Goal: Task Accomplishment & Management: Manage account settings

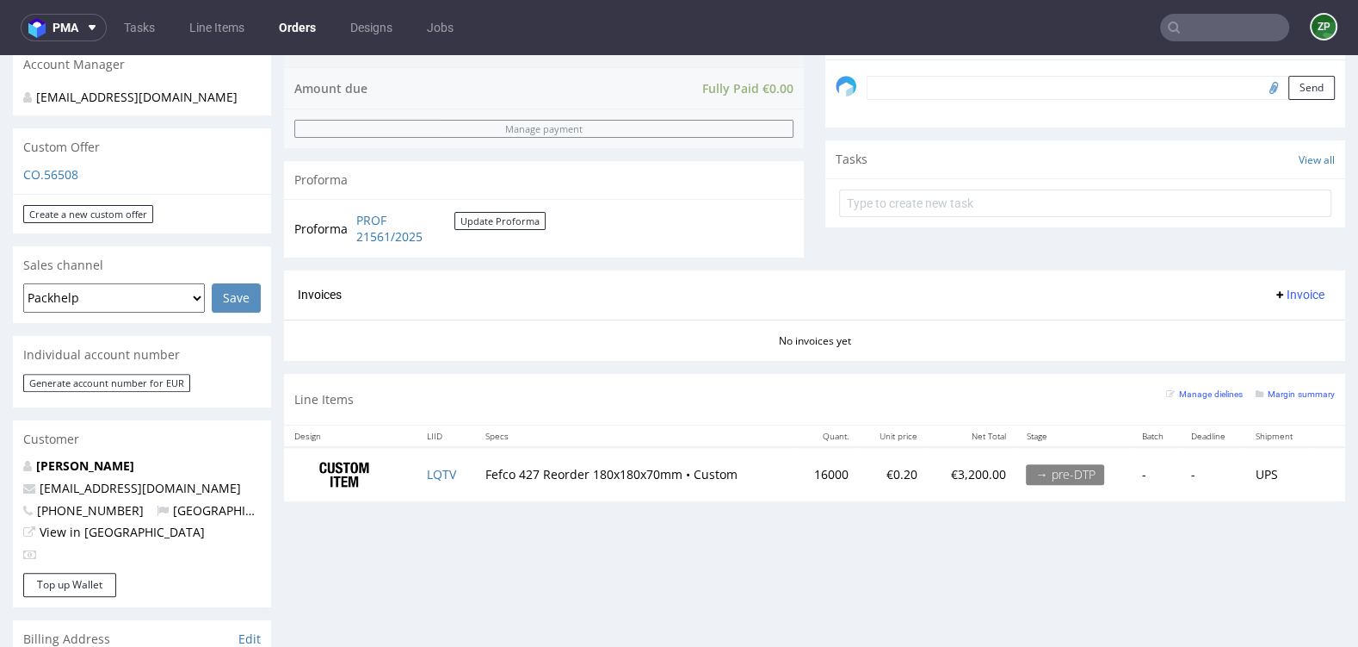
scroll to position [535, 0]
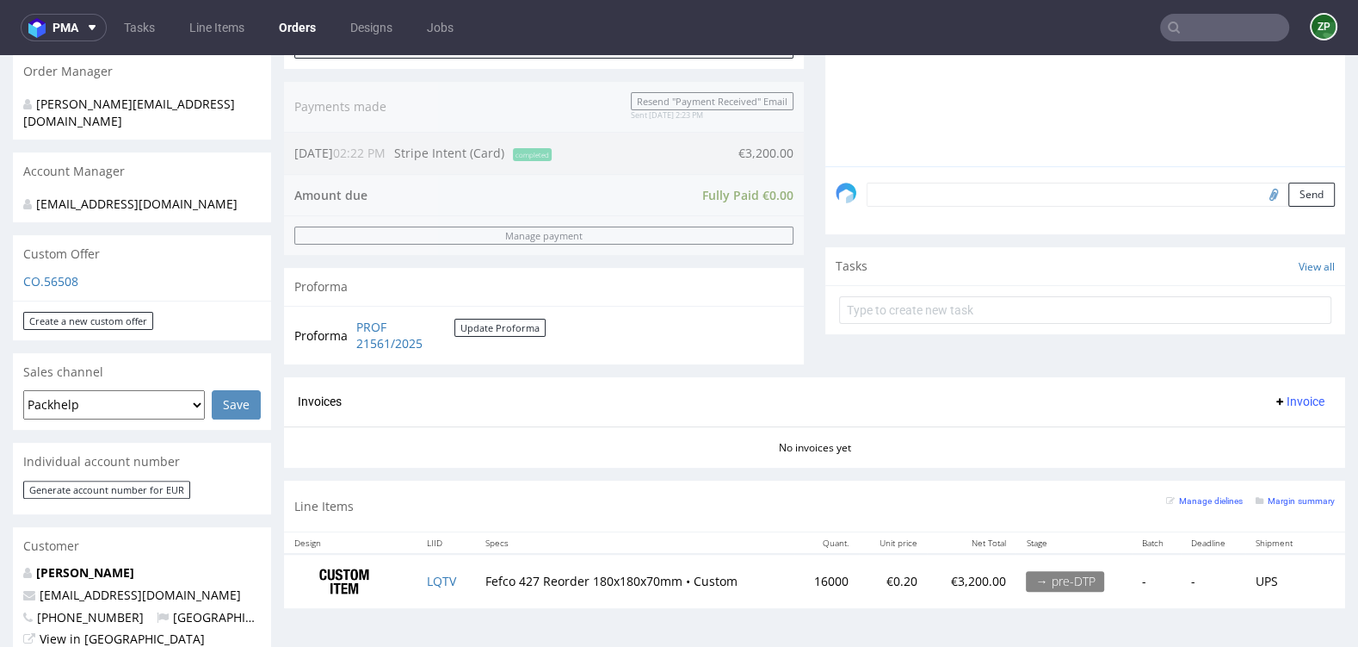
scroll to position [458, 0]
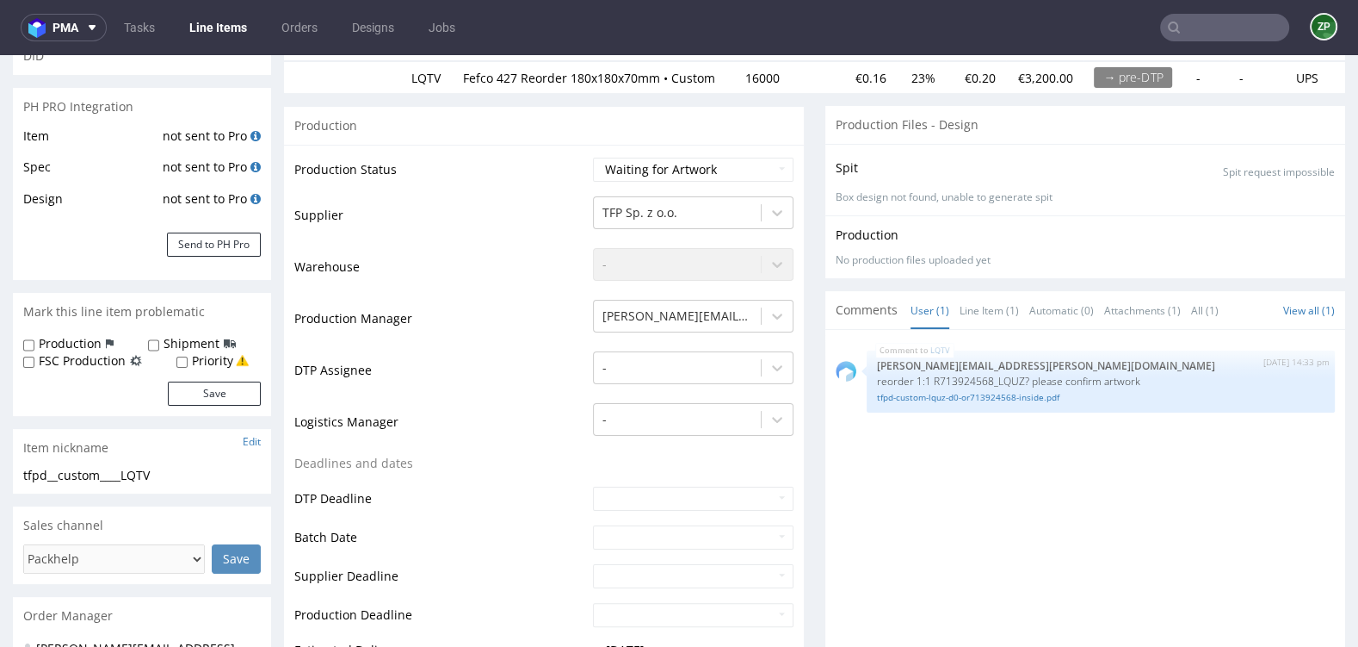
scroll to position [250, 0]
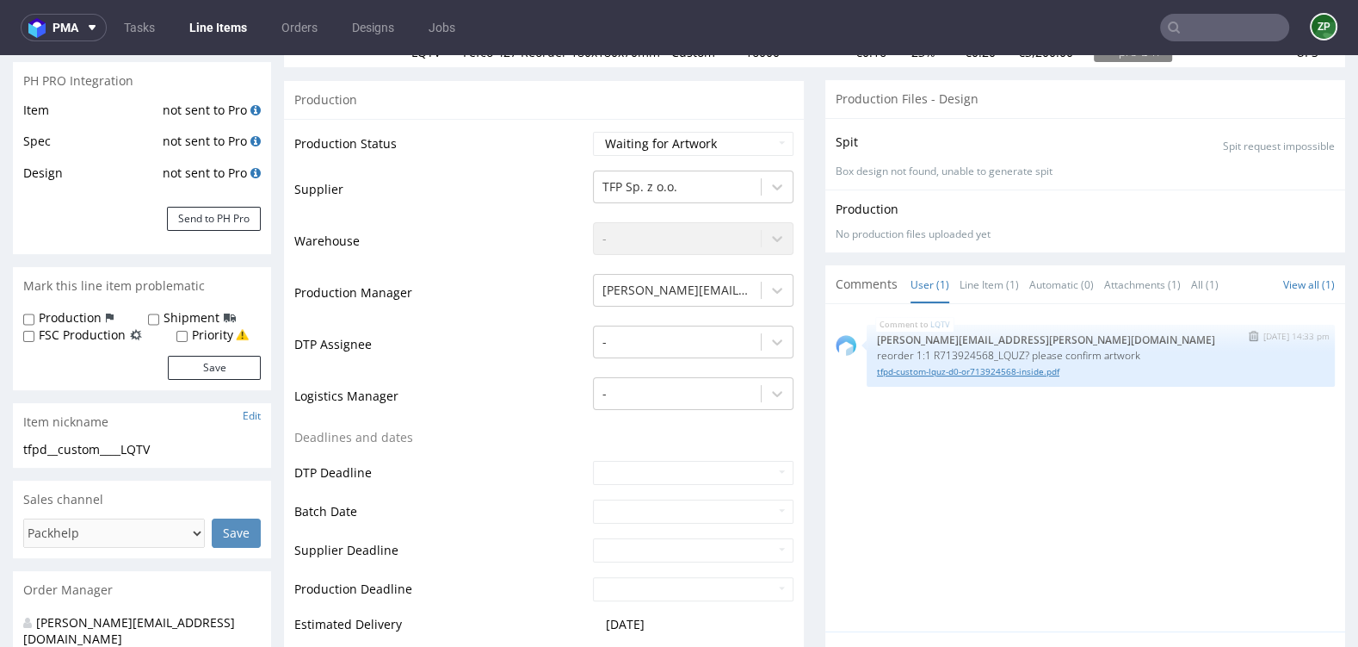
click at [1026, 378] on link "tfpd-custom-lquz-d0-or713924568-inside.pdf" at bounding box center [1101, 371] width 448 height 13
click at [1226, 28] on input "text" at bounding box center [1224, 28] width 129 height 28
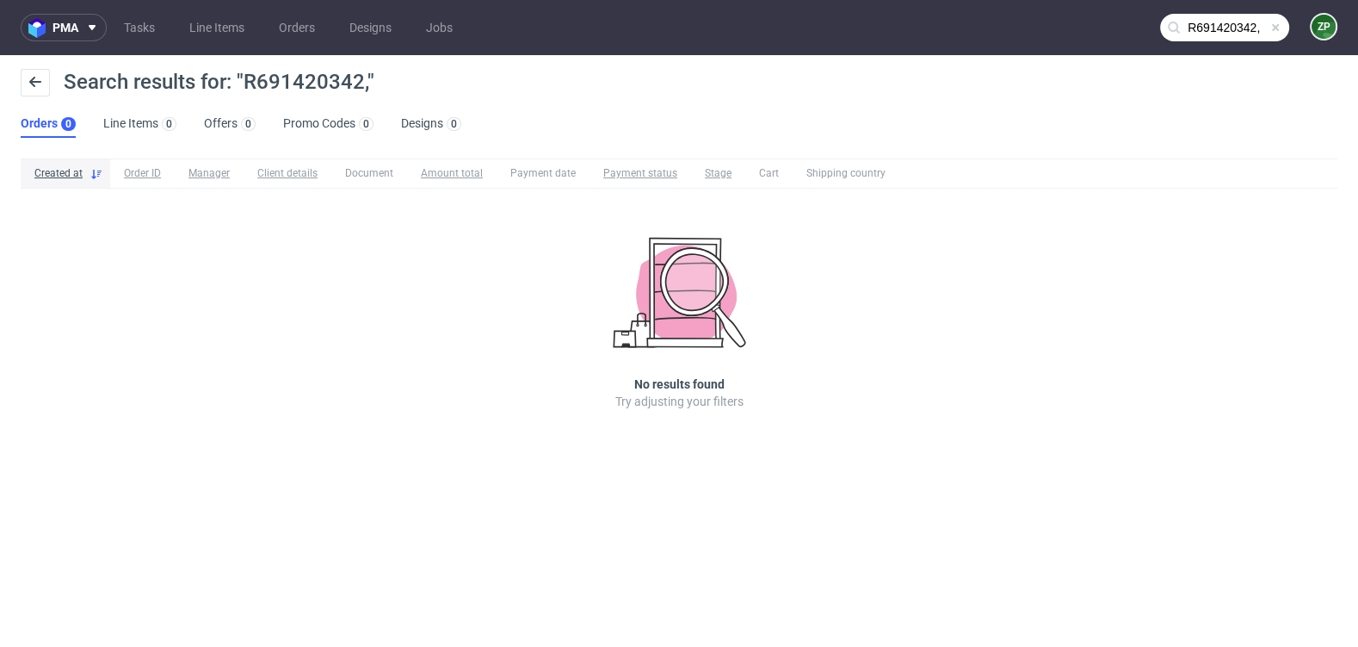
click at [1254, 33] on input "R691420342," at bounding box center [1224, 28] width 129 height 28
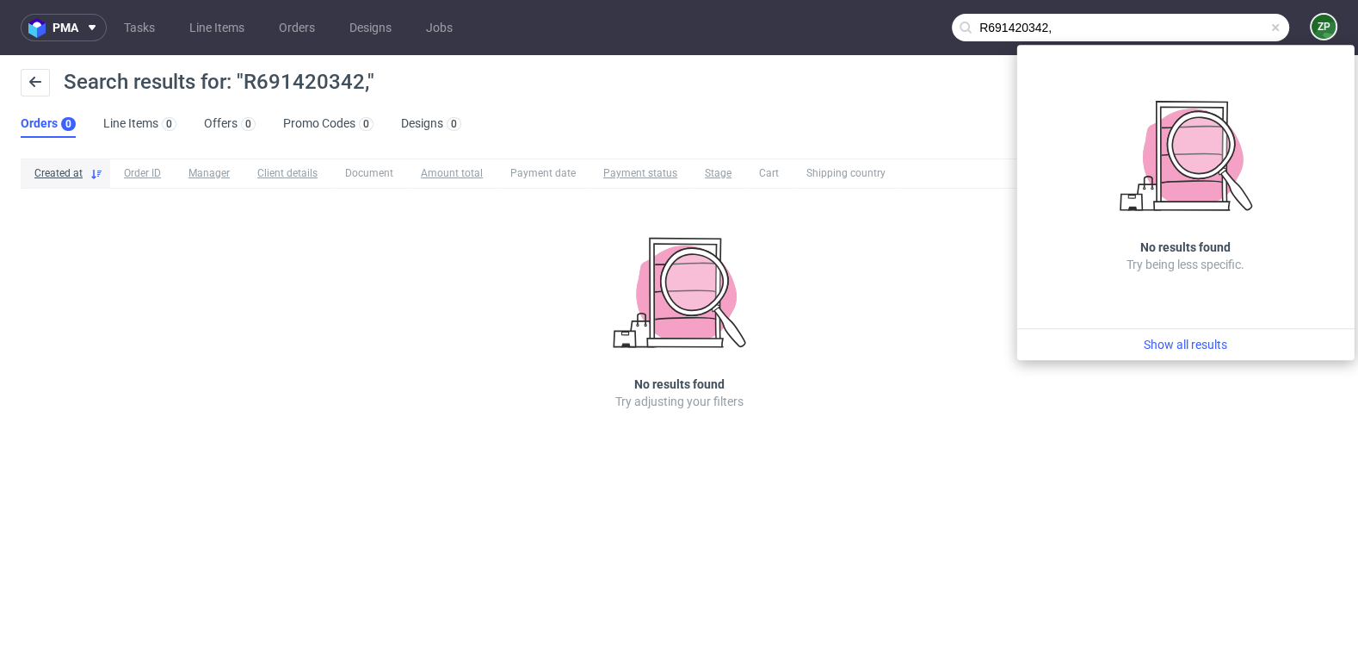
click at [1199, 27] on input "R691420342," at bounding box center [1120, 28] width 337 height 28
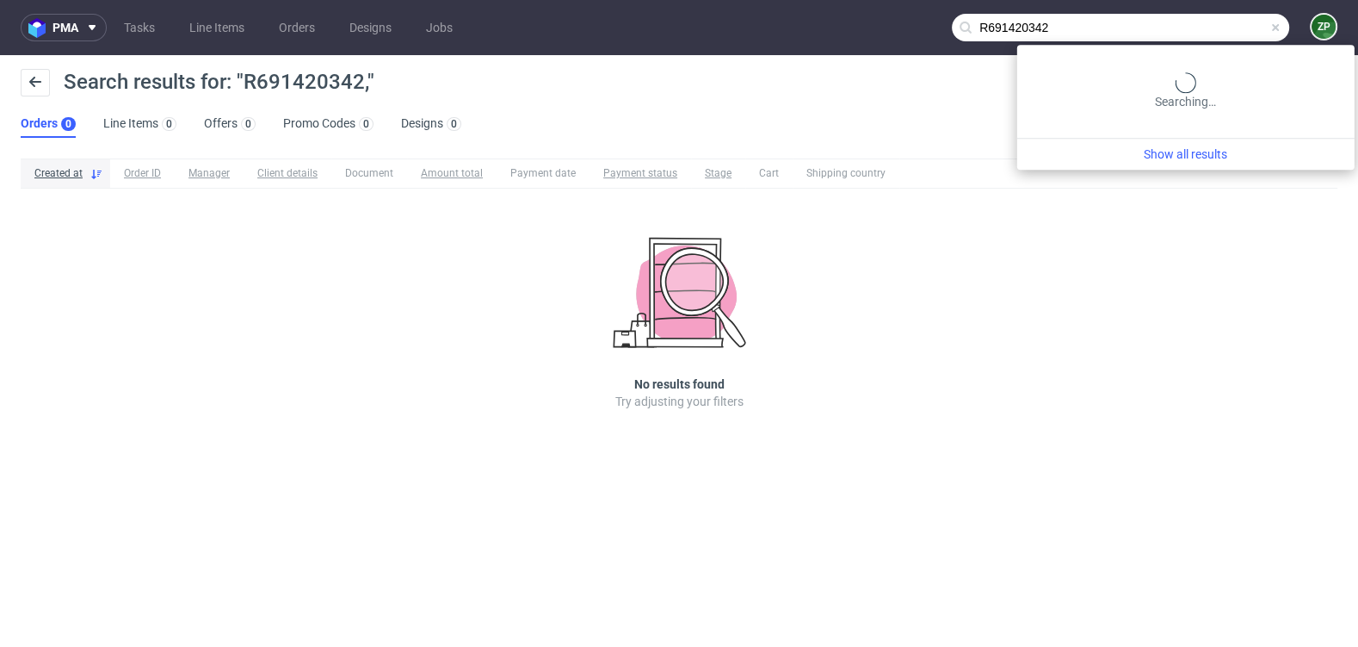
type input "R691420342"
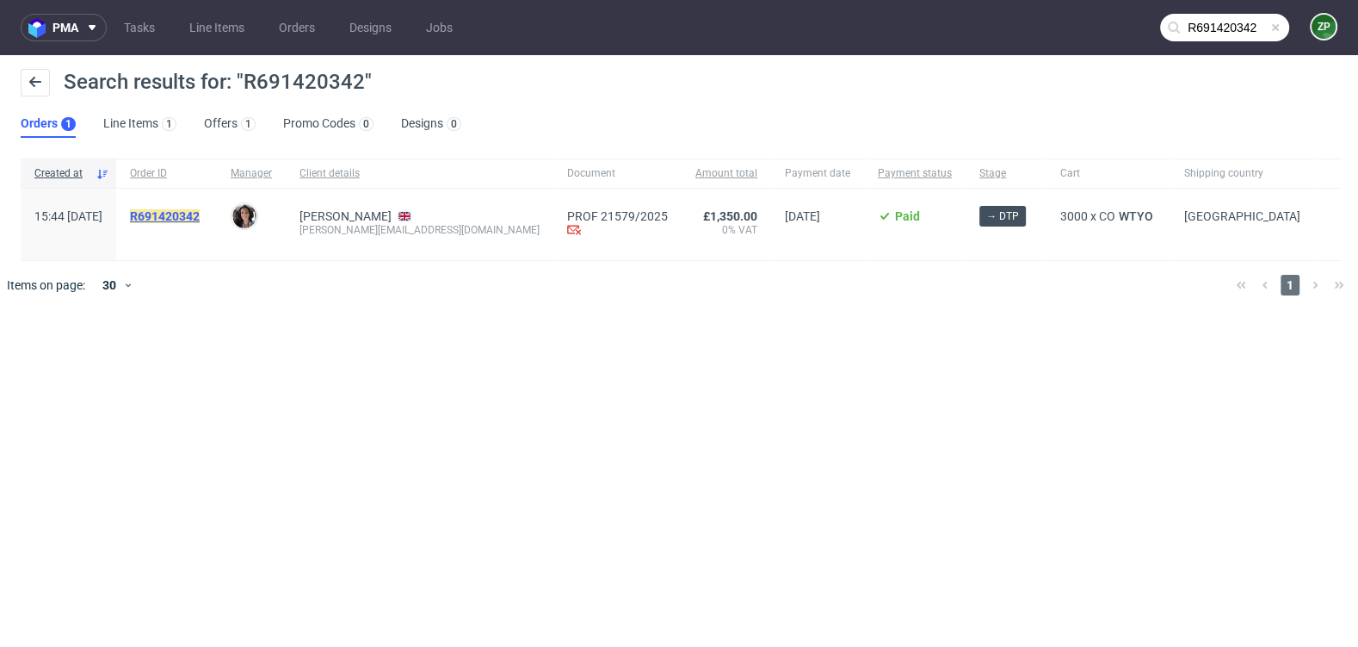
click at [200, 214] on mark "R691420342" at bounding box center [165, 216] width 70 height 14
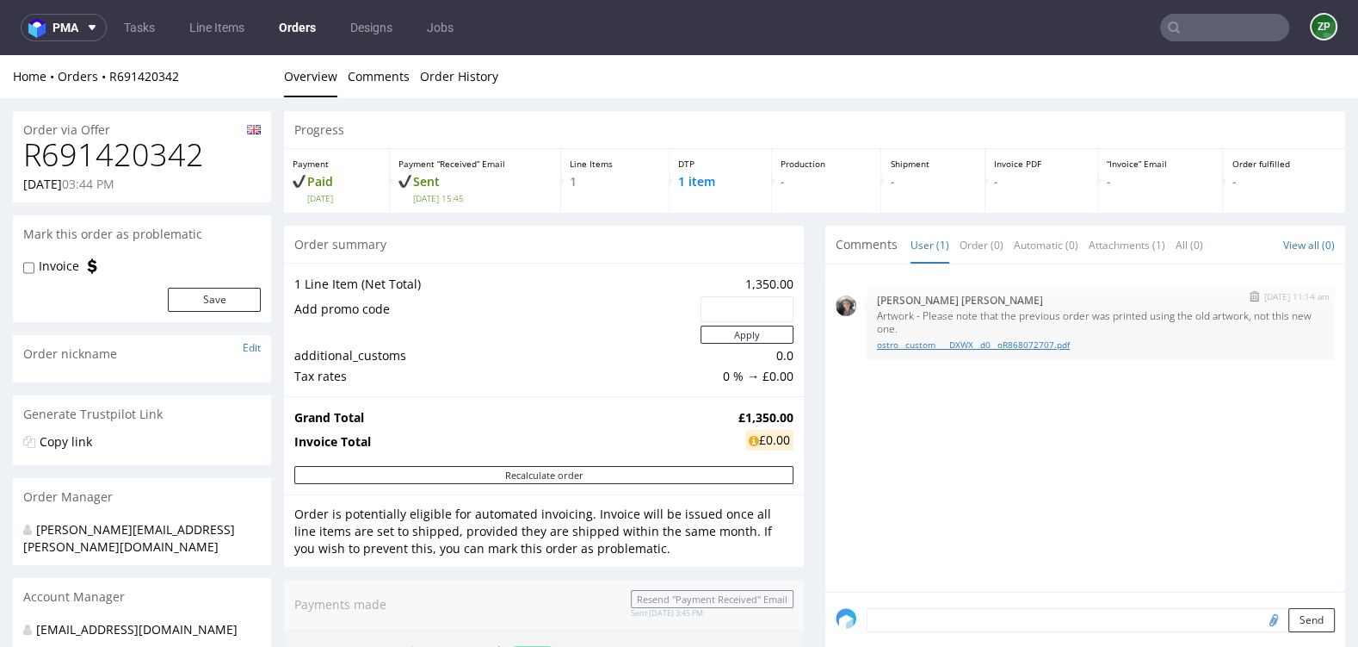
click at [979, 345] on link "ostro__custom____DXWX__d0__oR868072707.pdf" at bounding box center [1101, 344] width 448 height 13
click at [985, 343] on link "ostro__custom____DXWX__d0__oR868072707.pdf" at bounding box center [1101, 344] width 448 height 13
click at [1067, 343] on link "ostro__custom____DXWX__d0__oR868072707.pdf" at bounding box center [1101, 344] width 448 height 13
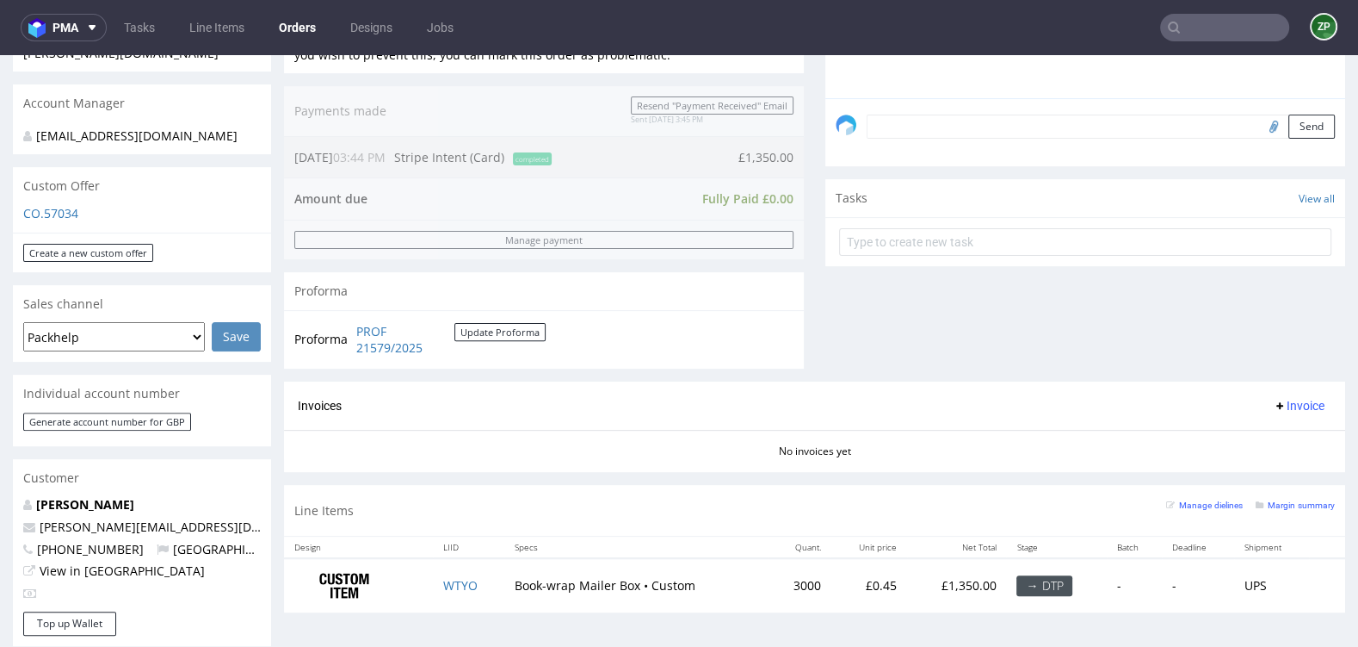
scroll to position [540, 0]
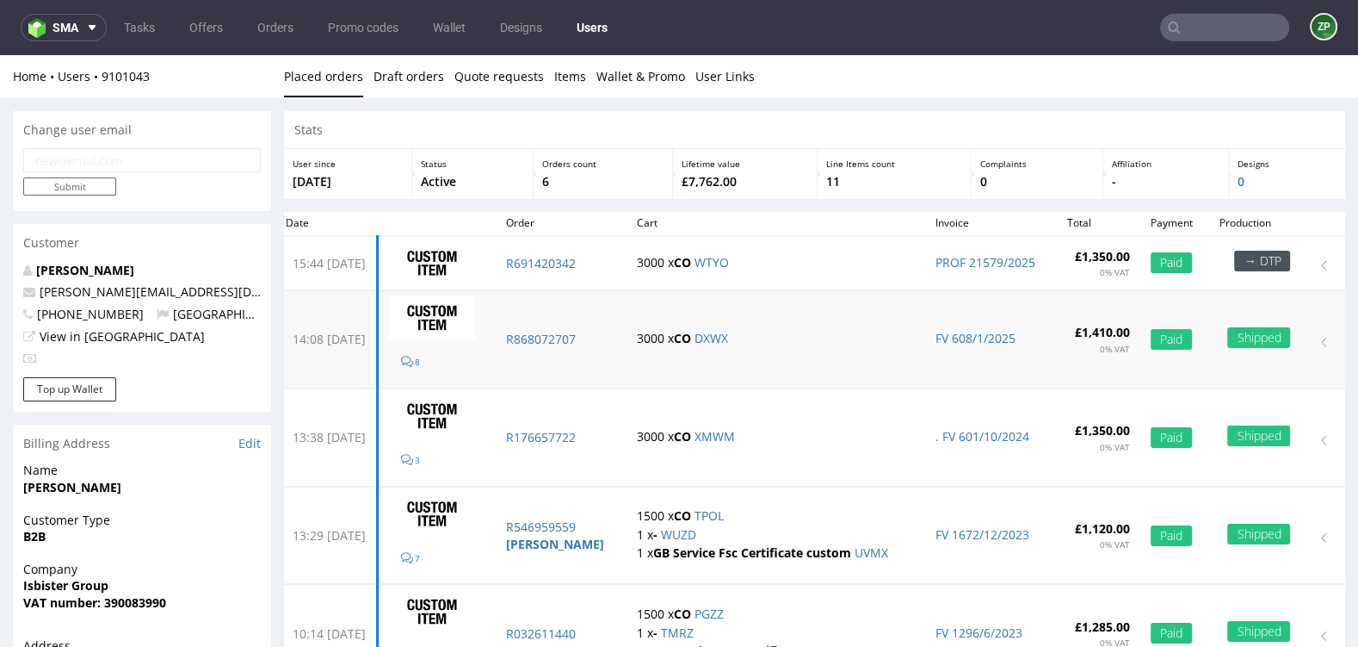
click at [835, 338] on p "3000 x CO DXWX" at bounding box center [776, 338] width 278 height 17
click at [256, 12] on nav "sma Tasks Offers Orders Promo codes Wallet Designs Users ZP" at bounding box center [679, 27] width 1358 height 55
click at [267, 25] on link "Orders" at bounding box center [275, 28] width 57 height 28
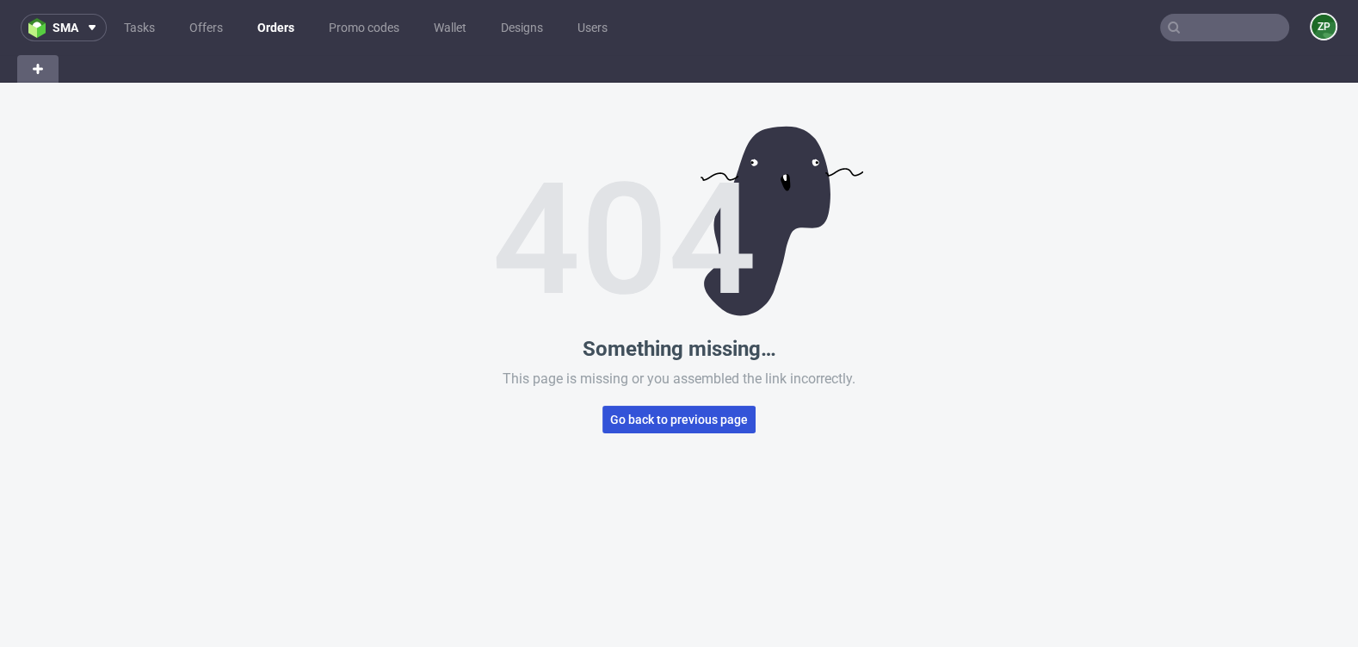
click at [642, 417] on span "Go back to previous page" at bounding box center [679, 419] width 138 height 12
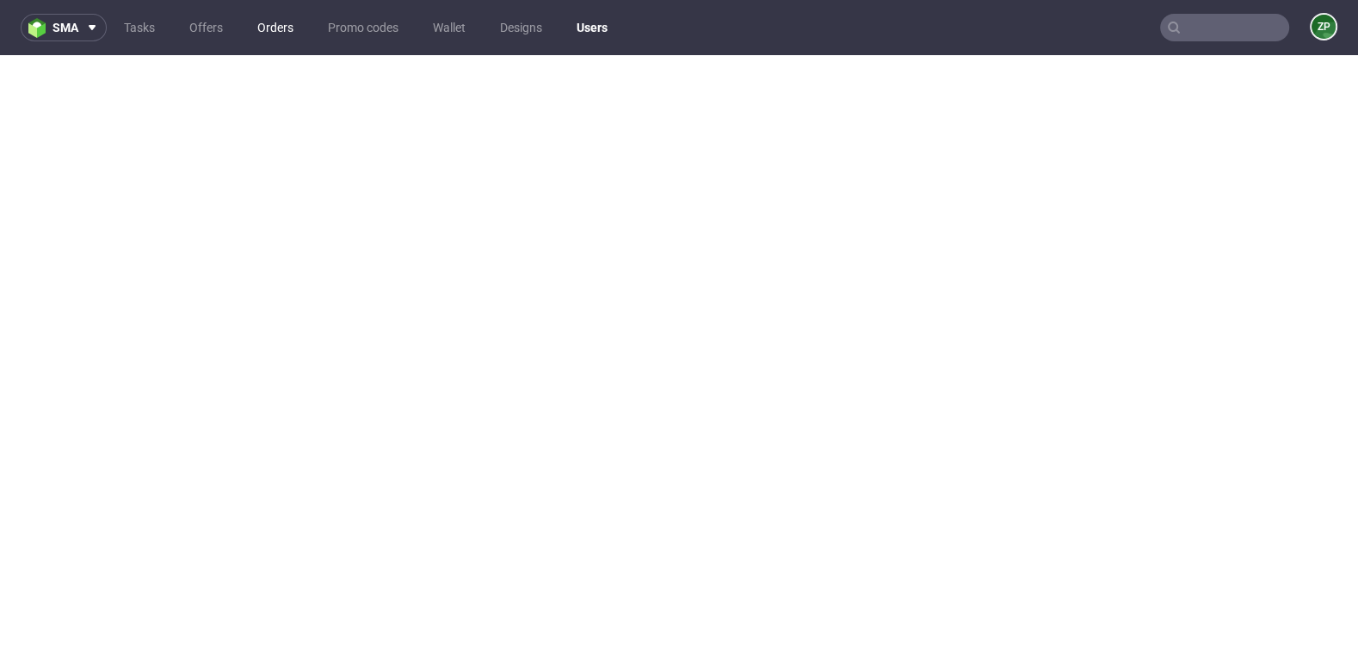
click at [292, 28] on link "Orders" at bounding box center [275, 28] width 57 height 28
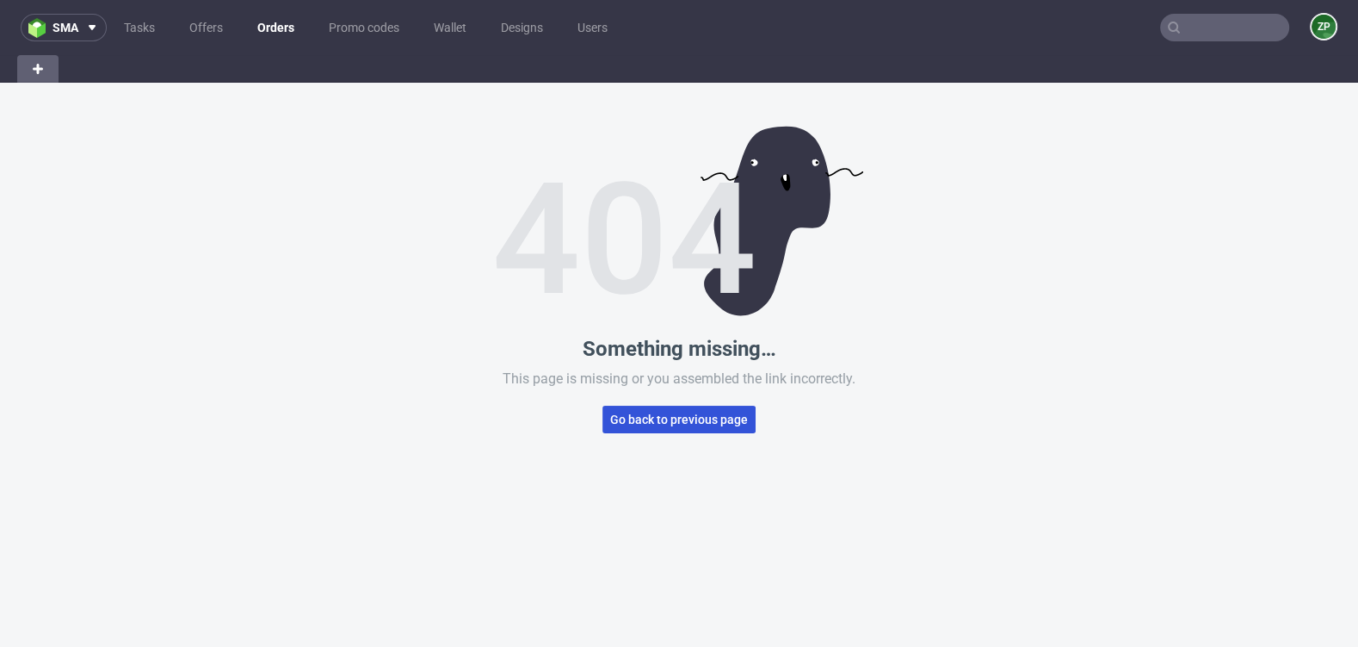
click at [632, 423] on span "Go back to previous page" at bounding box center [679, 419] width 138 height 12
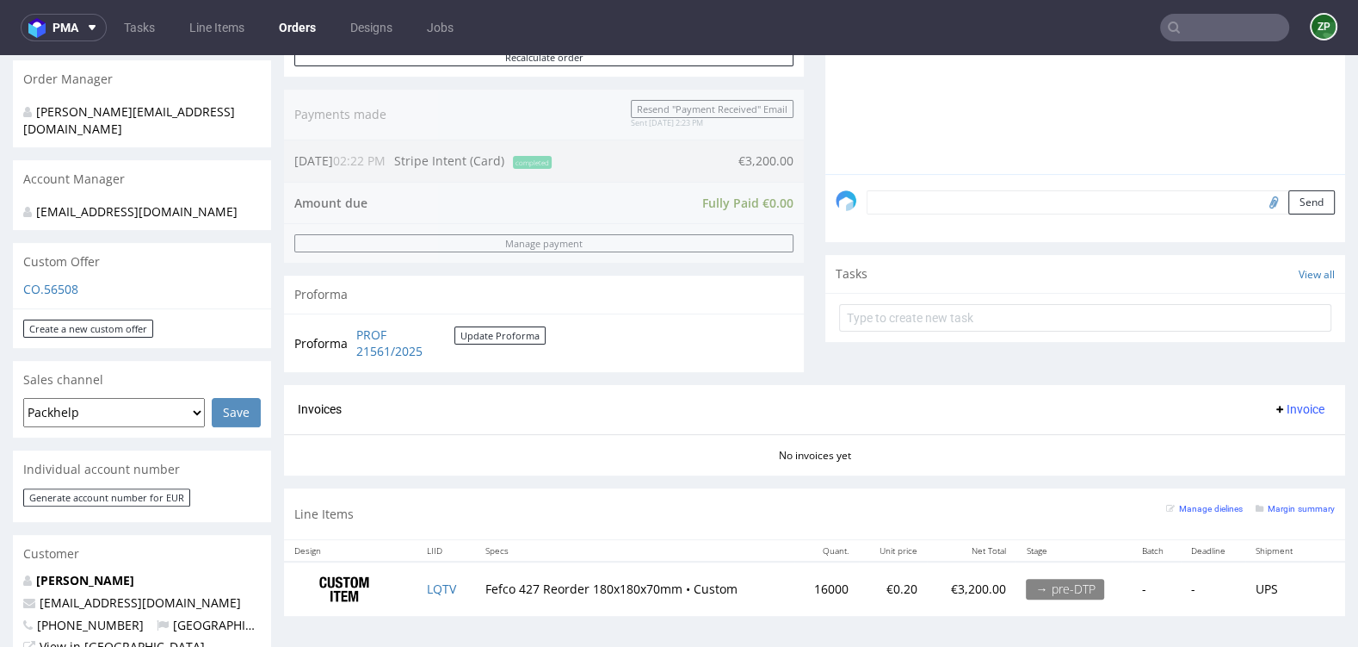
scroll to position [611, 0]
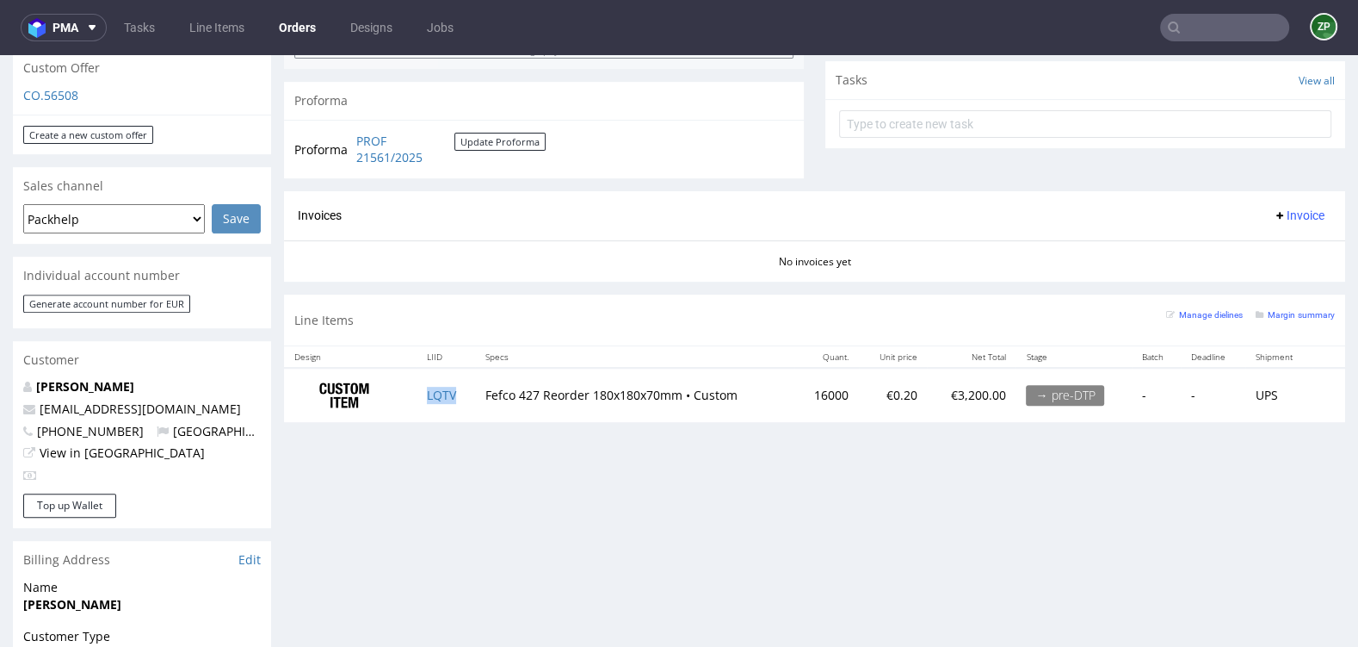
click at [433, 399] on td "LQTV" at bounding box center [446, 395] width 59 height 54
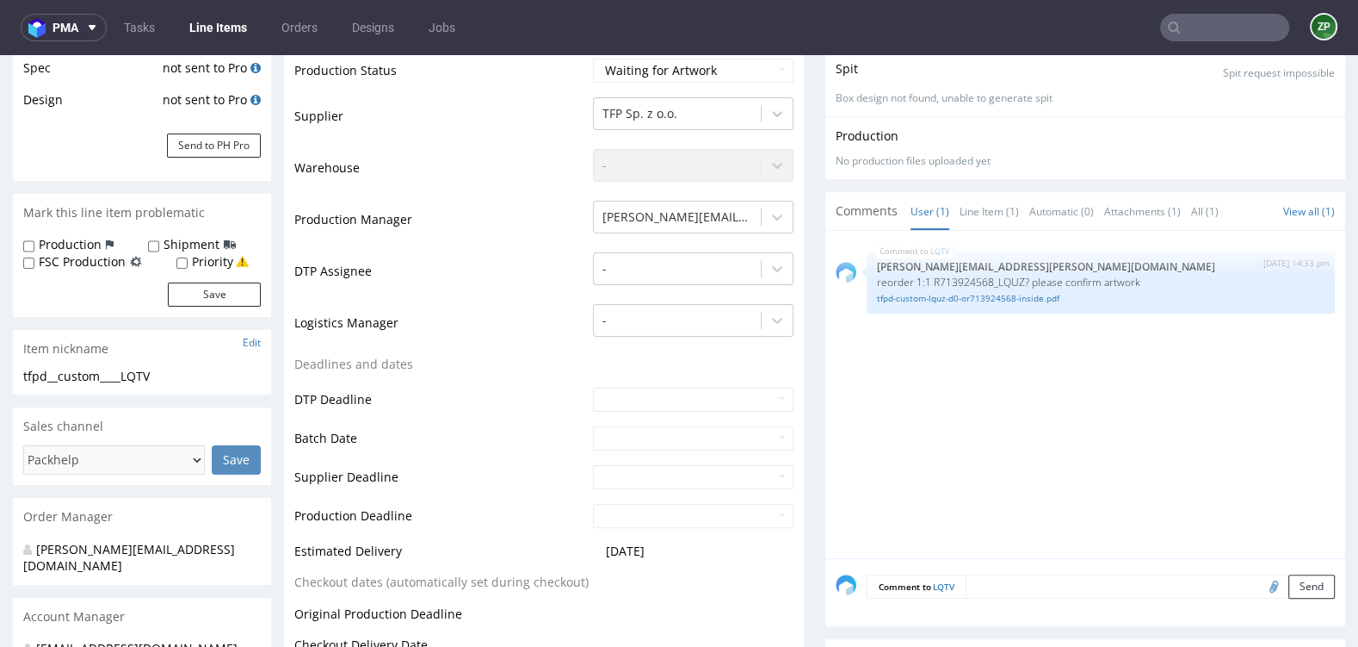
scroll to position [321, 0]
click at [975, 593] on textarea at bounding box center [1150, 588] width 369 height 24
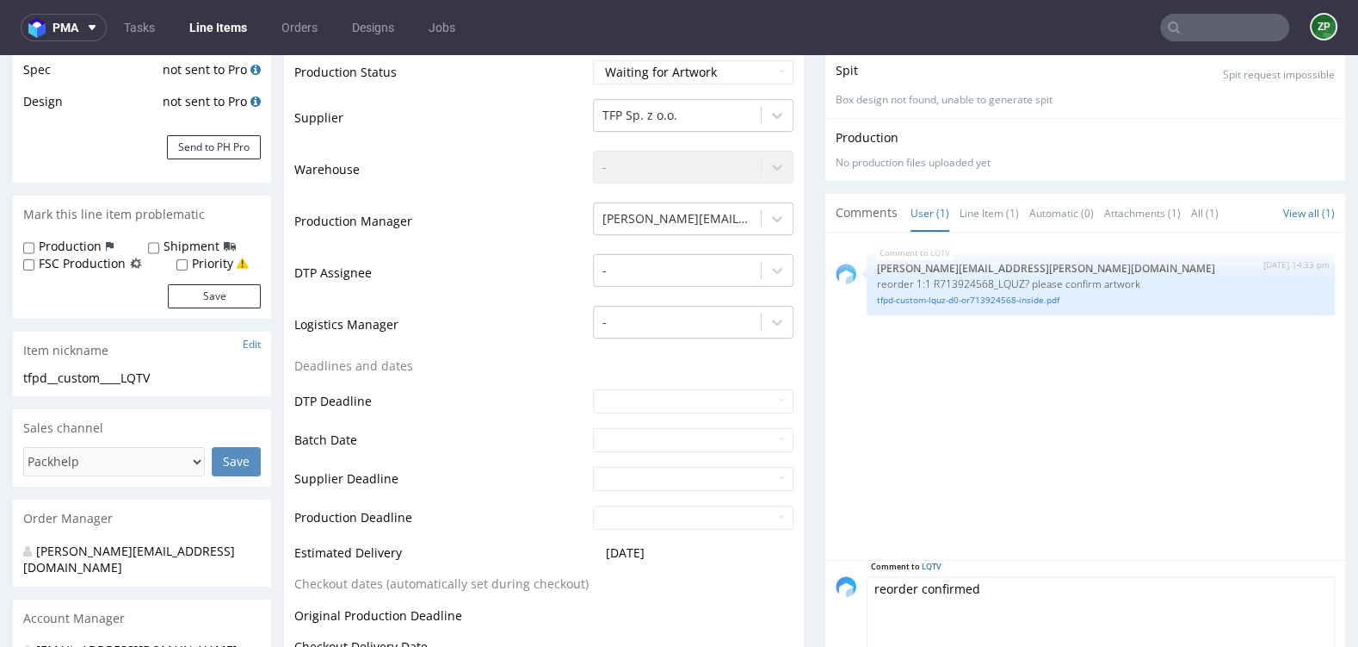
scroll to position [473, 0]
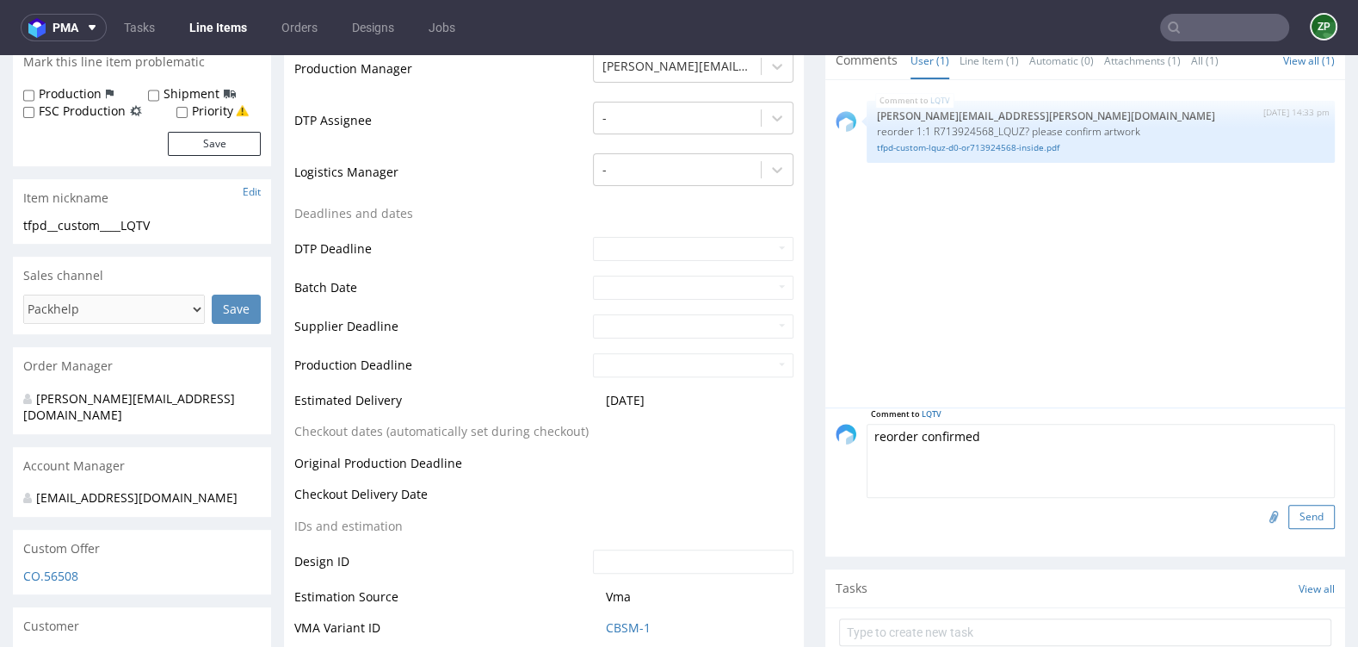
type textarea "reorder confirmed"
click at [1297, 523] on button "Send" at bounding box center [1312, 516] width 46 height 24
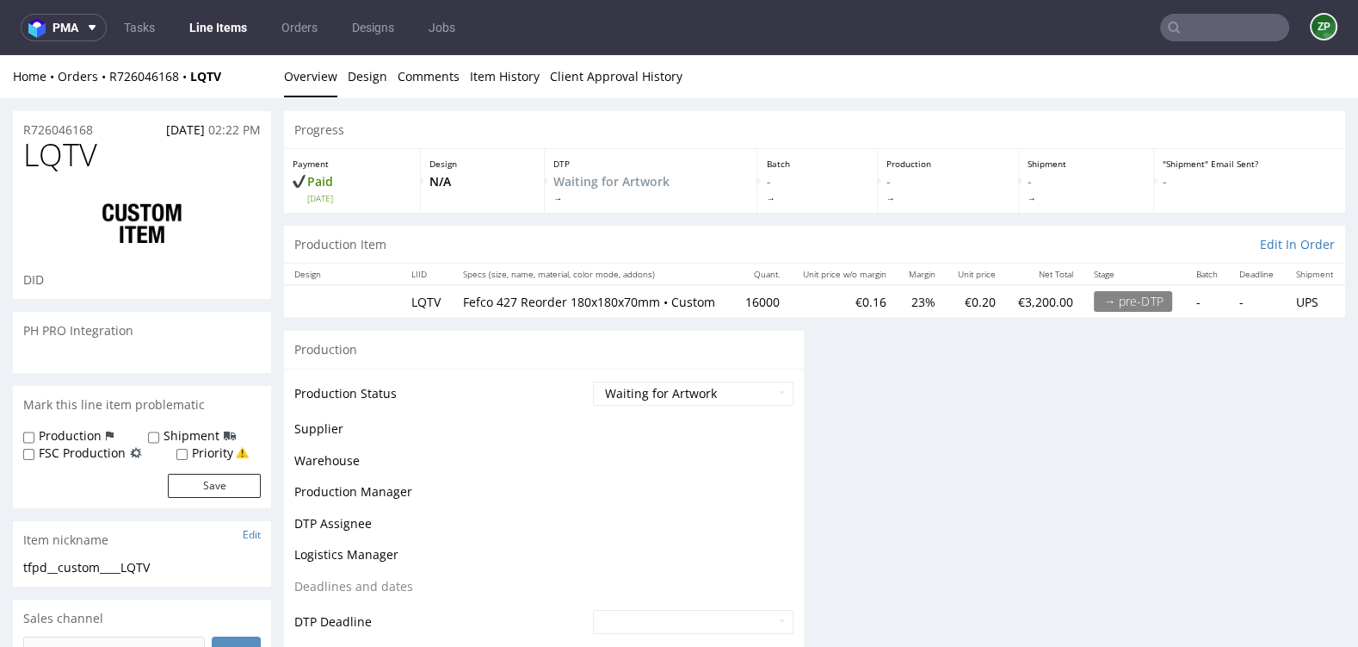
scroll to position [0, 0]
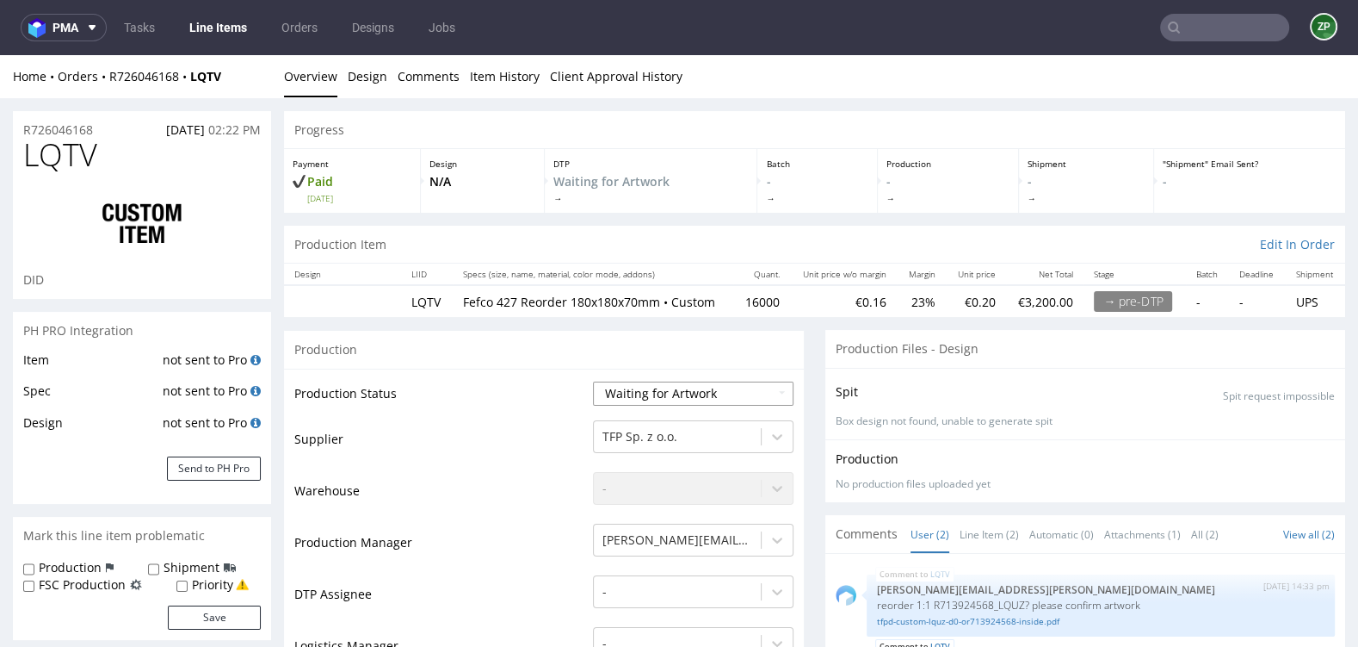
click at [690, 405] on select "Waiting for Artwork Waiting for Diecut Waiting for Mockup Waiting for DTP Waiti…" at bounding box center [693, 393] width 201 height 24
select select "dtp_waiting_for_check"
click at [593, 381] on select "Waiting for Artwork Waiting for Diecut Waiting for Mockup Waiting for DTP Waiti…" at bounding box center [693, 393] width 201 height 24
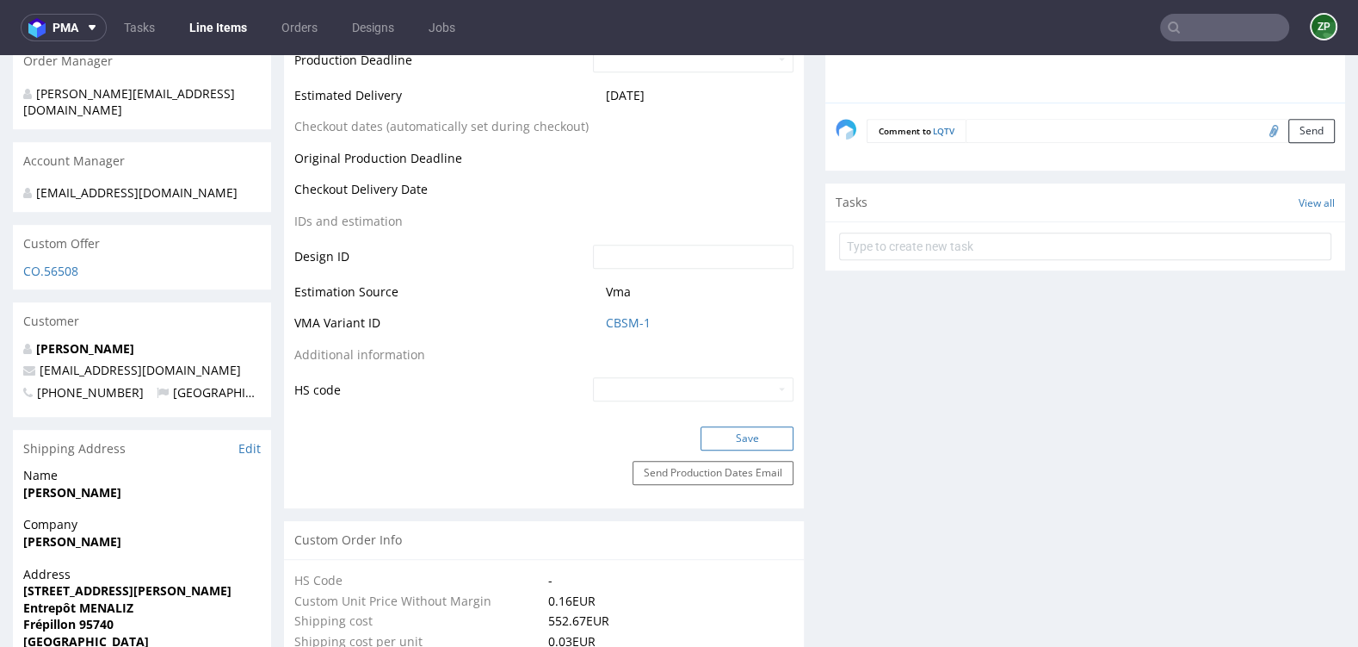
click at [754, 441] on button "Save" at bounding box center [747, 438] width 93 height 24
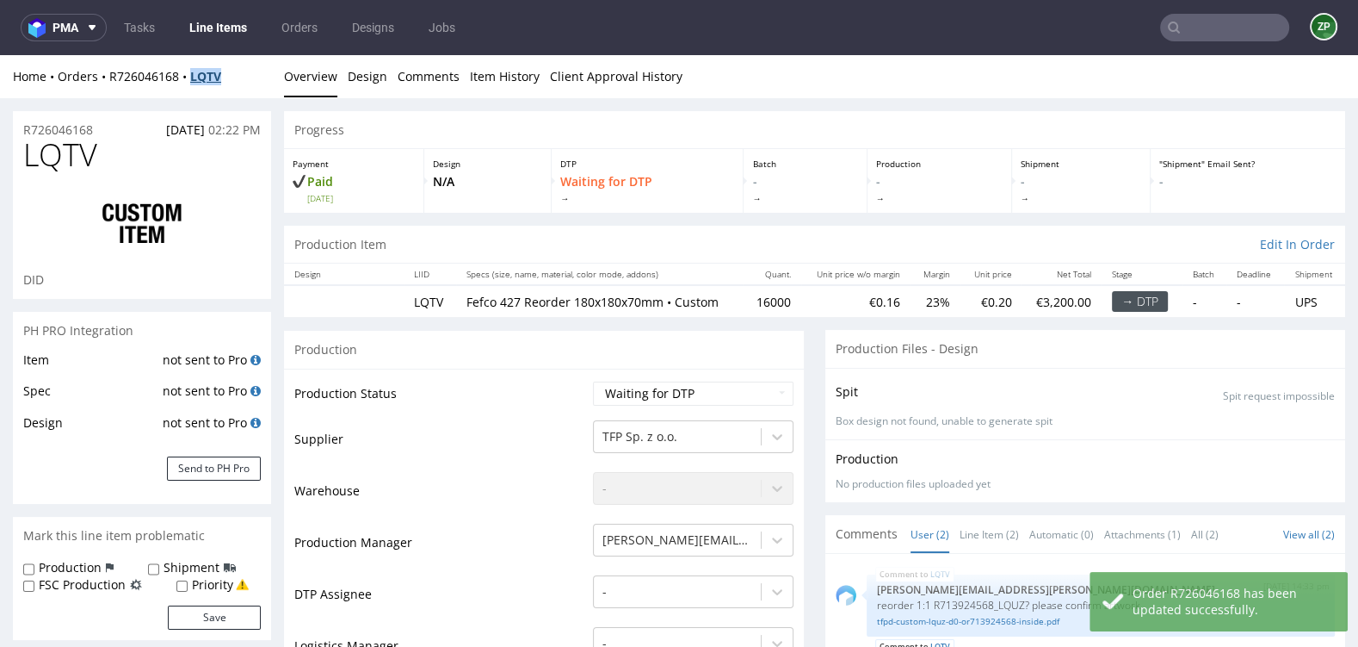
copy strong "LQTV"
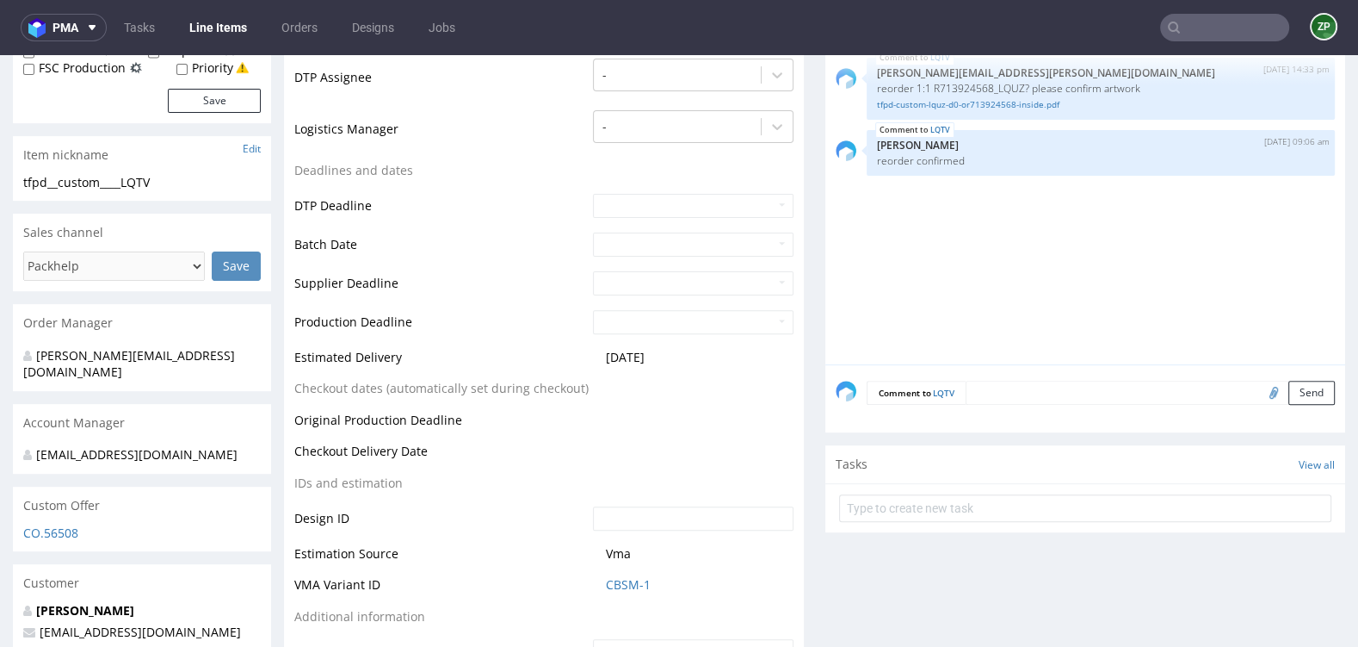
scroll to position [549, 0]
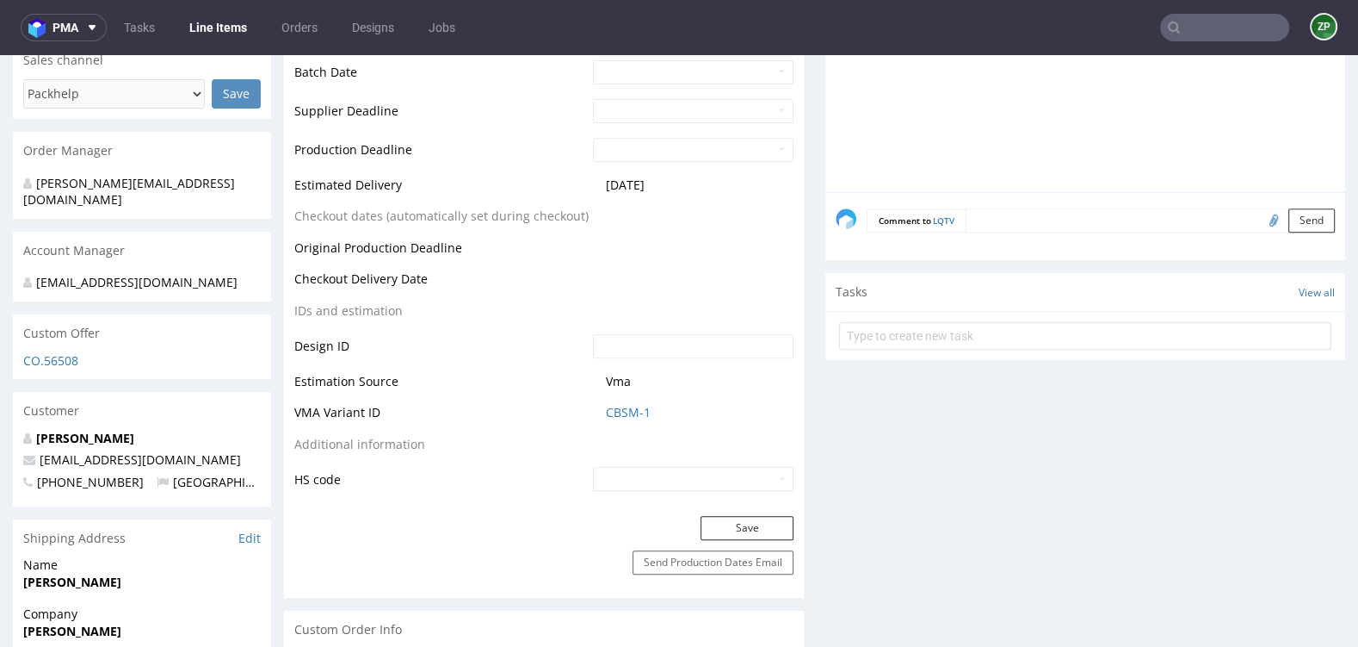
scroll to position [1027, 0]
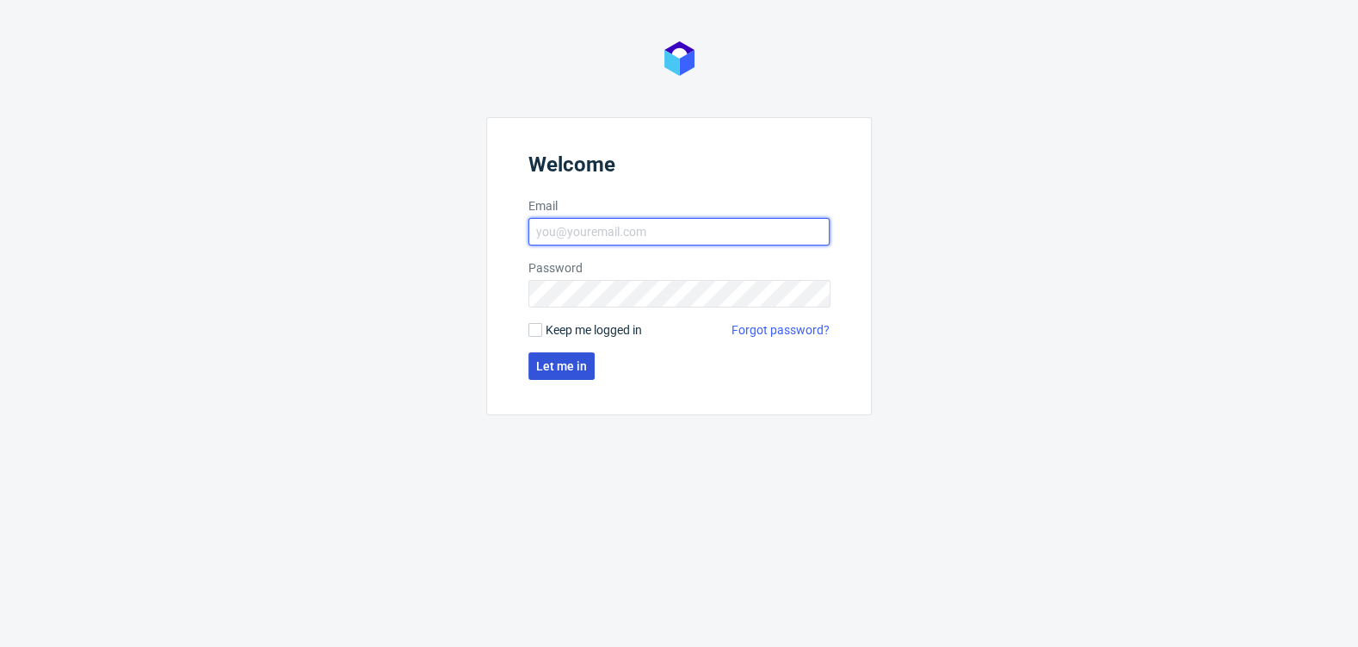
type input "[EMAIL_ADDRESS][DOMAIN_NAME]"
click at [557, 369] on span "Let me in" at bounding box center [561, 366] width 51 height 12
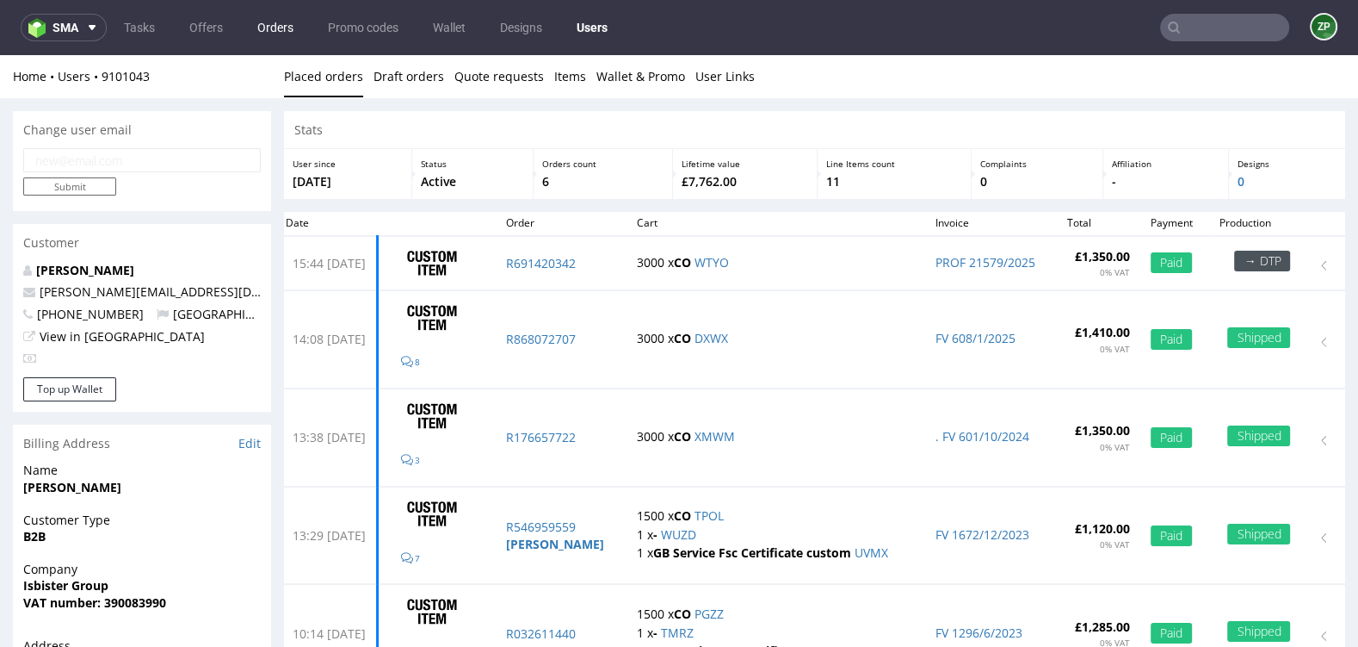
click at [286, 34] on link "Orders" at bounding box center [275, 28] width 57 height 28
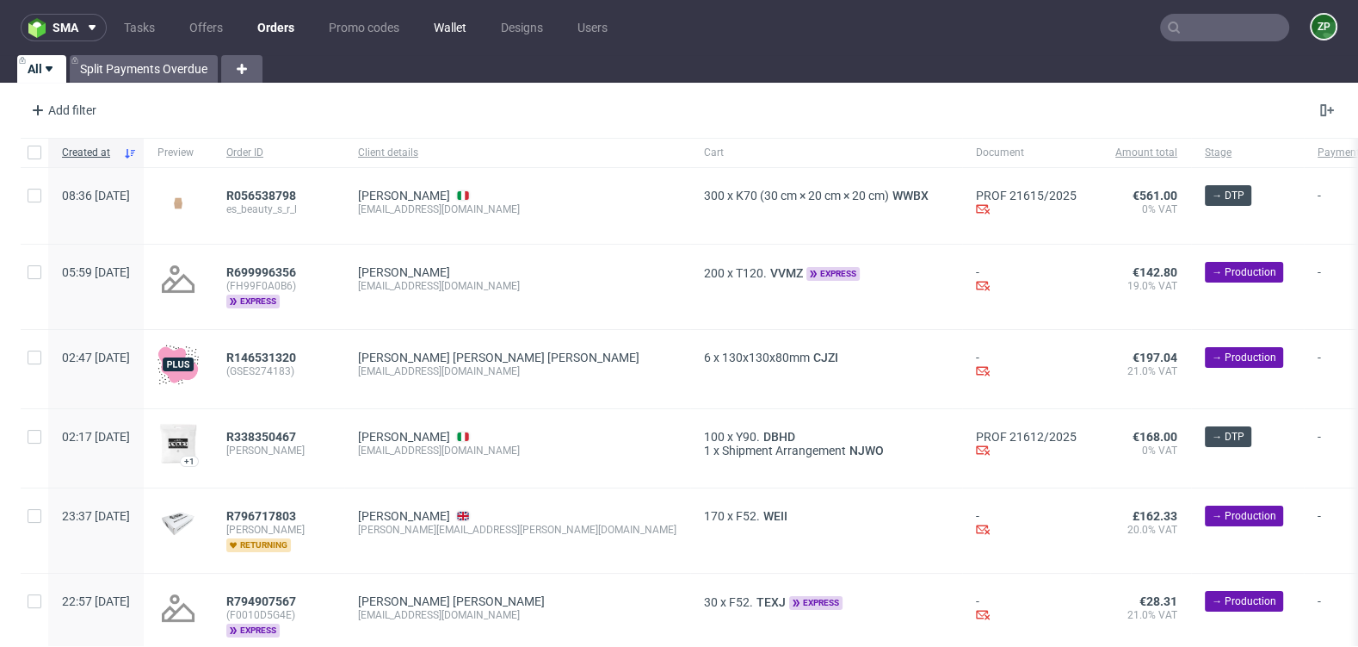
click at [451, 32] on link "Wallet" at bounding box center [450, 28] width 53 height 28
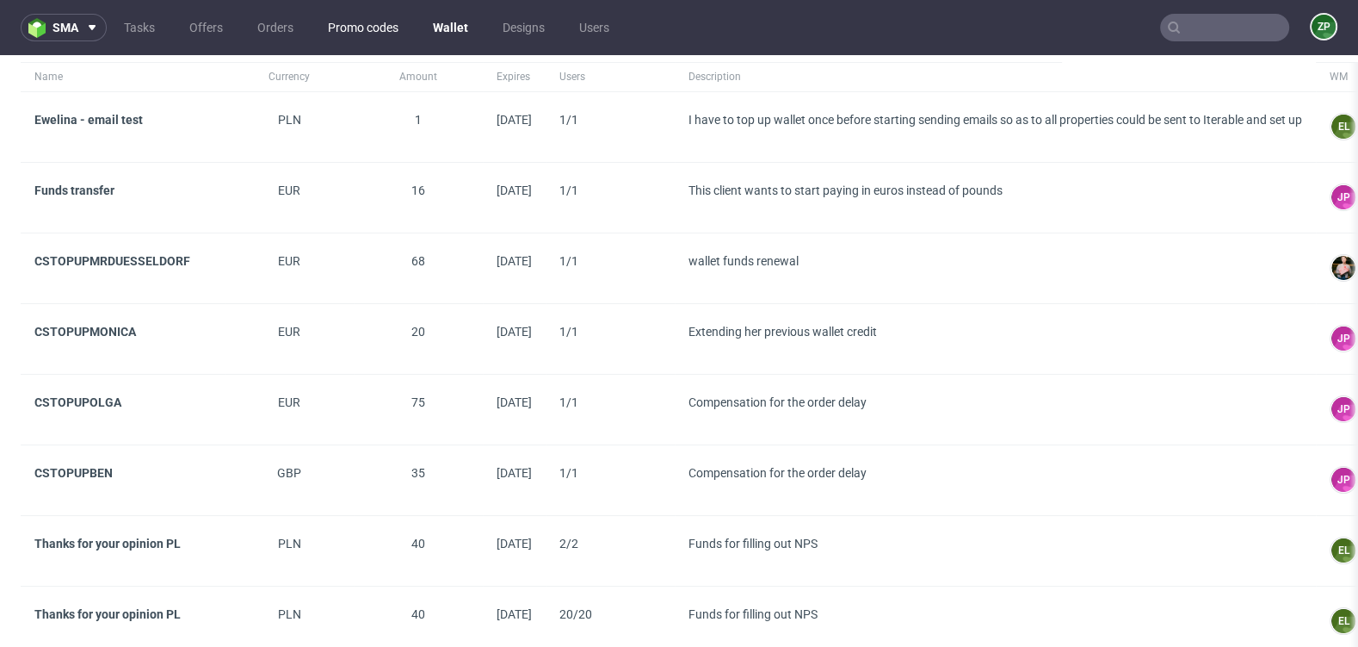
click at [362, 38] on link "Promo codes" at bounding box center [363, 28] width 91 height 28
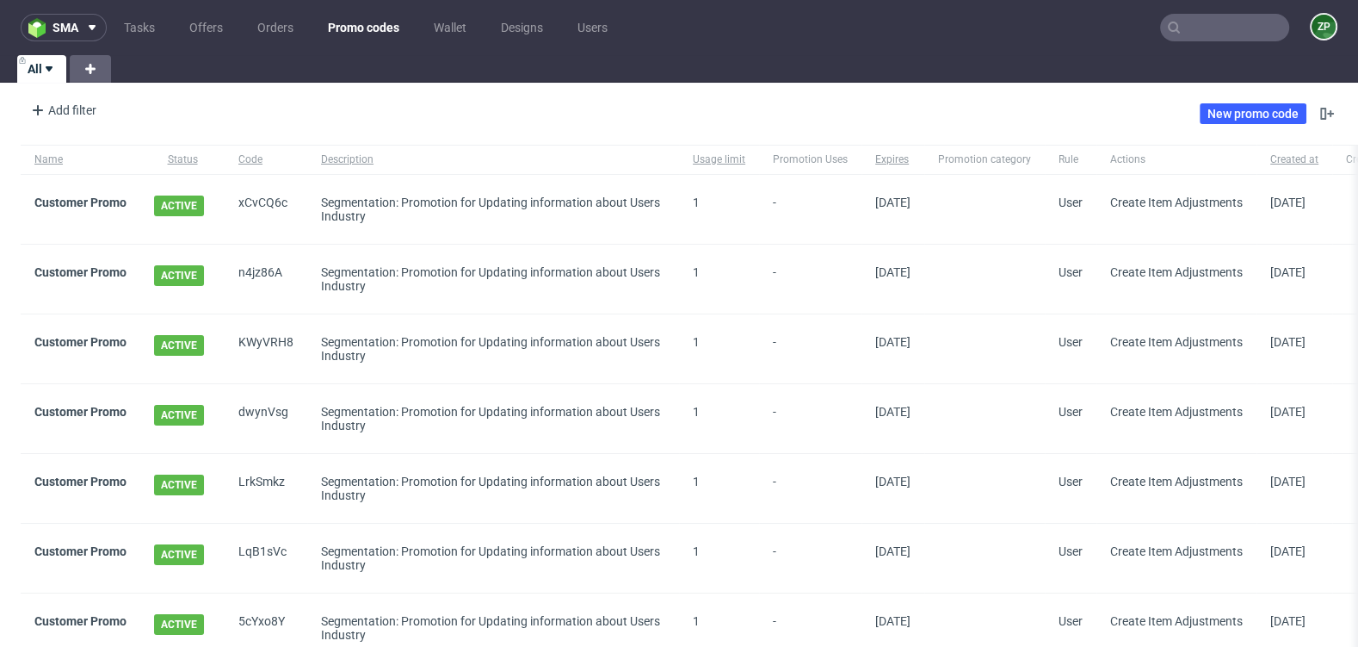
click at [242, 31] on ul "Tasks Offers Orders Promo codes Wallet Designs Users" at bounding box center [366, 28] width 518 height 28
click at [288, 31] on link "Orders" at bounding box center [275, 28] width 57 height 28
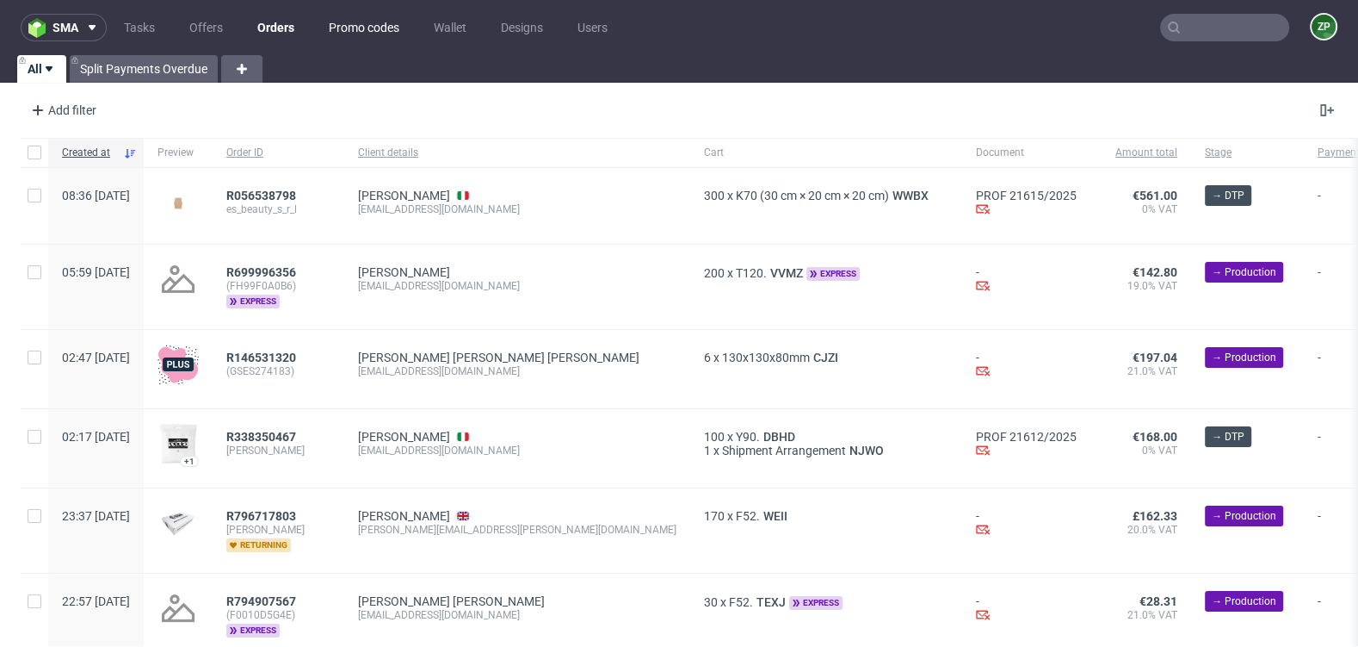
click at [349, 32] on link "Promo codes" at bounding box center [364, 28] width 91 height 28
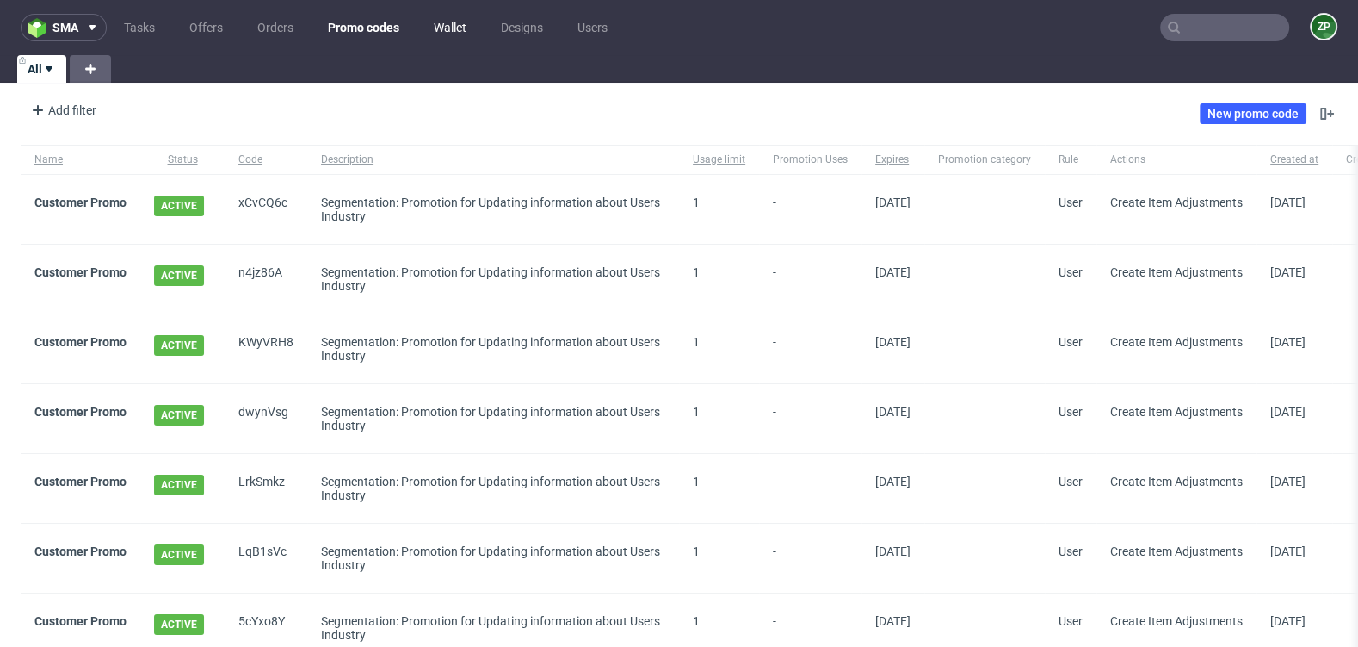
click at [441, 28] on link "Wallet" at bounding box center [450, 28] width 53 height 28
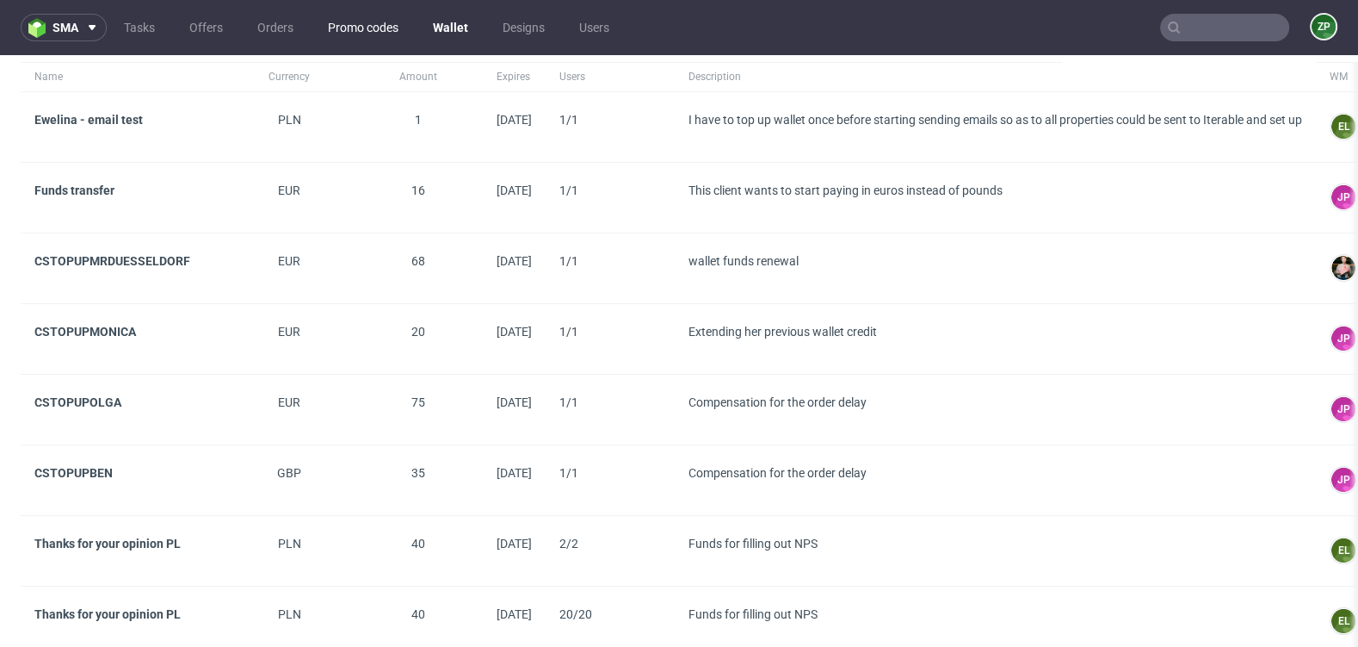
click at [365, 28] on link "Promo codes" at bounding box center [363, 28] width 91 height 28
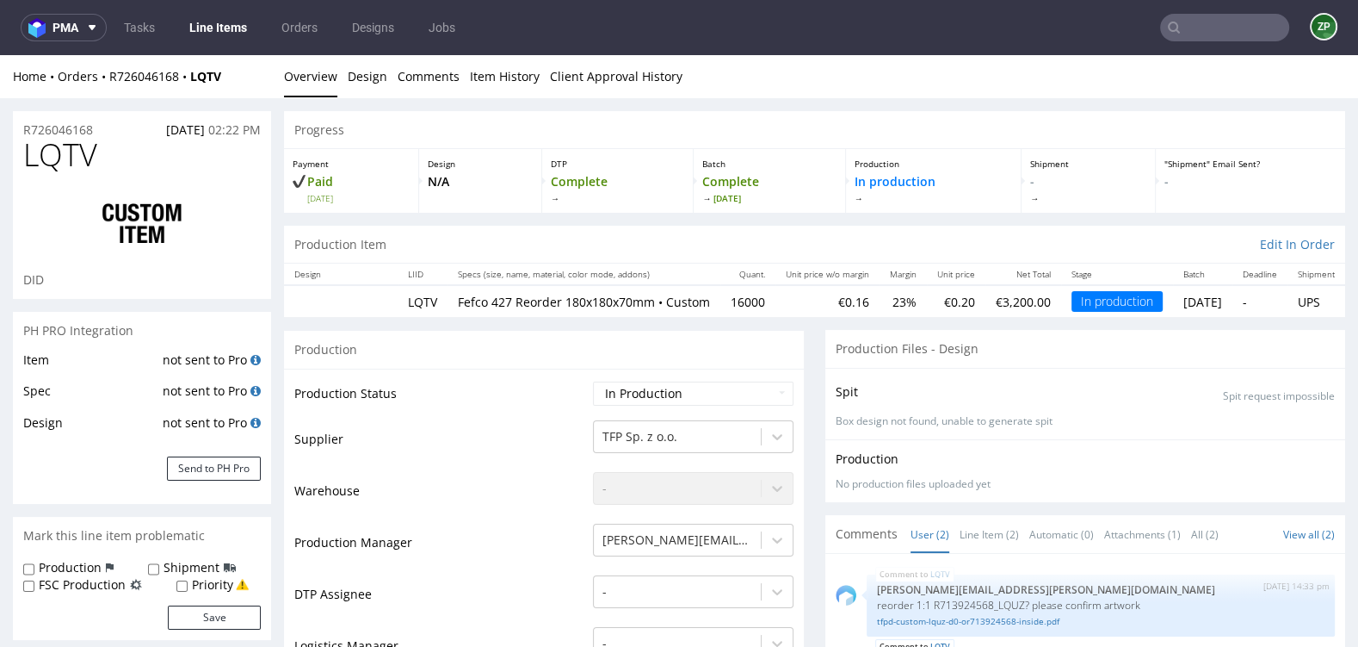
scroll to position [47, 0]
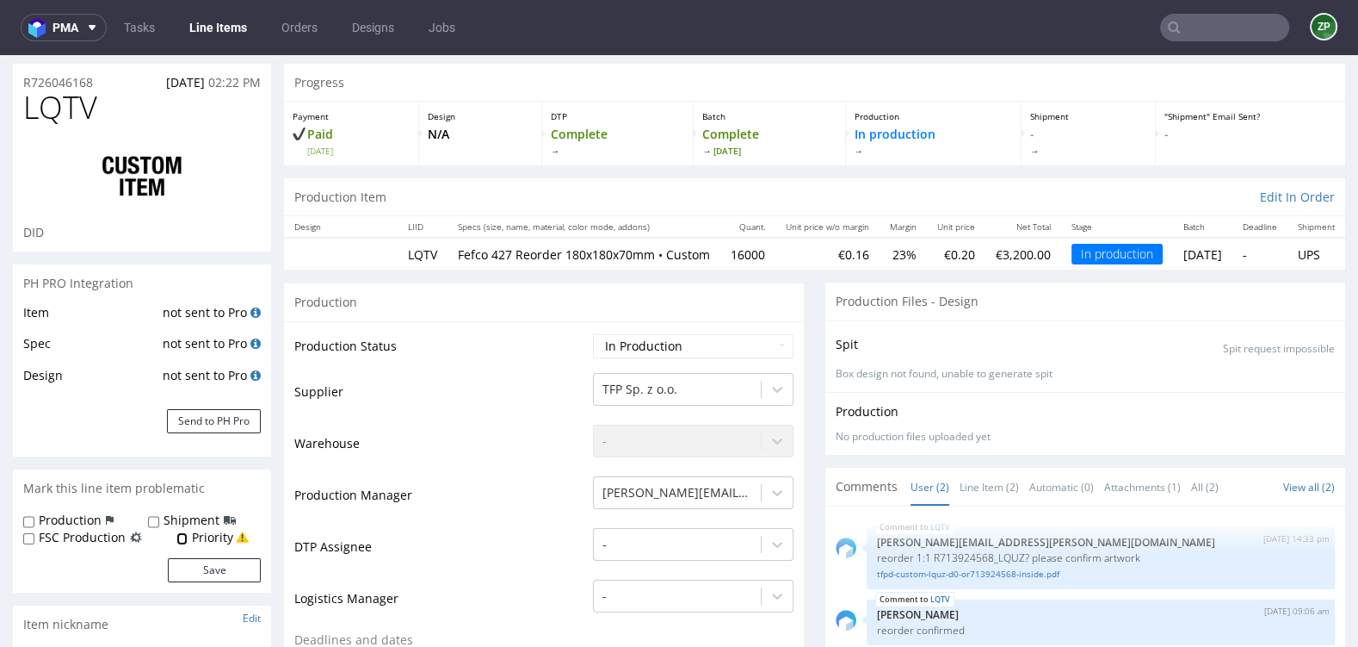
click at [183, 537] on input "Priority" at bounding box center [181, 539] width 11 height 14
checkbox input "true"
click at [211, 572] on button "Save" at bounding box center [214, 570] width 93 height 24
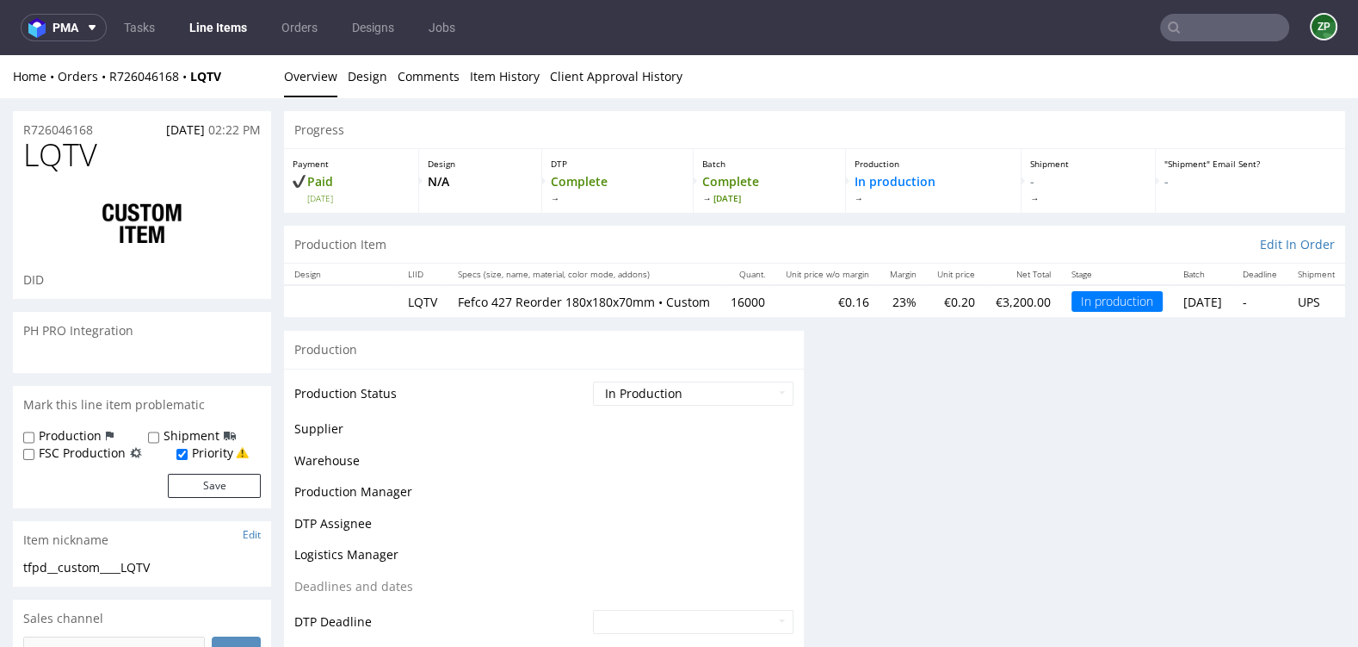
scroll to position [0, 0]
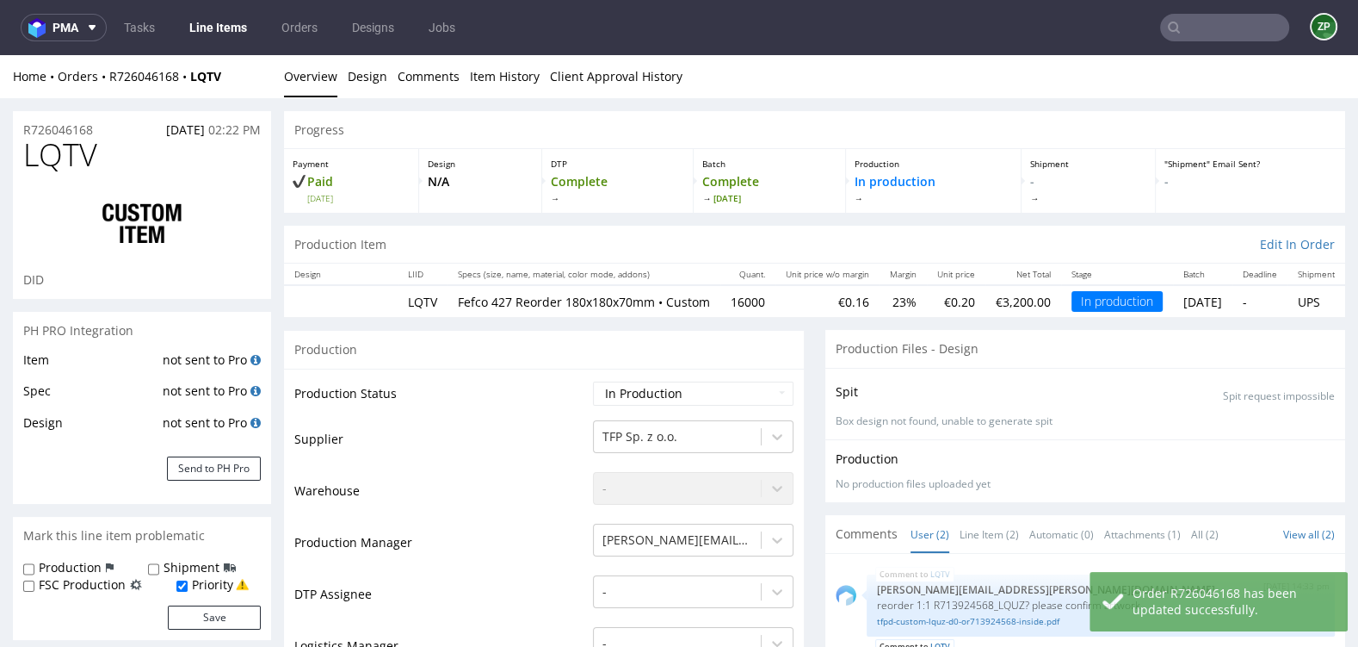
click at [84, 569] on label "Production" at bounding box center [70, 567] width 63 height 17
click at [34, 569] on input "Production" at bounding box center [28, 569] width 11 height 14
checkbox input "true"
click at [197, 609] on button "Save" at bounding box center [214, 617] width 93 height 24
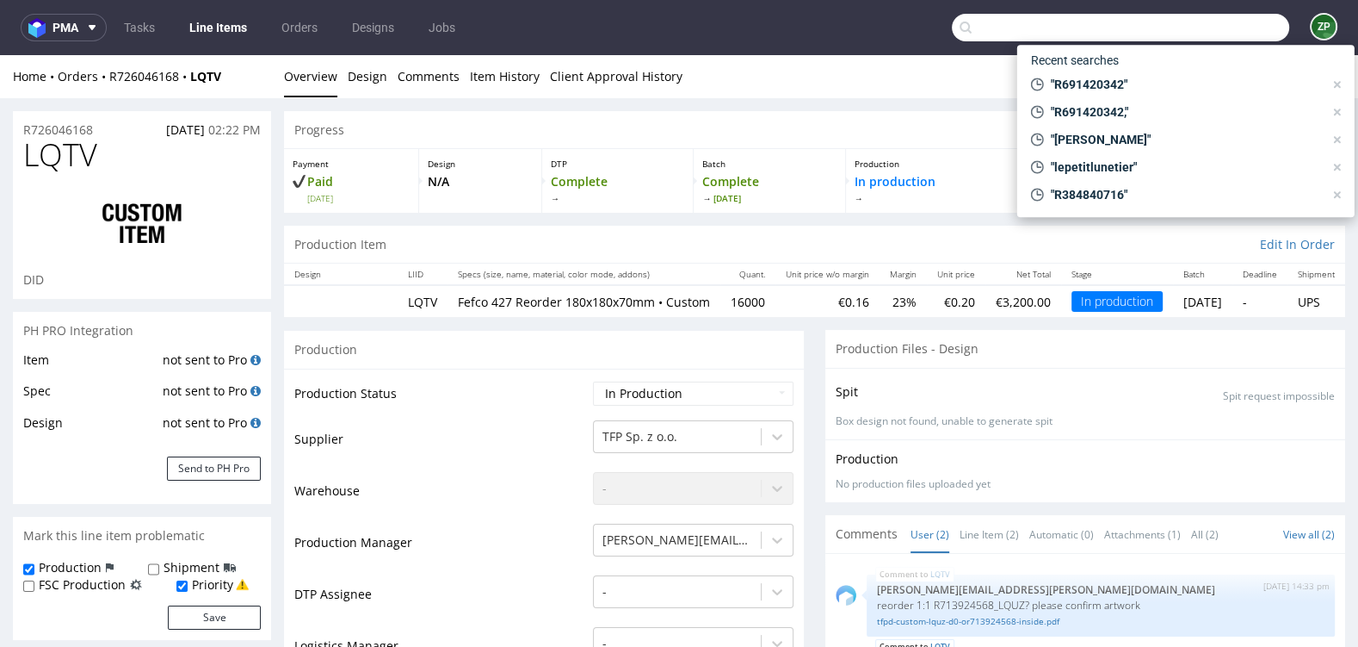
click at [1215, 34] on input "text" at bounding box center [1120, 28] width 337 height 28
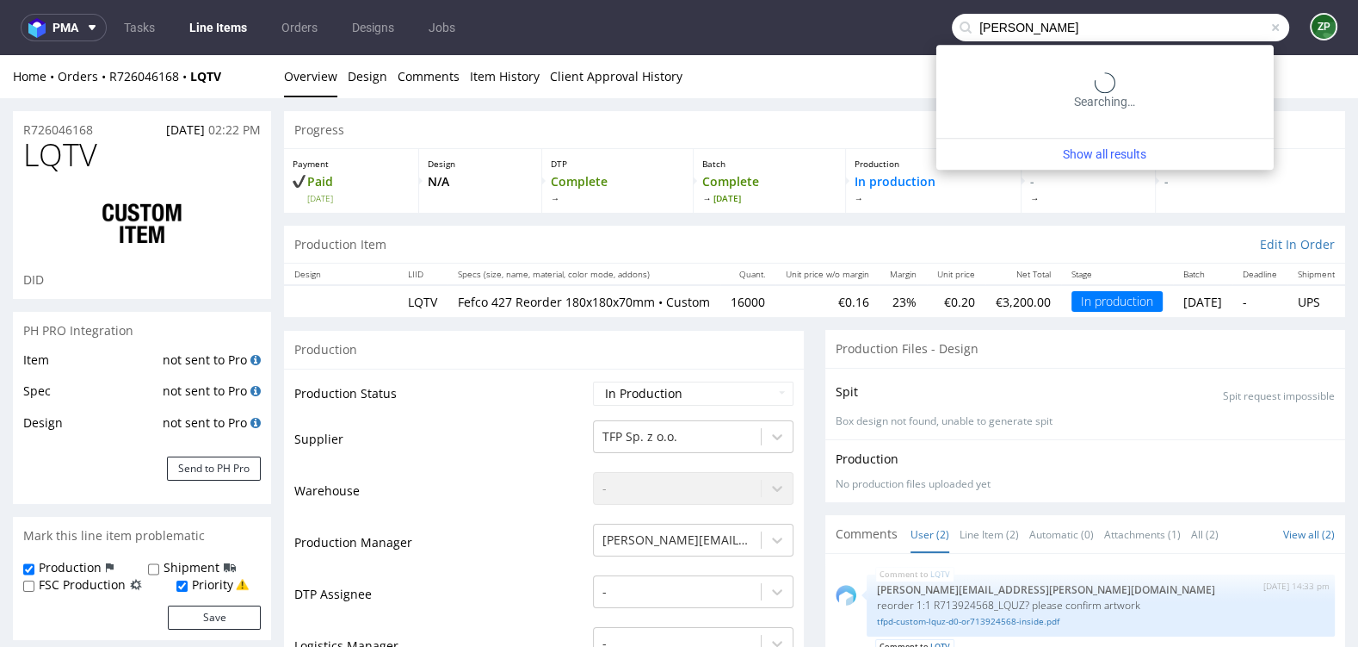
type input "[PERSON_NAME]"
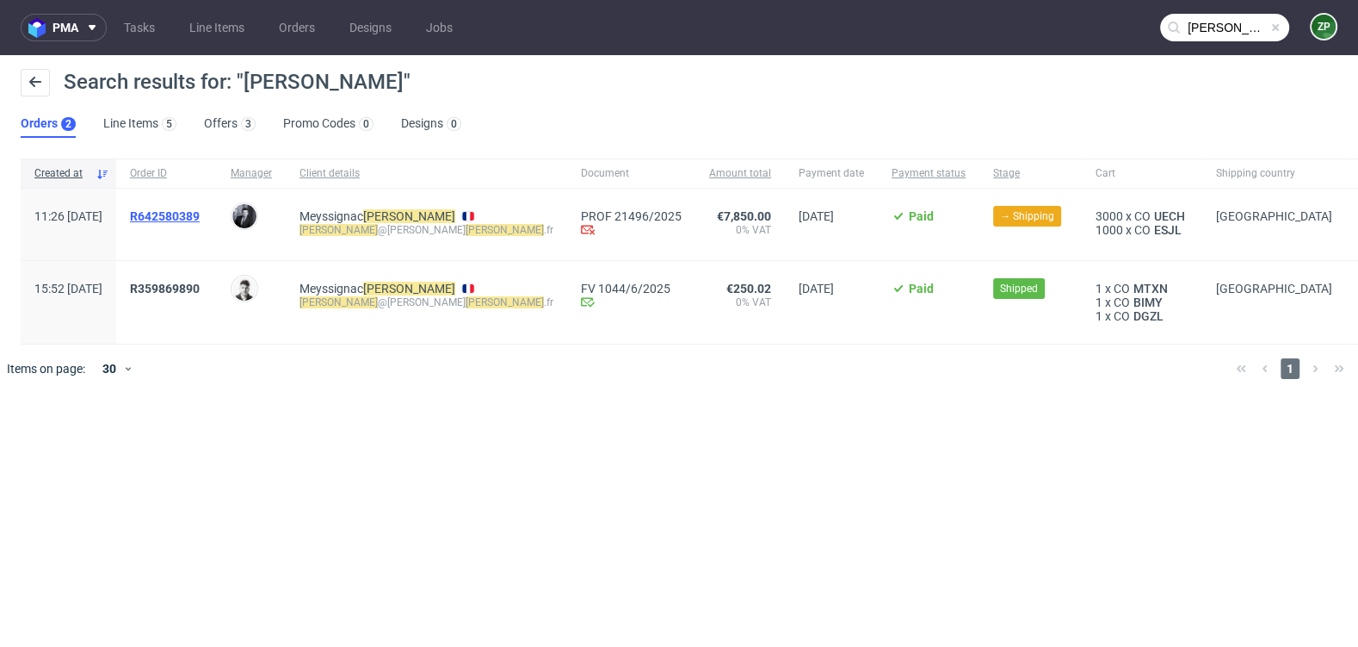
click at [184, 220] on span "R642580389" at bounding box center [165, 216] width 70 height 14
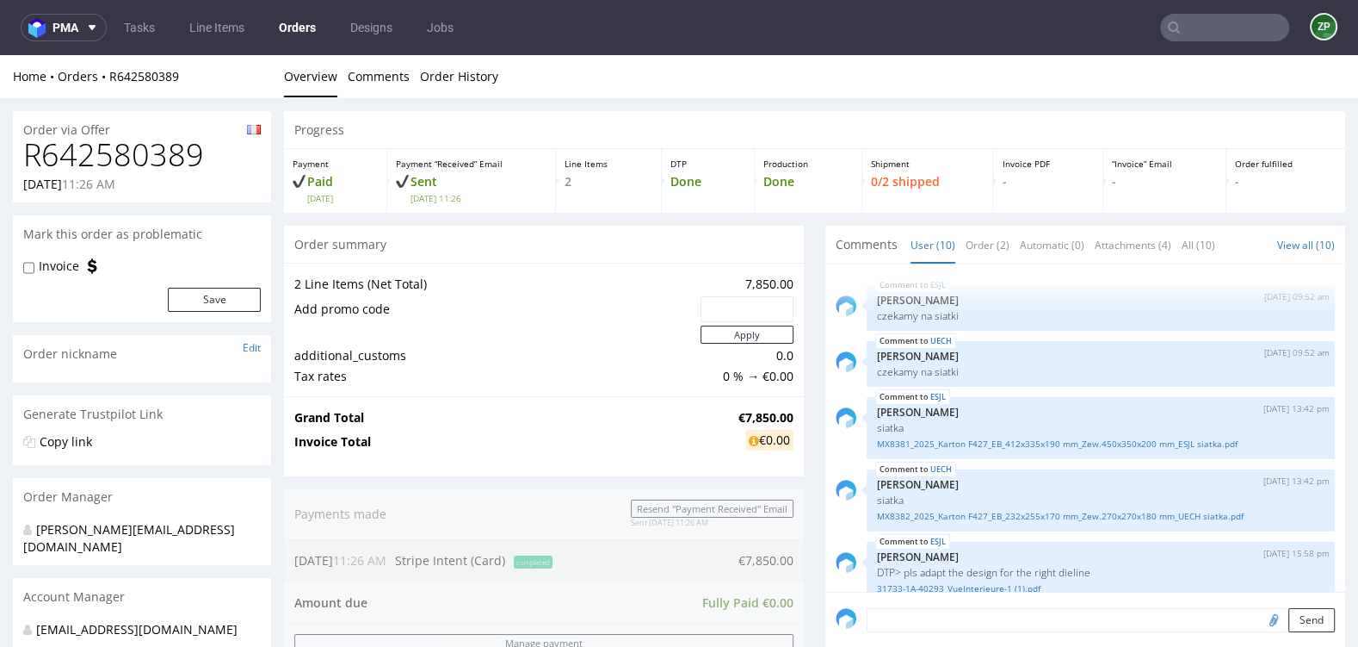
scroll to position [357, 0]
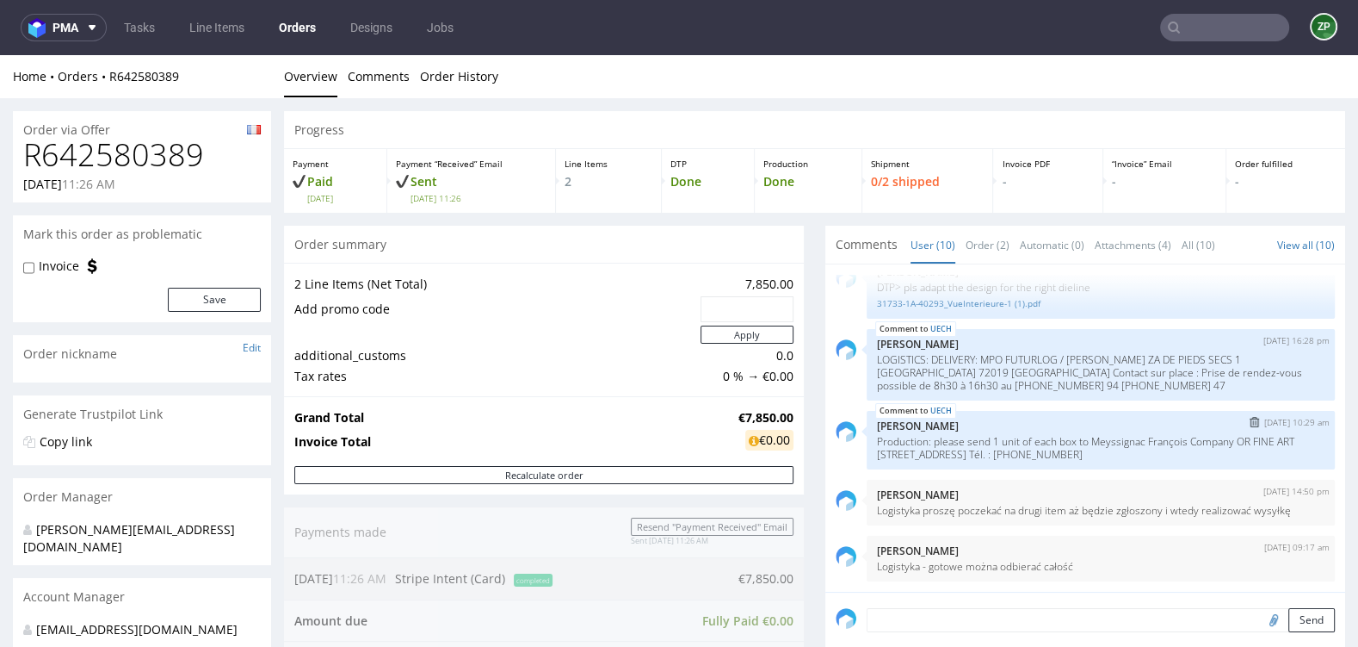
drag, startPoint x: 1091, startPoint y: 435, endPoint x: 1176, endPoint y: 457, distance: 88.1
click at [1176, 457] on p "Production: please send 1 unit of each box to Meyssignac François Company OR FI…" at bounding box center [1101, 448] width 448 height 26
copy p "Meyssignac François Company OR FINE ART [STREET_ADDRESS] Tél. : [PHONE_NUMBER]"
click at [306, 26] on link "Orders" at bounding box center [298, 28] width 58 height 28
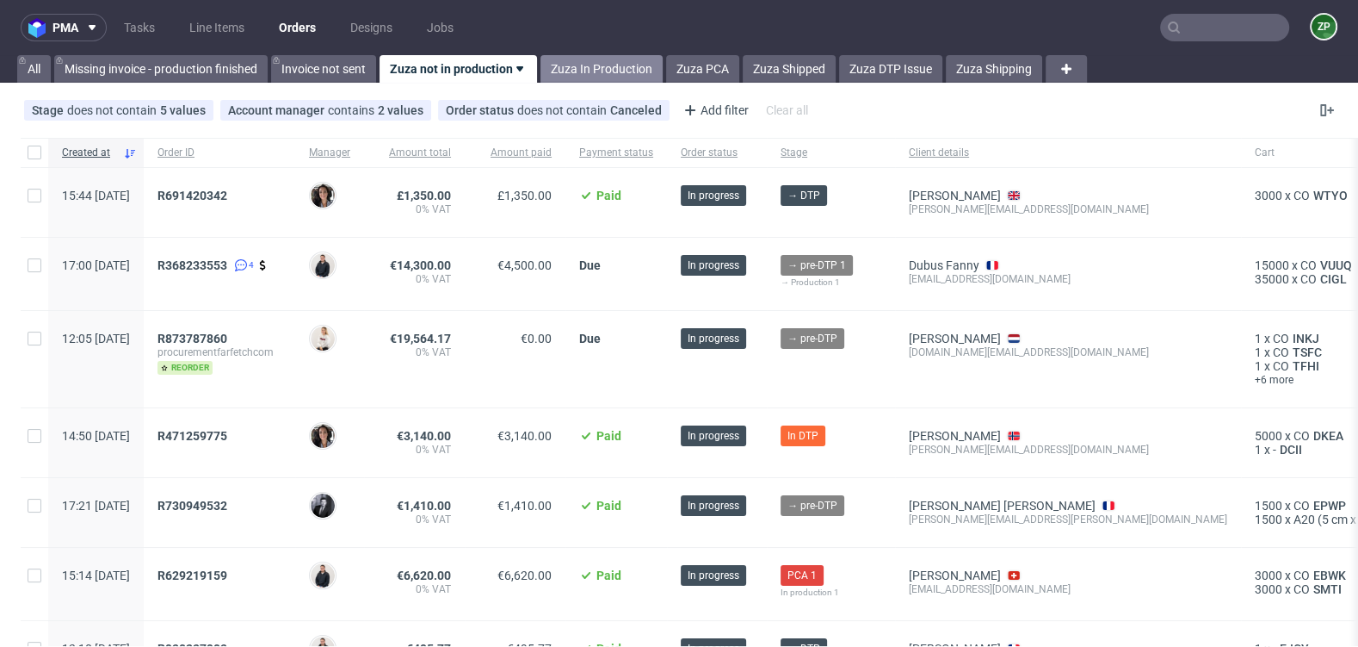
click at [627, 80] on link "Zuza In Production" at bounding box center [602, 69] width 122 height 28
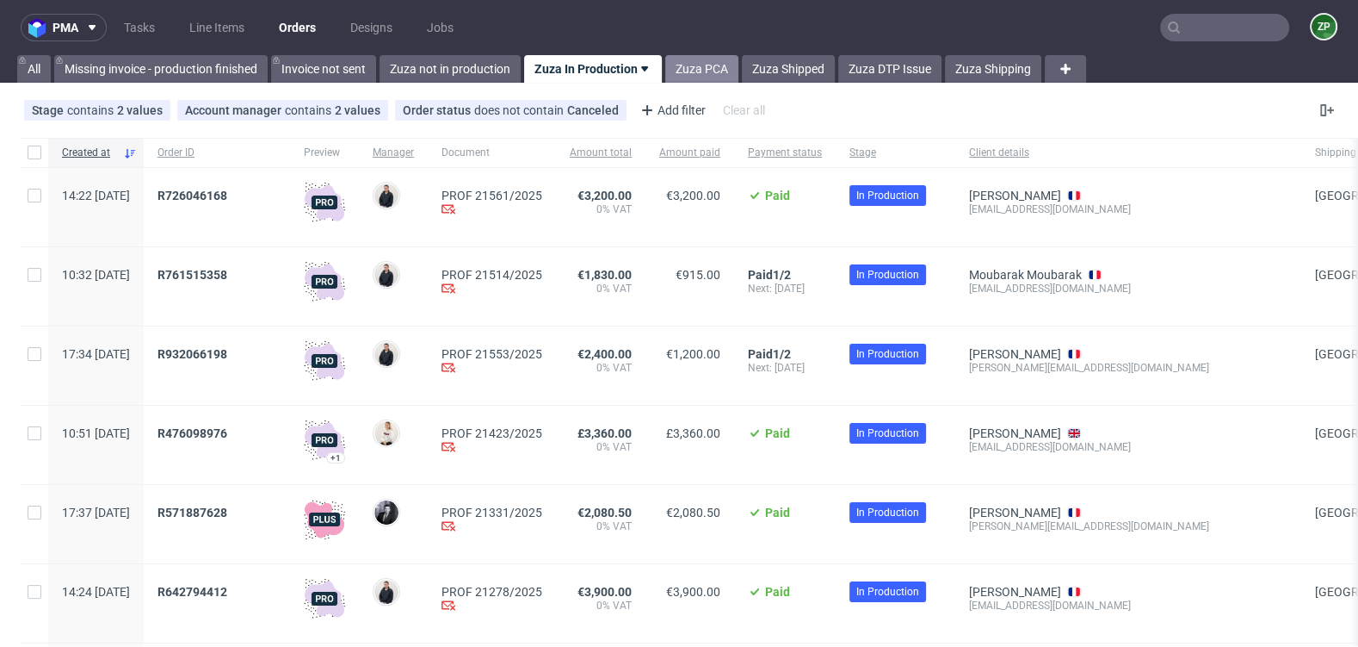
click at [715, 62] on link "Zuza PCA" at bounding box center [701, 69] width 73 height 28
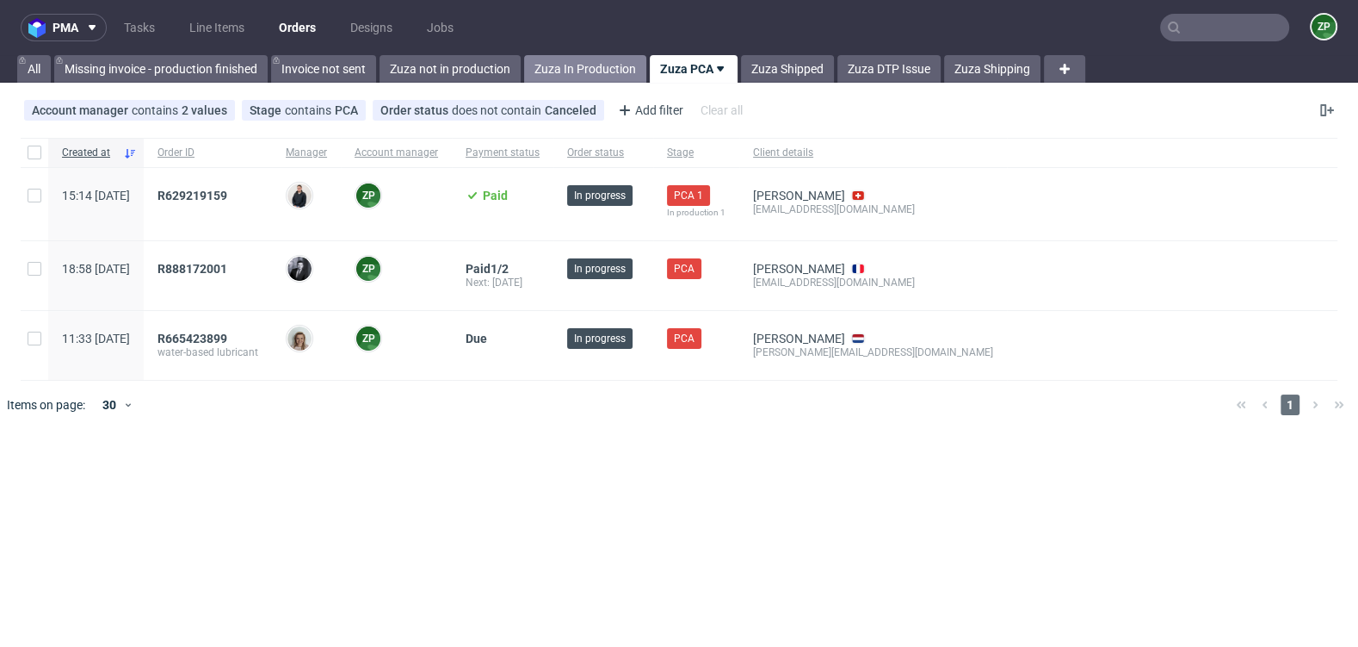
click at [595, 56] on link "Zuza In Production" at bounding box center [585, 69] width 122 height 28
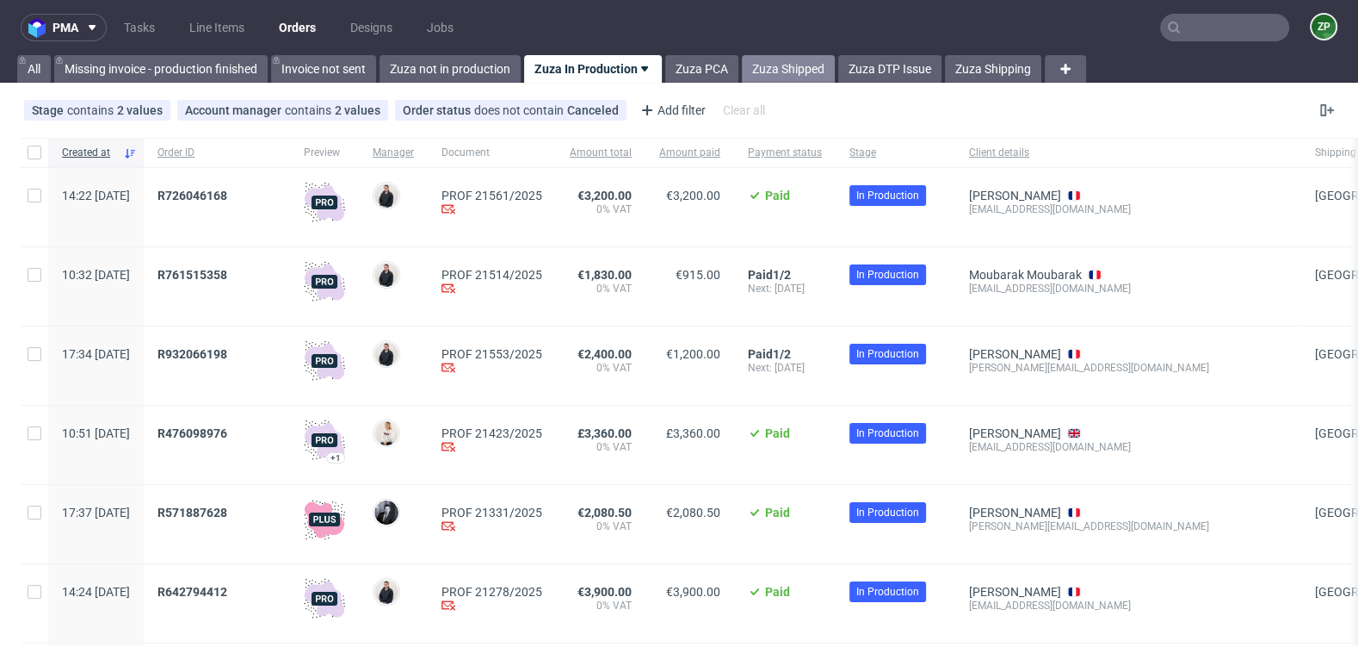
click at [776, 64] on link "Zuza Shipped" at bounding box center [788, 69] width 93 height 28
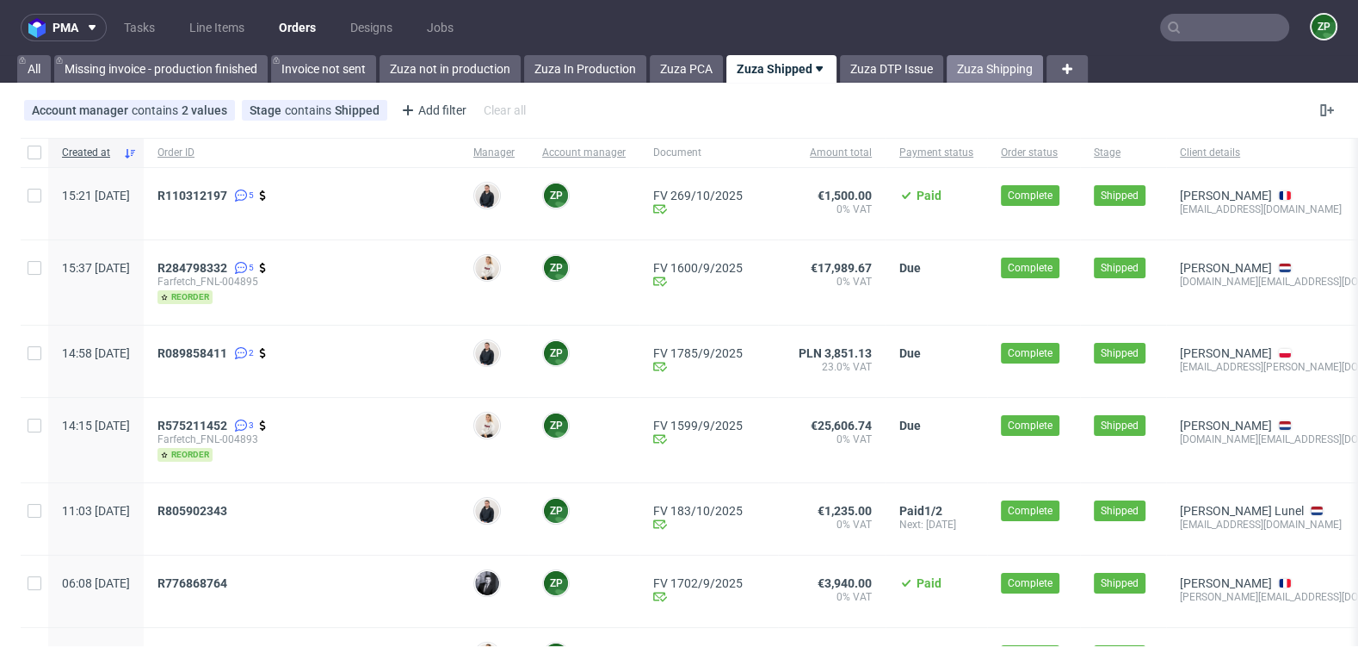
click at [994, 62] on link "Zuza Shipping" at bounding box center [995, 69] width 96 height 28
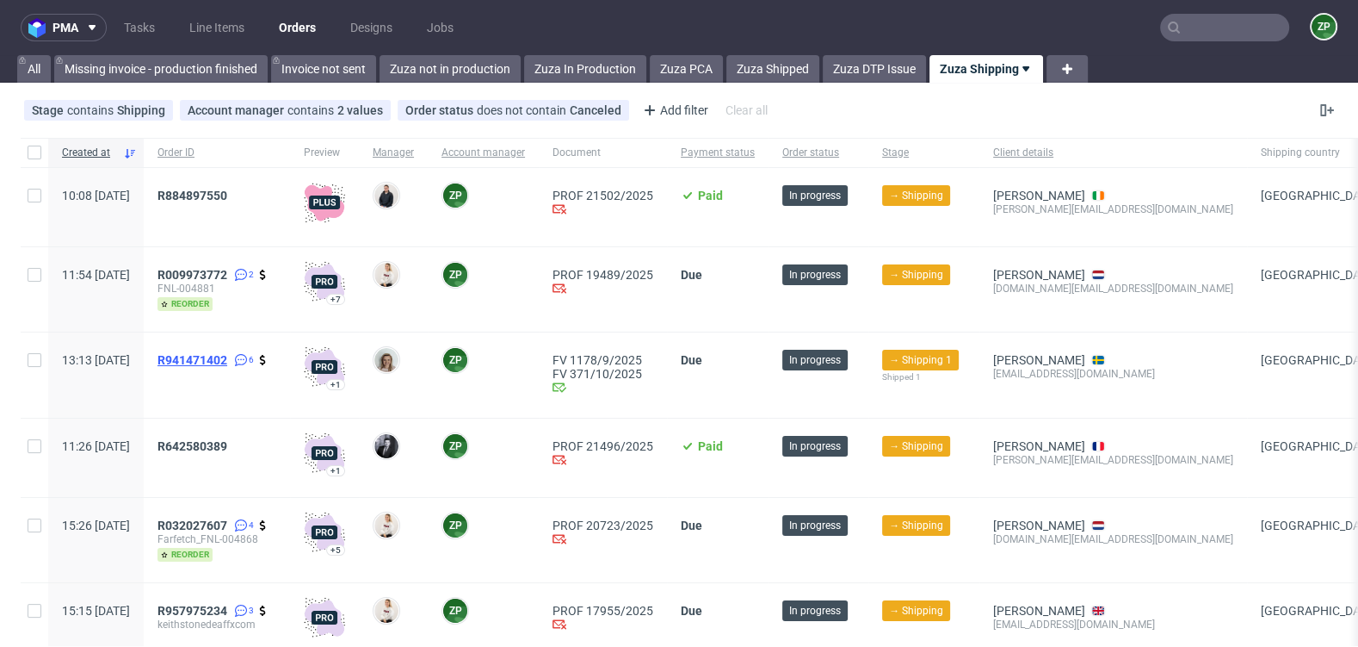
click at [227, 356] on span "R941471402" at bounding box center [193, 360] width 70 height 14
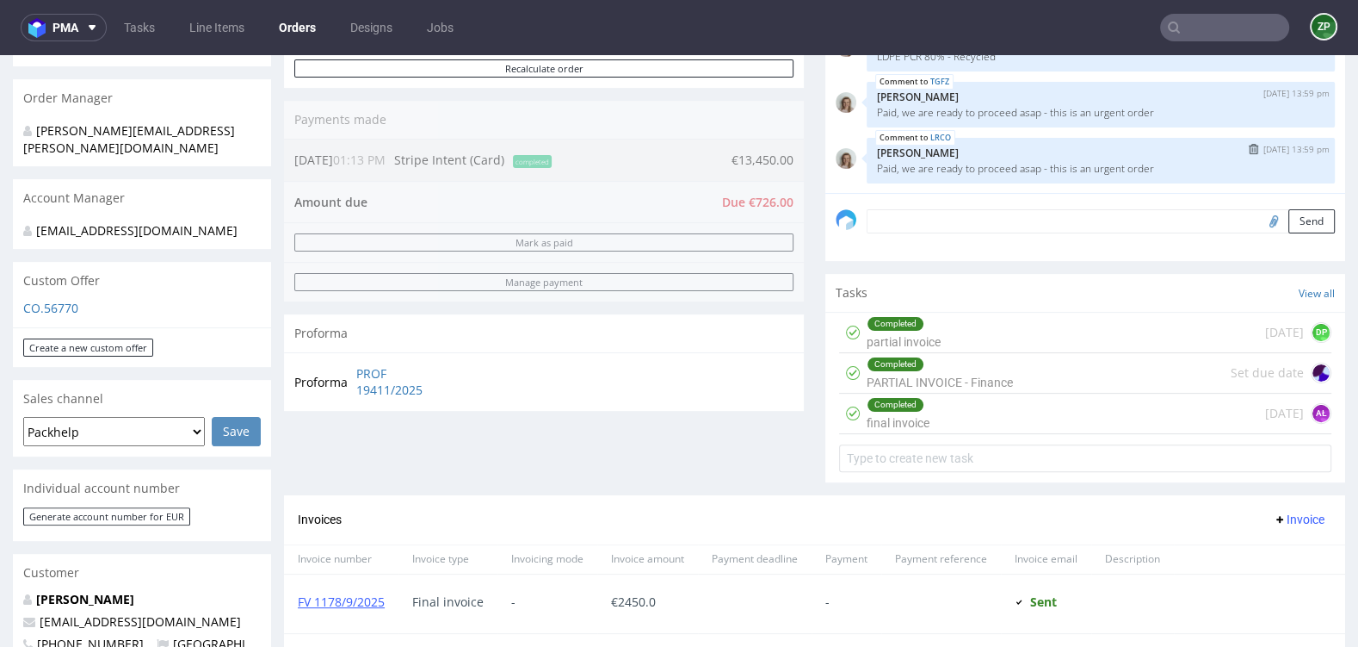
scroll to position [400, 0]
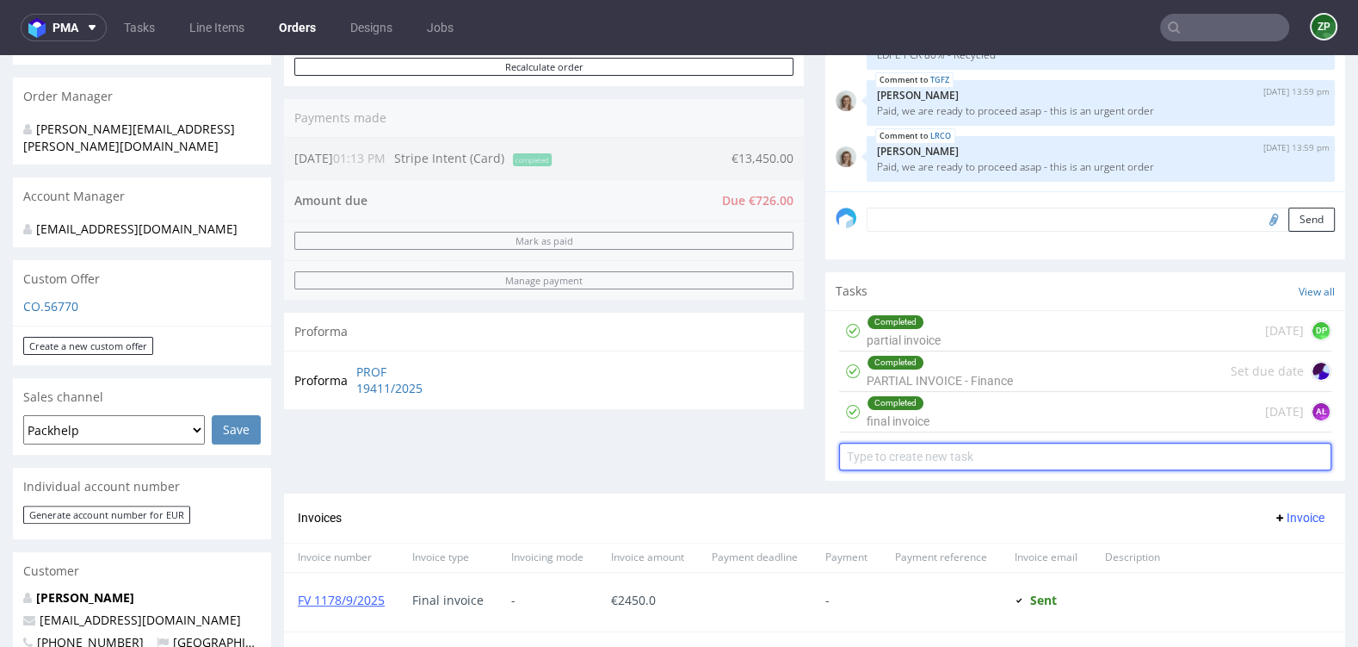
click at [896, 443] on input "text" at bounding box center [1085, 457] width 492 height 28
type input "stripe link for surplus"
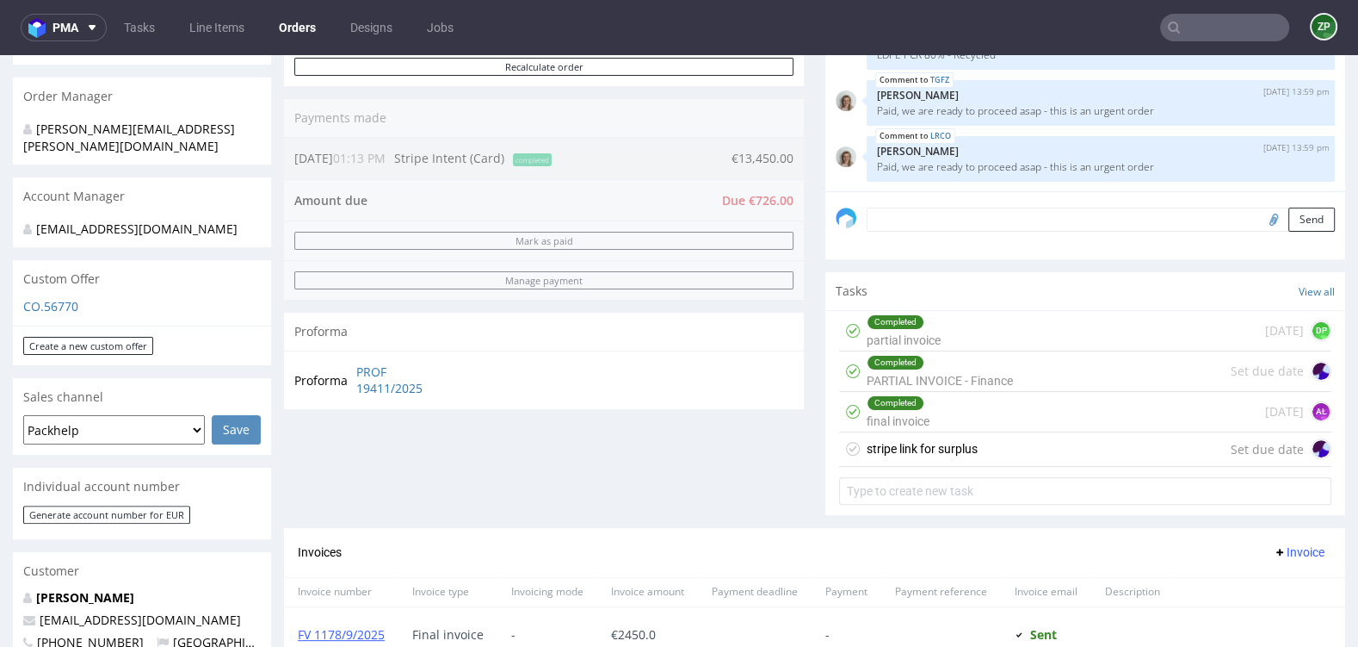
click at [909, 454] on div "stripe link for surplus" at bounding box center [922, 448] width 111 height 21
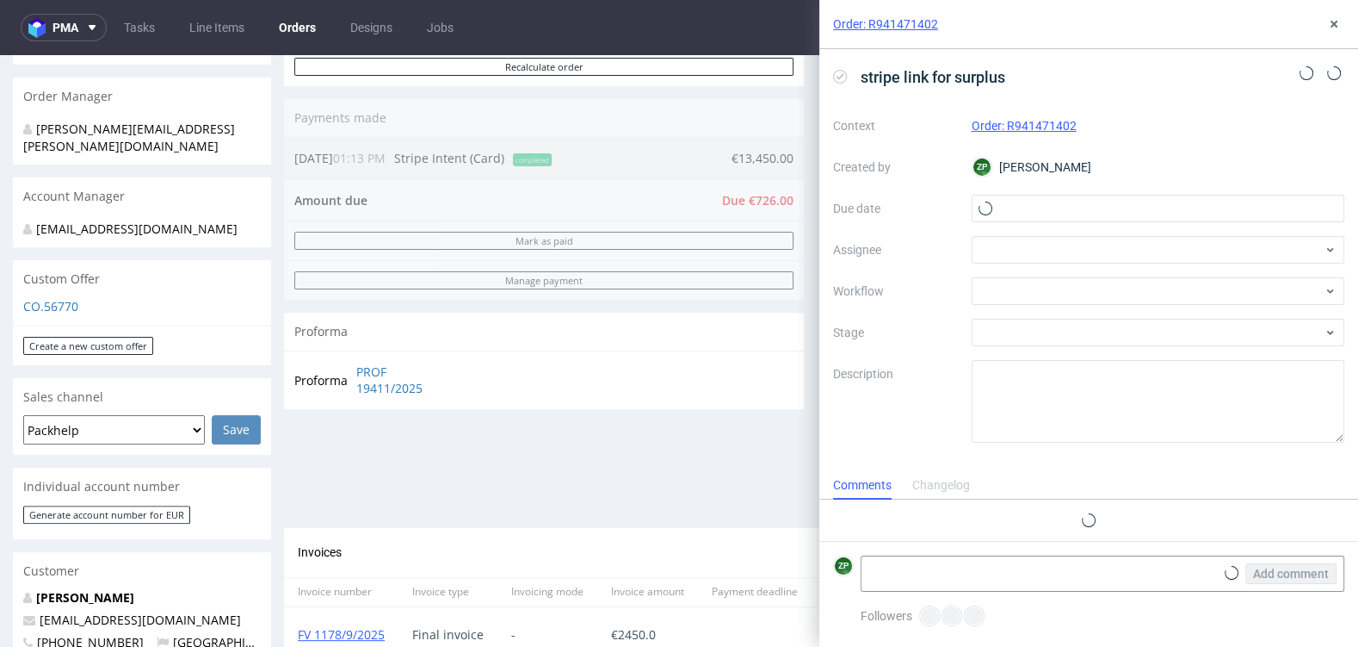
scroll to position [14, 0]
click at [1065, 210] on input "text" at bounding box center [1159, 209] width 374 height 28
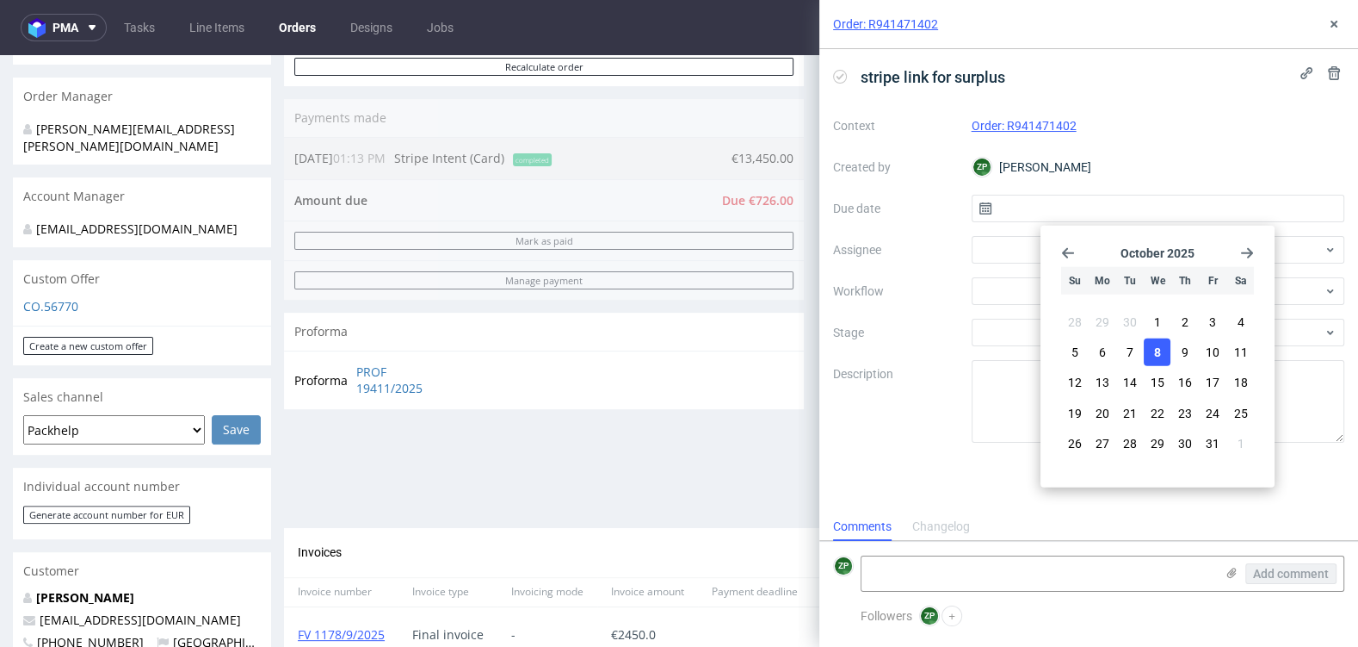
click at [1154, 357] on span "8" at bounding box center [1157, 351] width 7 height 17
type input "08/10/2025"
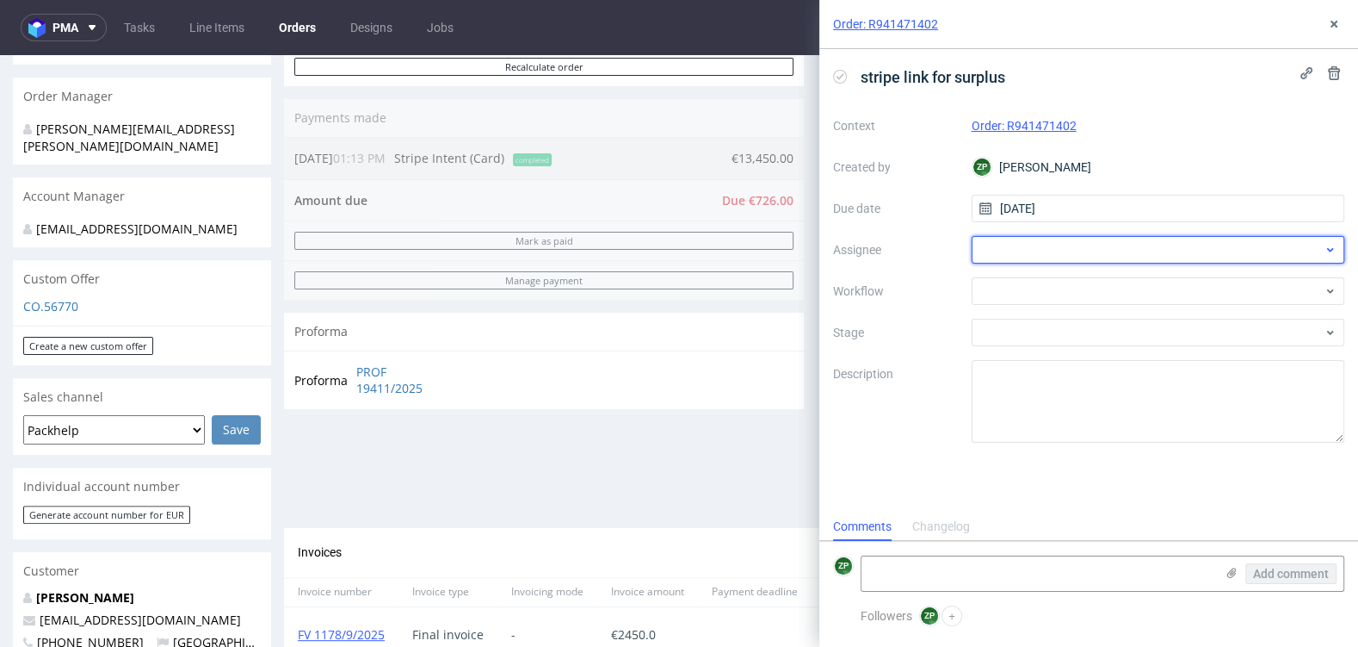
click at [1044, 255] on div at bounding box center [1159, 250] width 374 height 28
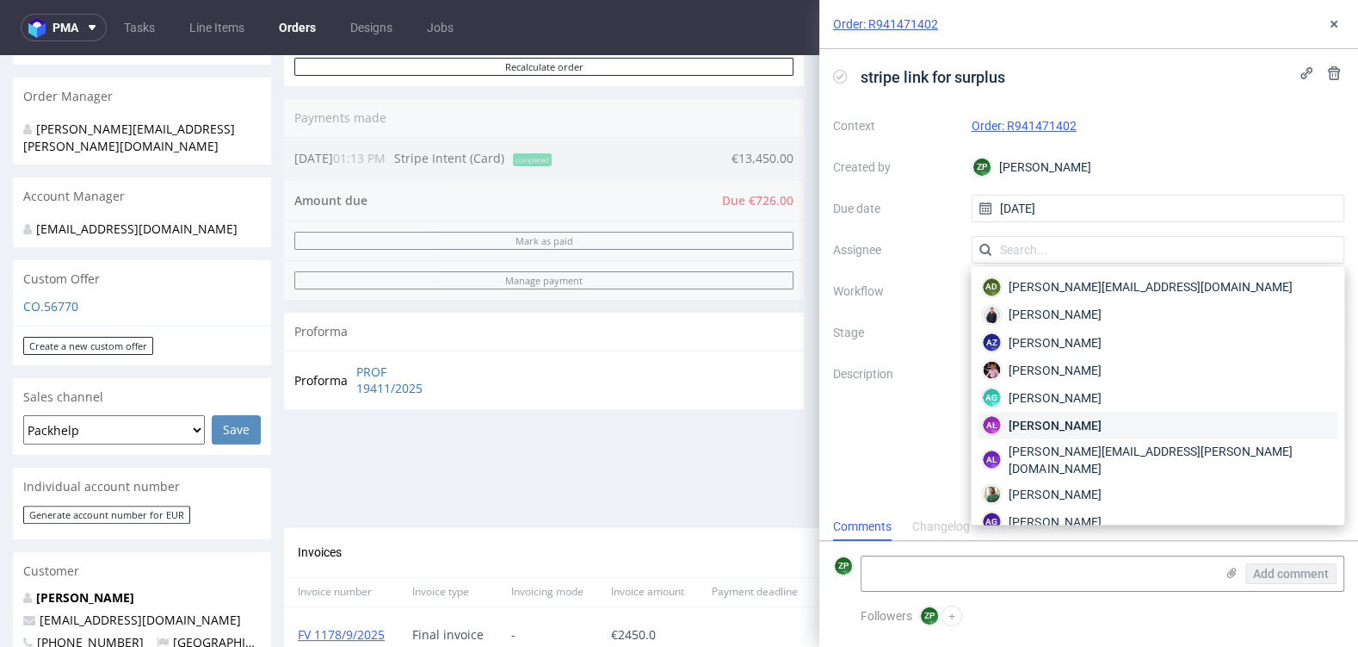
click at [1038, 411] on div "AŁ Aleksandra Łętowska" at bounding box center [1158, 425] width 360 height 28
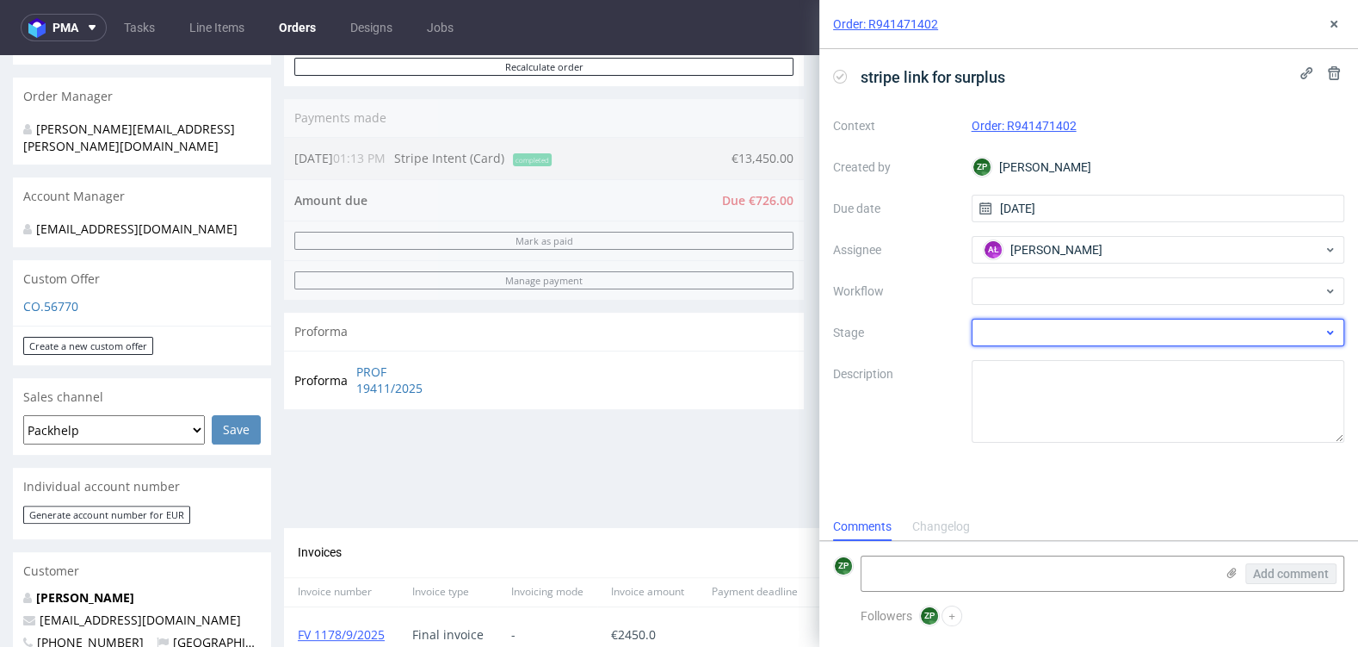
click at [1016, 339] on div at bounding box center [1159, 333] width 374 height 28
click at [1013, 338] on input "text" at bounding box center [1159, 333] width 374 height 28
click at [1012, 329] on div at bounding box center [1159, 333] width 374 height 28
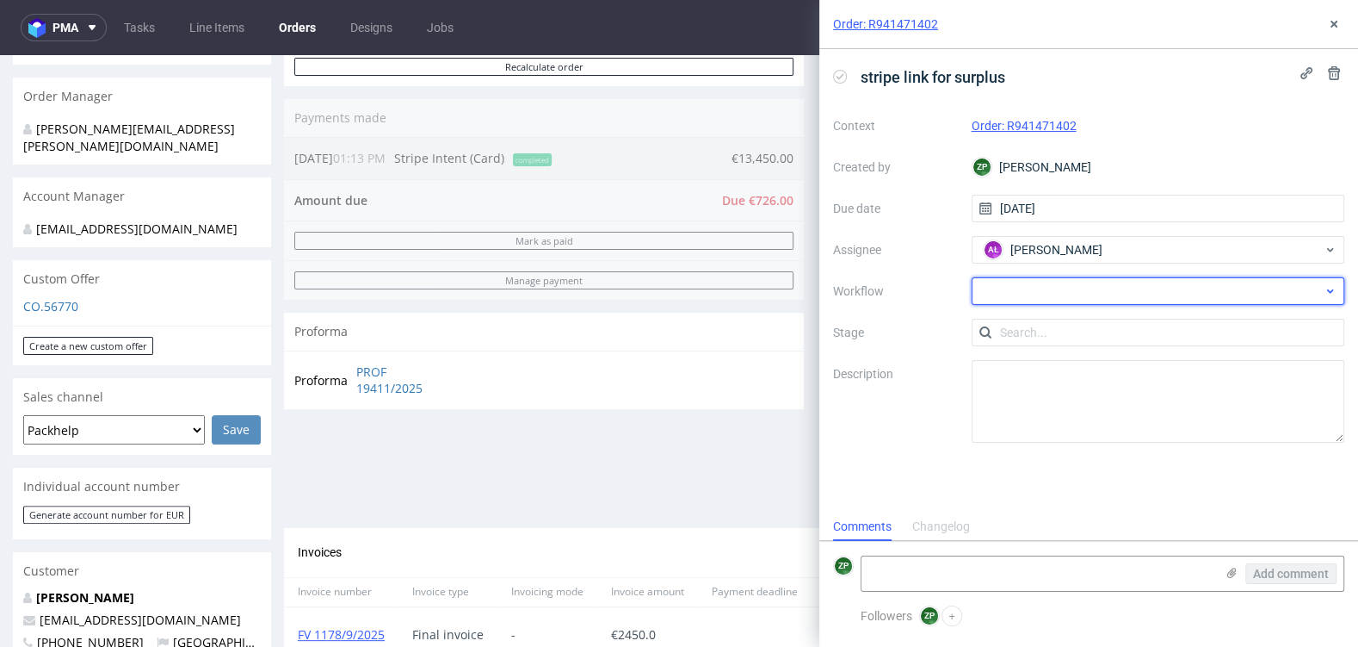
click at [1012, 293] on div at bounding box center [1159, 291] width 374 height 28
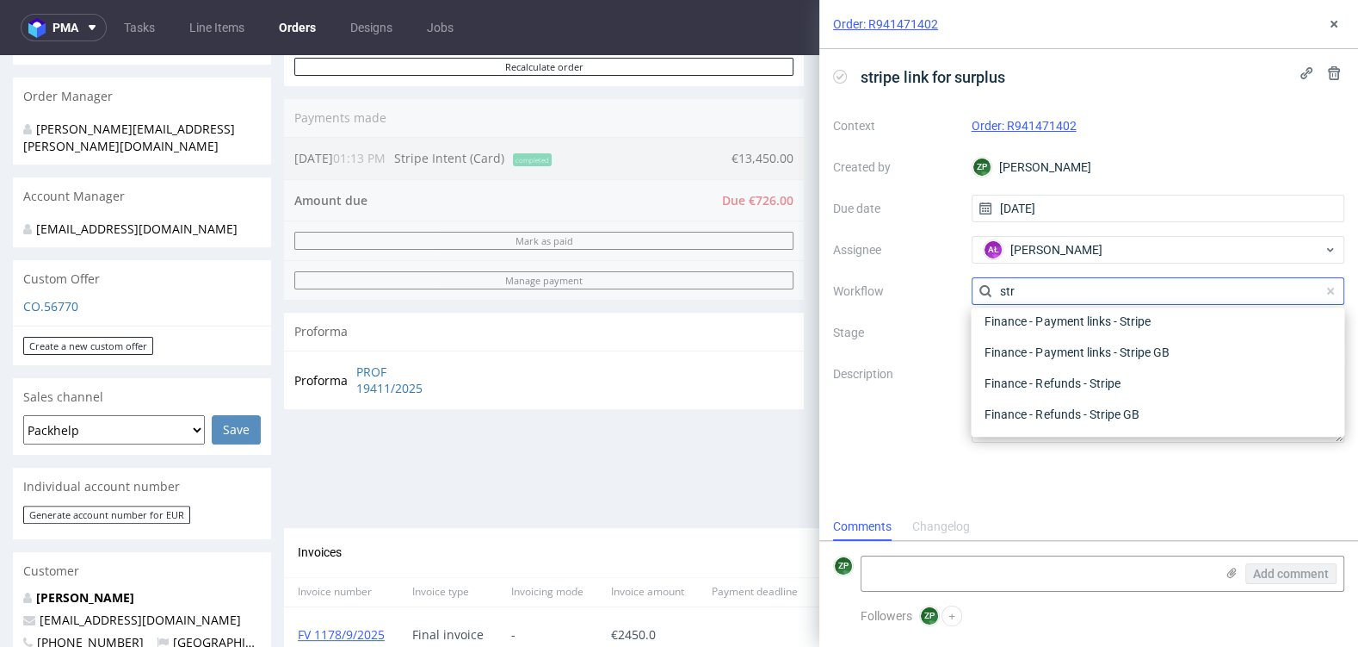
scroll to position [31, 0]
type input "stripe"
click at [1085, 326] on div "Finance - Payment links - Stripe" at bounding box center [1158, 321] width 360 height 31
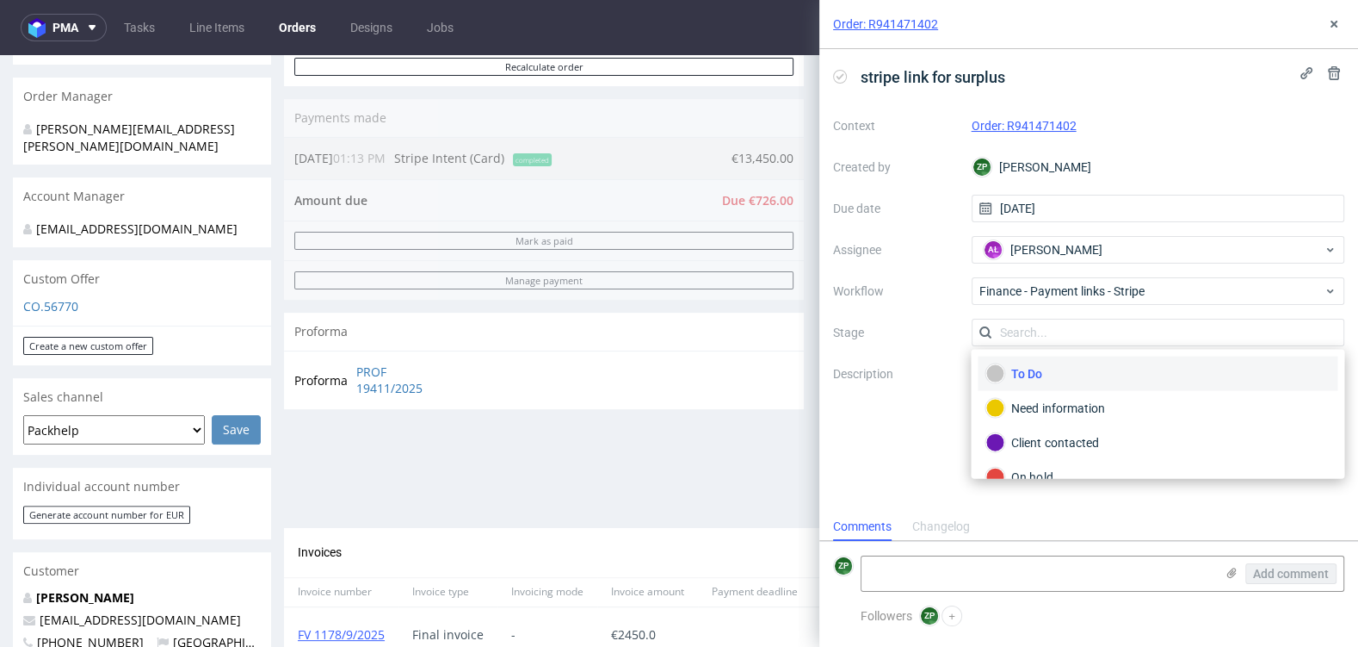
click at [925, 595] on form "ZP Add comment" at bounding box center [1089, 573] width 539 height 65
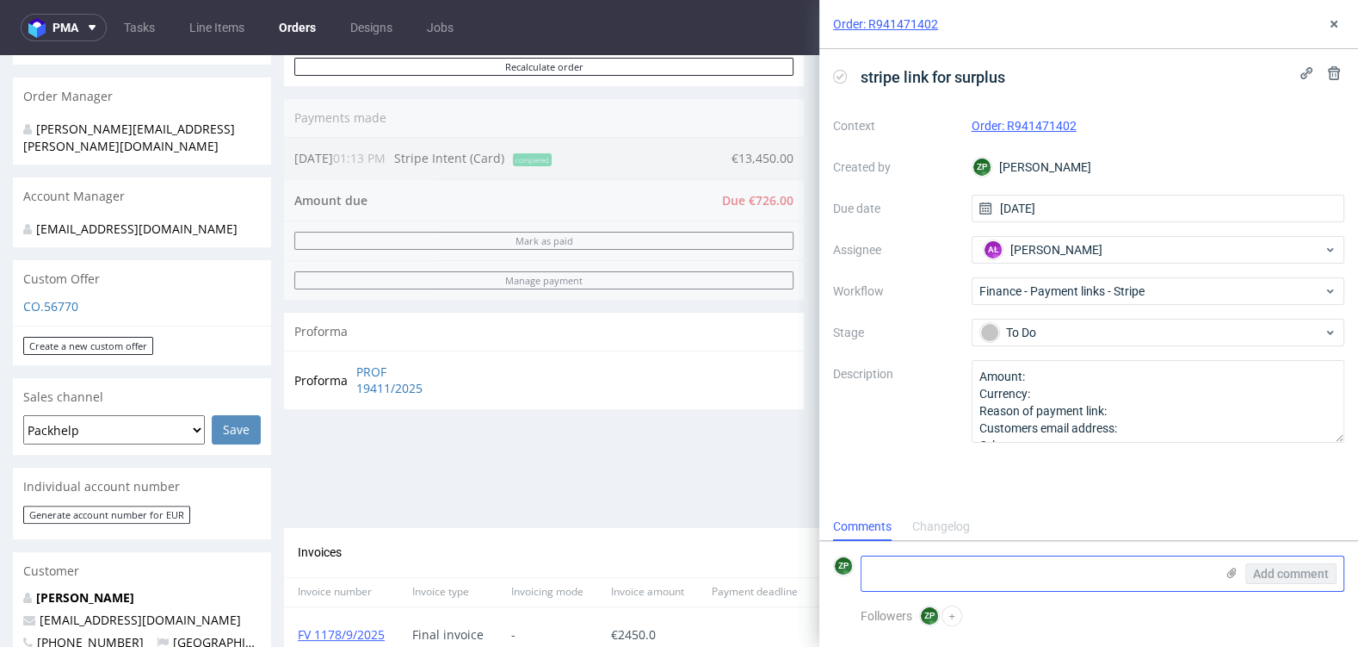
click at [915, 574] on textarea at bounding box center [1038, 573] width 353 height 34
click at [1058, 380] on textarea "Amount: Currency: Reason of payment link: Customers email address: Other:" at bounding box center [1159, 401] width 374 height 83
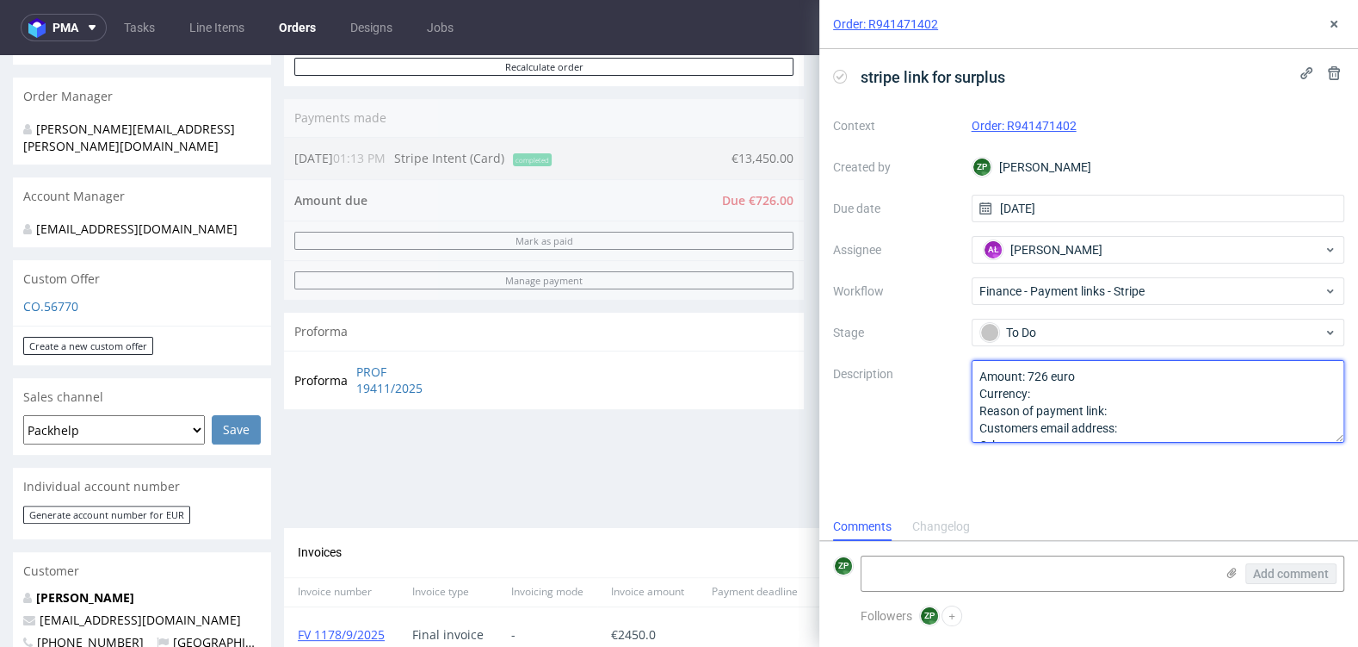
click at [1073, 387] on textarea "Amount: Currency: Reason of payment link: Customers email address: Other:" at bounding box center [1159, 401] width 374 height 83
type textarea "Amount: 726 euro Currency: Reason of payment link: Customers email address: Oth…"
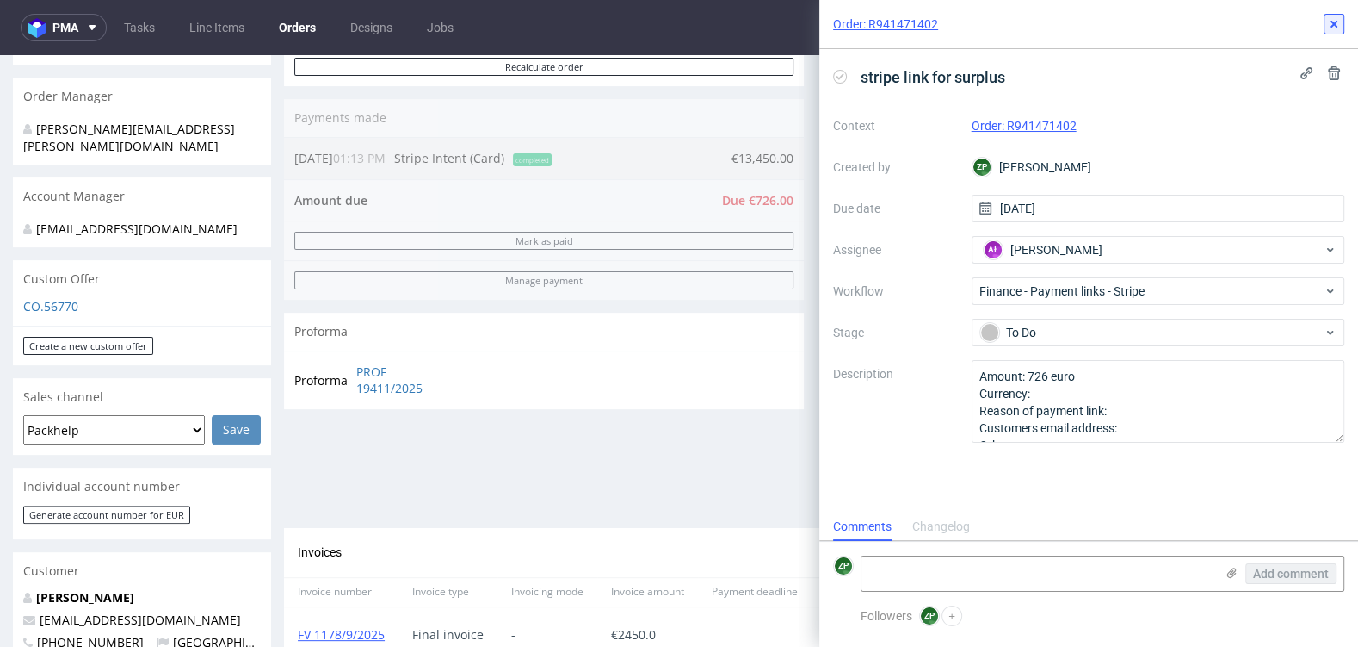
click at [1333, 27] on icon at bounding box center [1335, 24] width 14 height 14
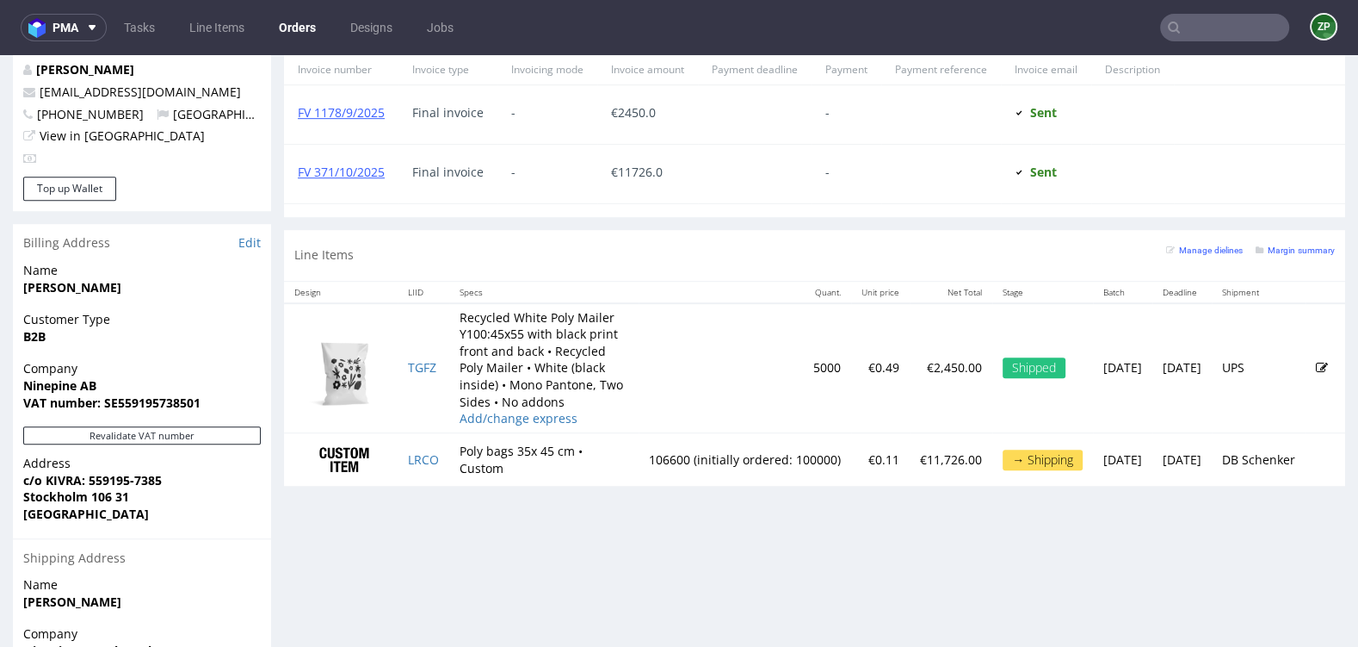
scroll to position [934, 0]
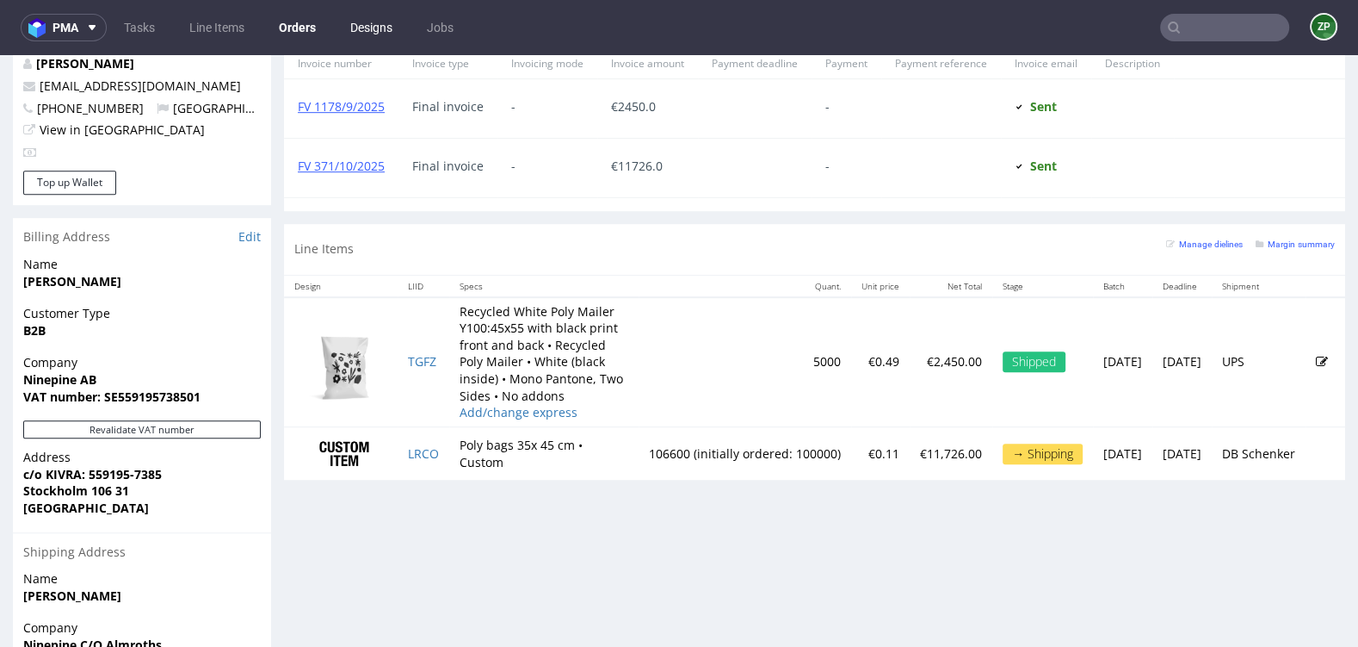
click at [375, 34] on link "Designs" at bounding box center [371, 28] width 63 height 28
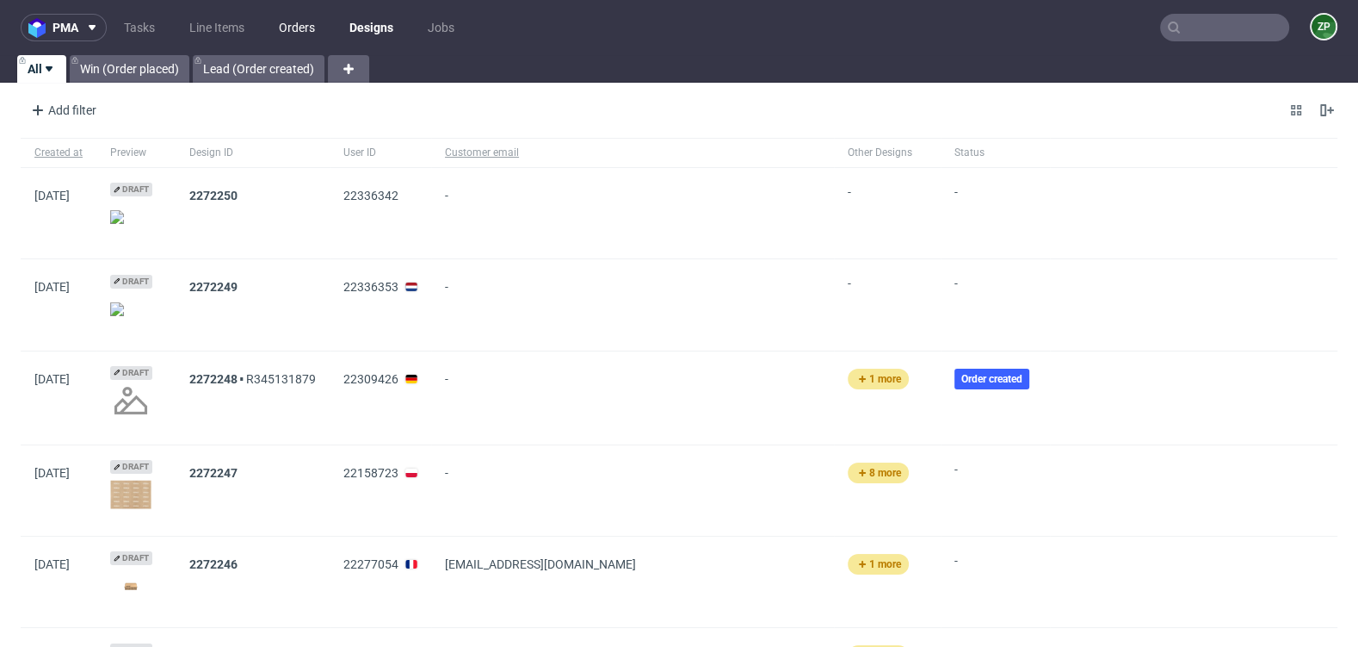
click at [306, 20] on link "Orders" at bounding box center [297, 28] width 57 height 28
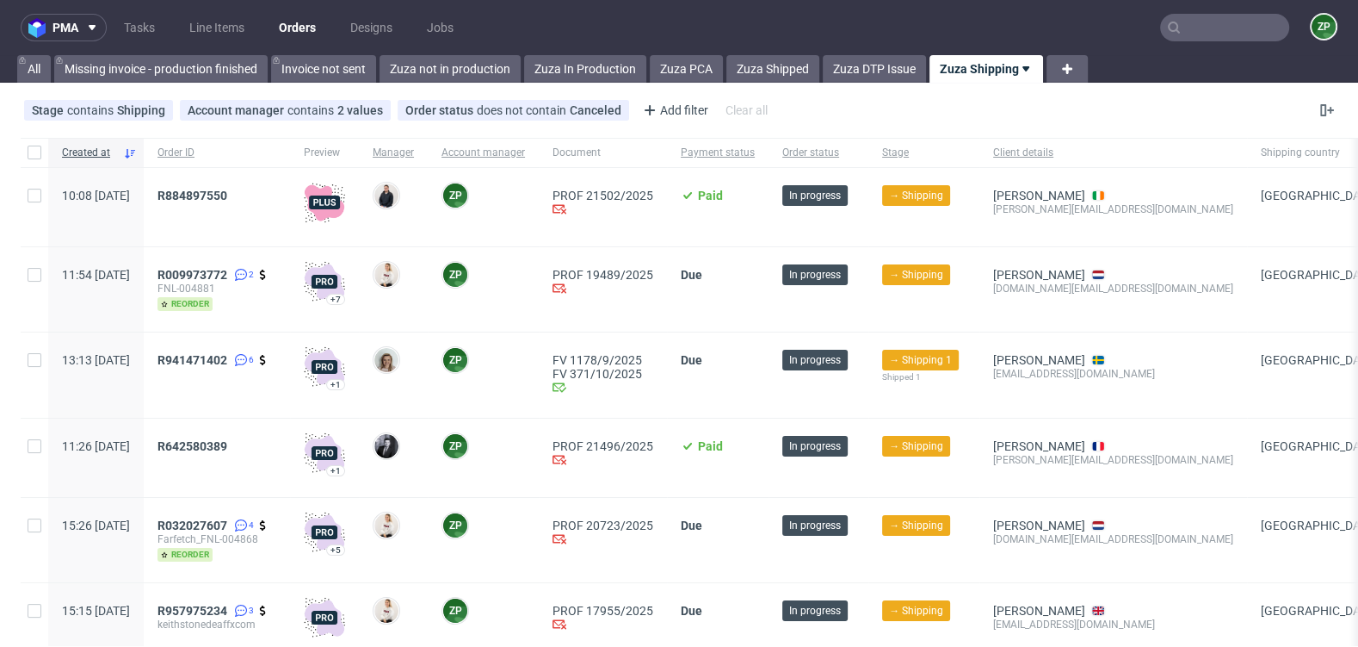
click at [1220, 37] on input "text" at bounding box center [1224, 28] width 129 height 28
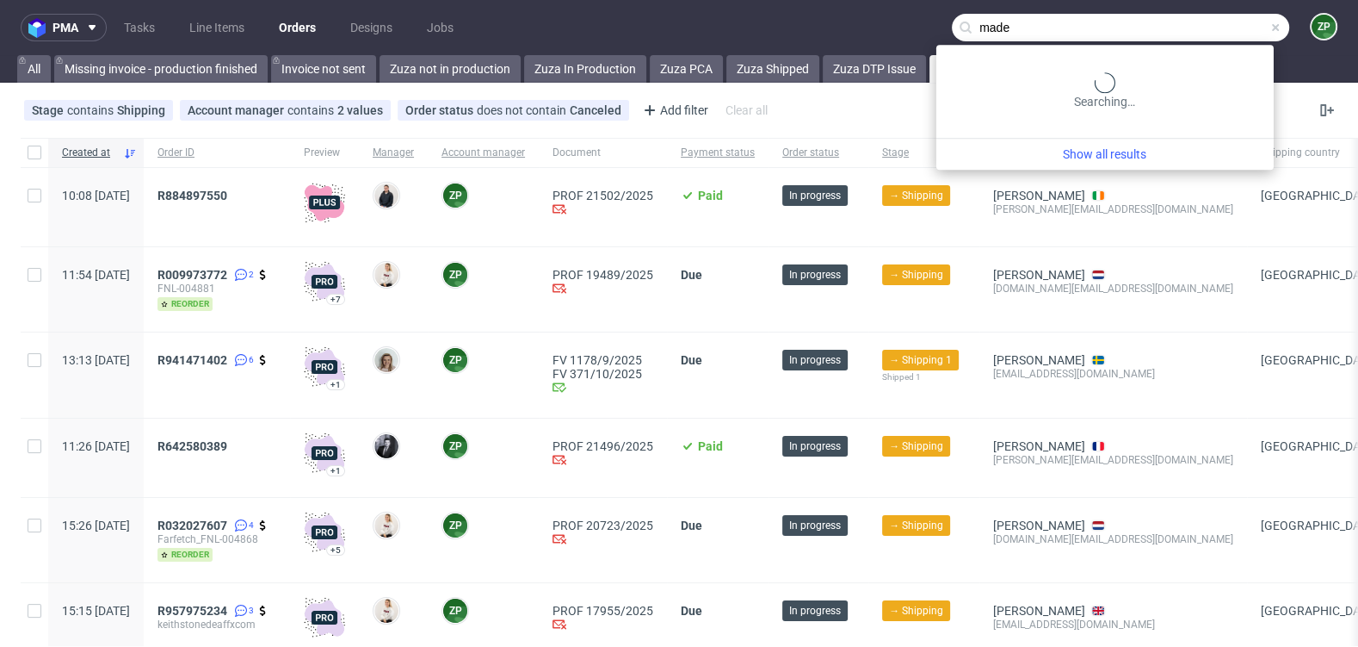
type input "made"
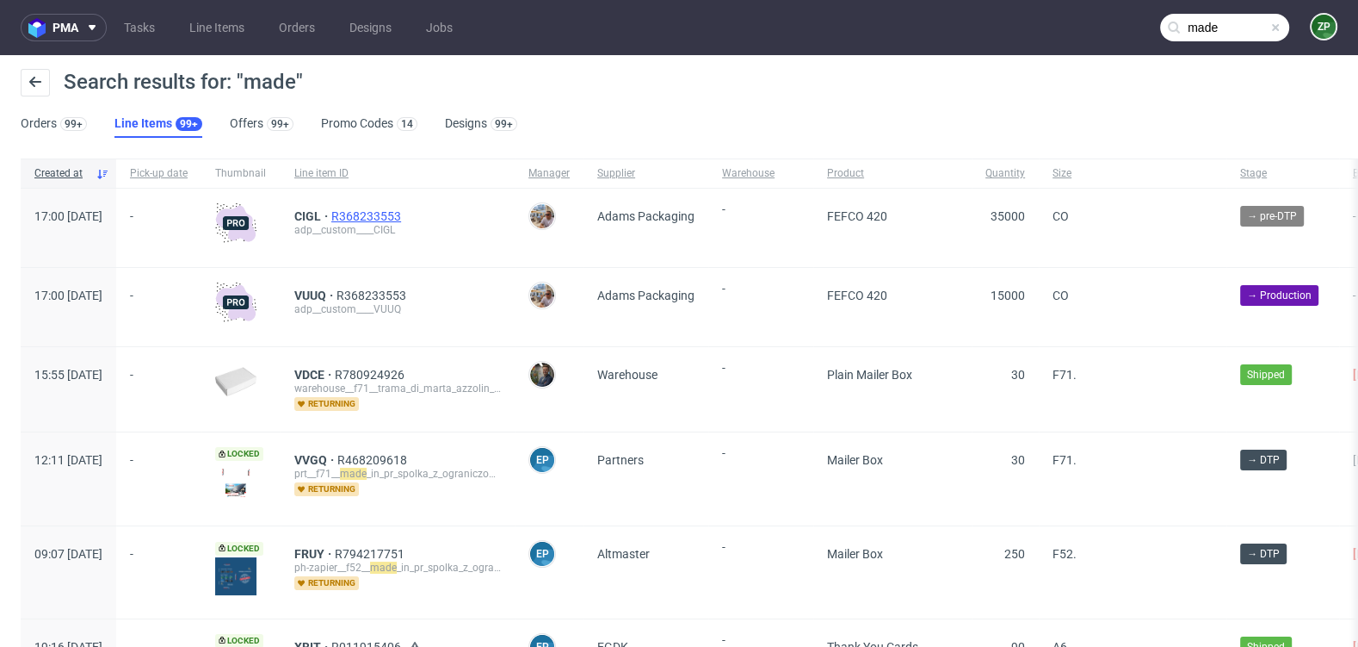
click at [405, 214] on span "R368233553" at bounding box center [367, 216] width 73 height 14
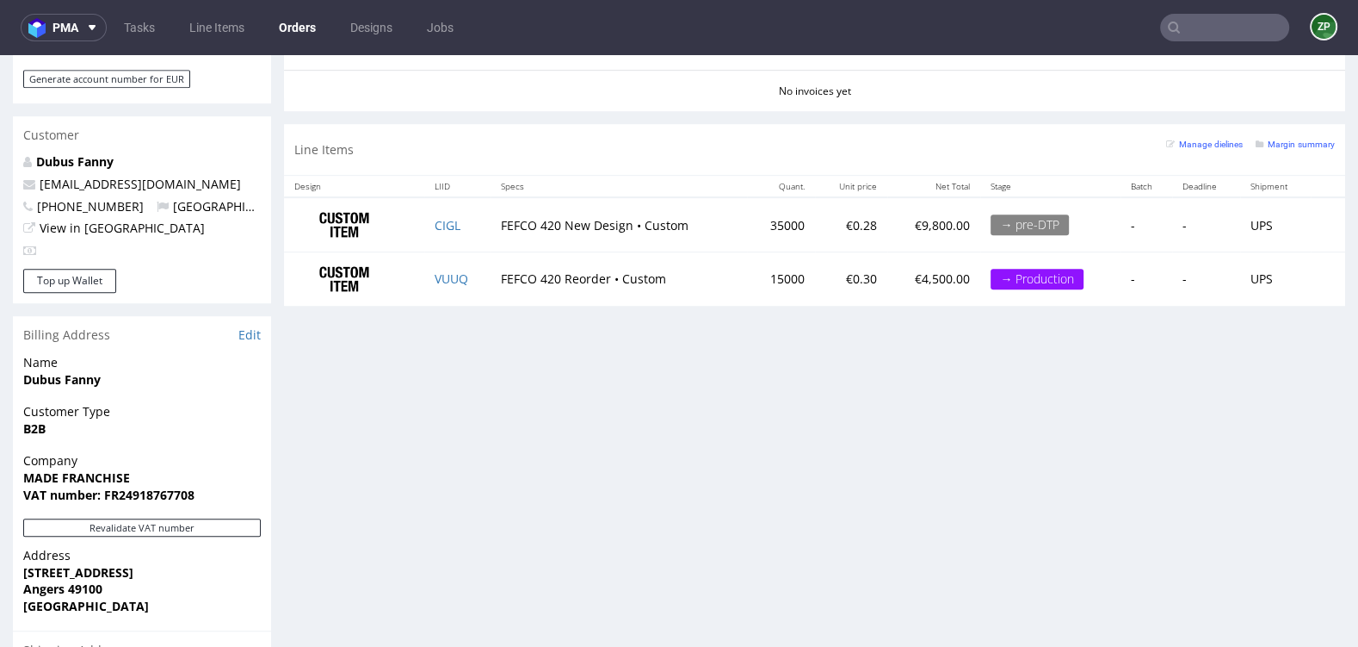
scroll to position [1018, 0]
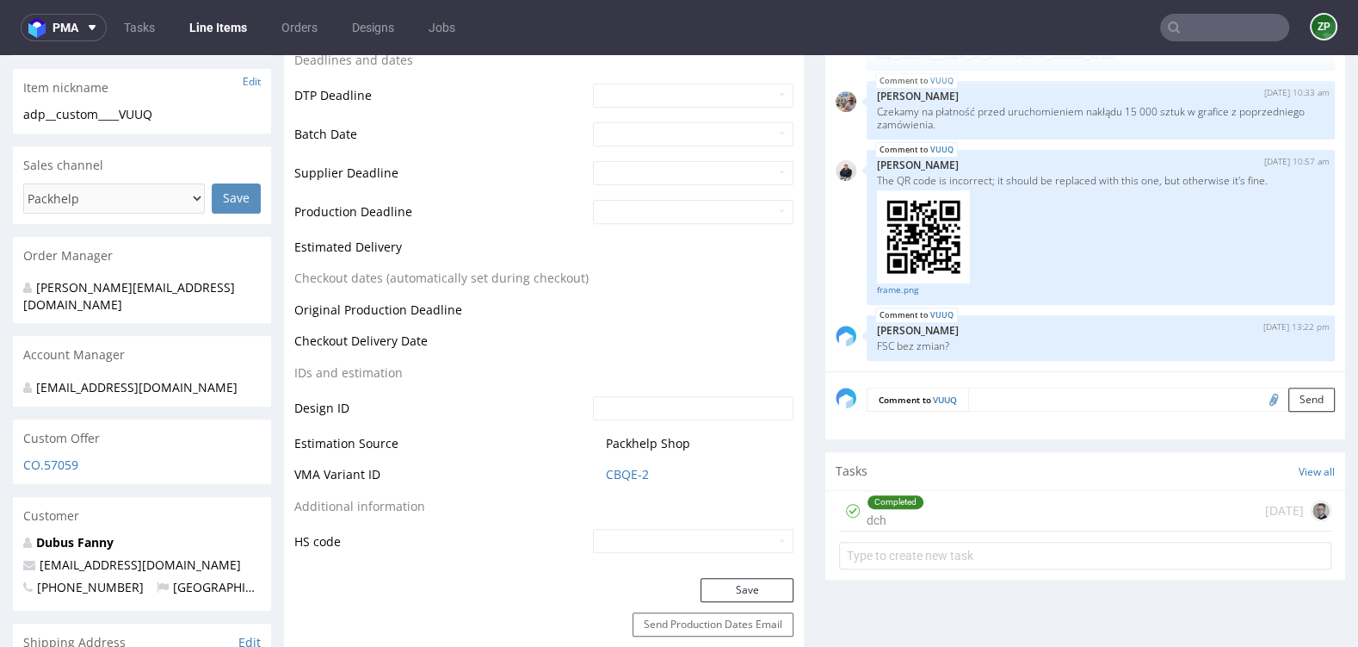
scroll to position [614, 0]
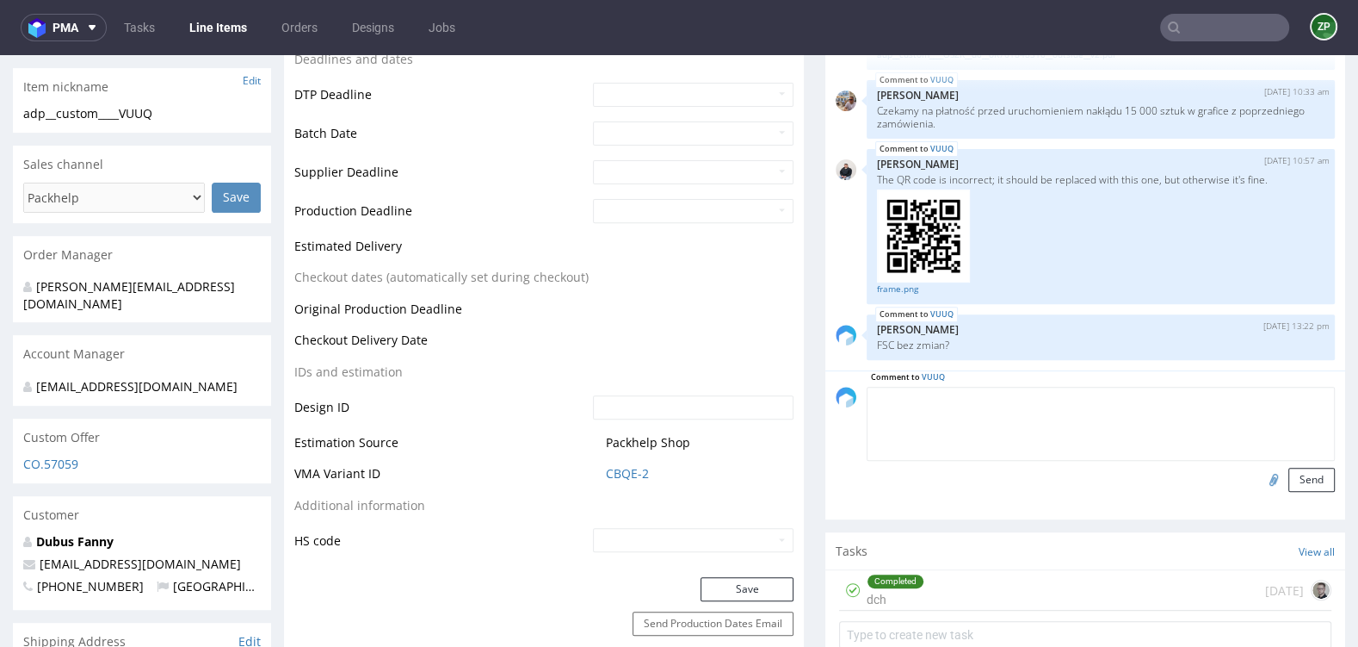
click at [1000, 391] on textarea at bounding box center [1101, 424] width 468 height 74
type textarea "Karol - tak, bez zmian"
click at [1296, 467] on button "Send" at bounding box center [1312, 479] width 46 height 24
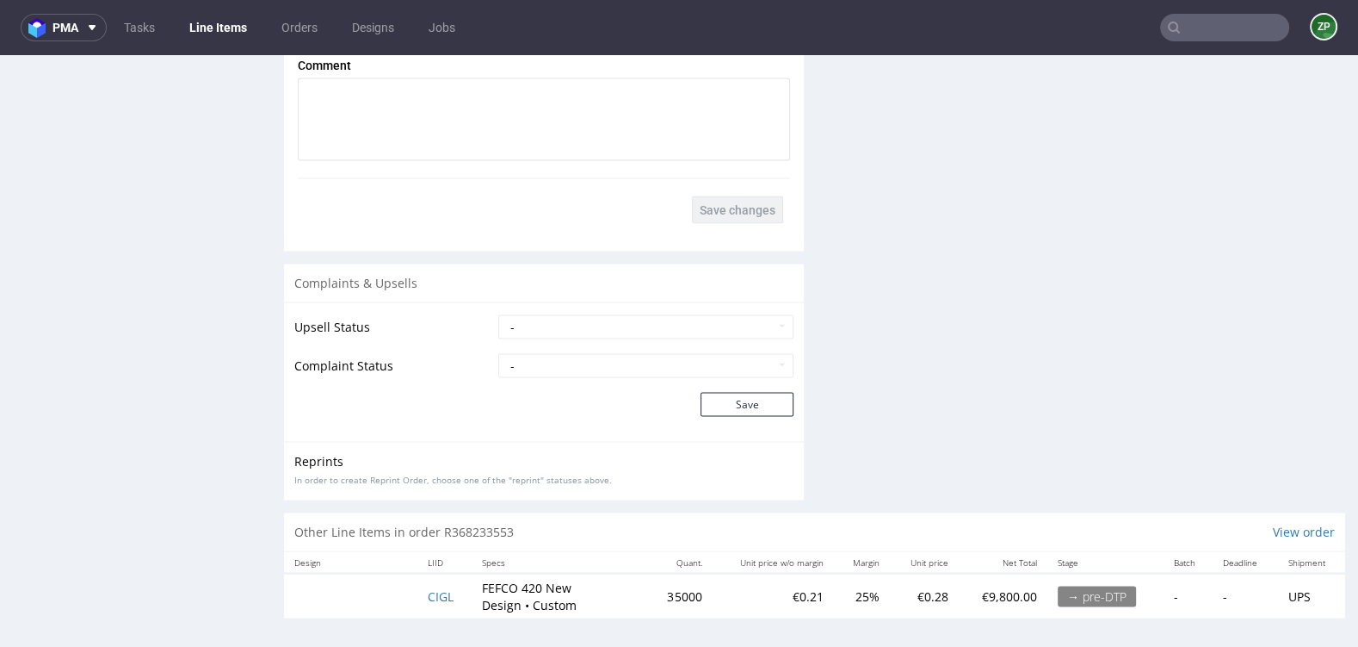
scroll to position [4, 0]
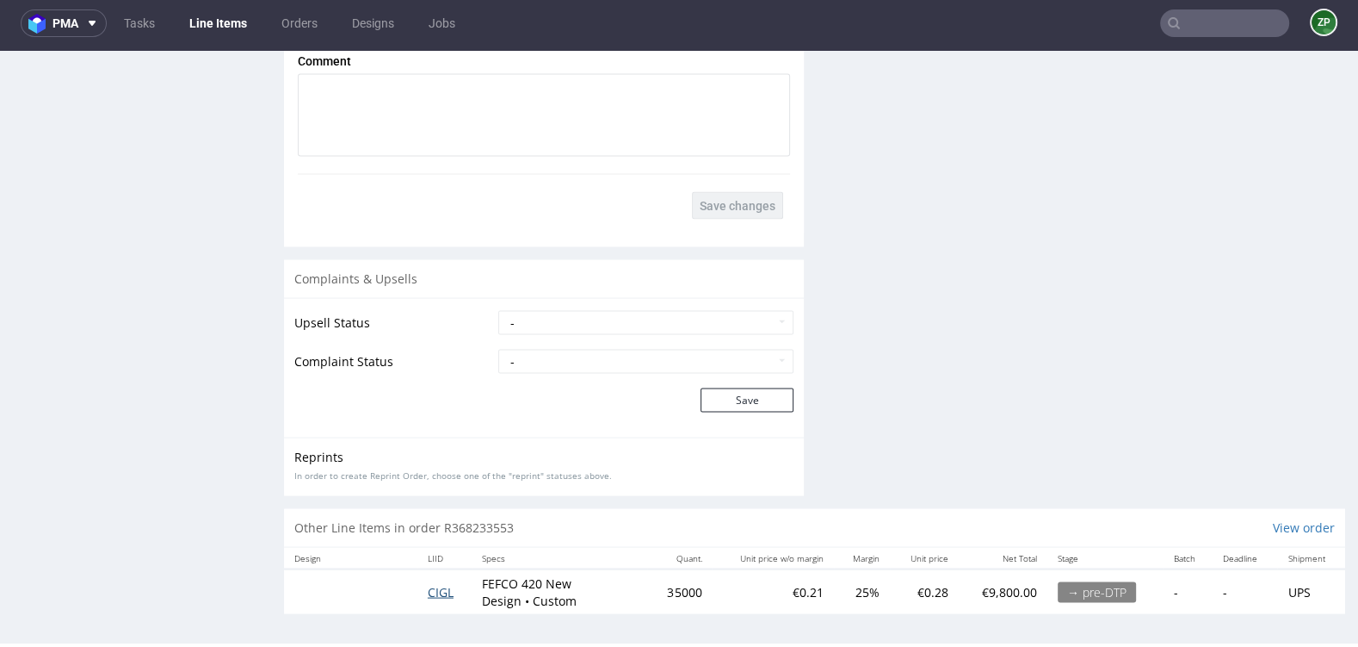
click at [441, 584] on span "CIGL" at bounding box center [441, 591] width 26 height 16
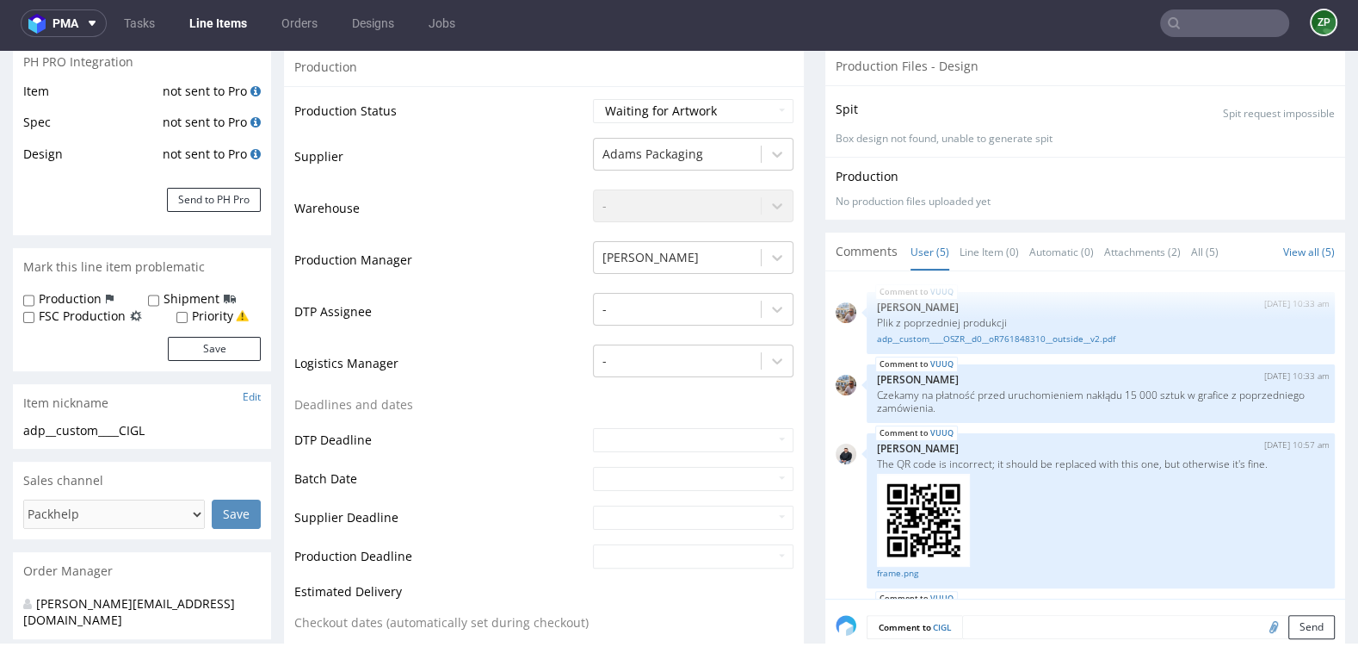
scroll to position [554, 0]
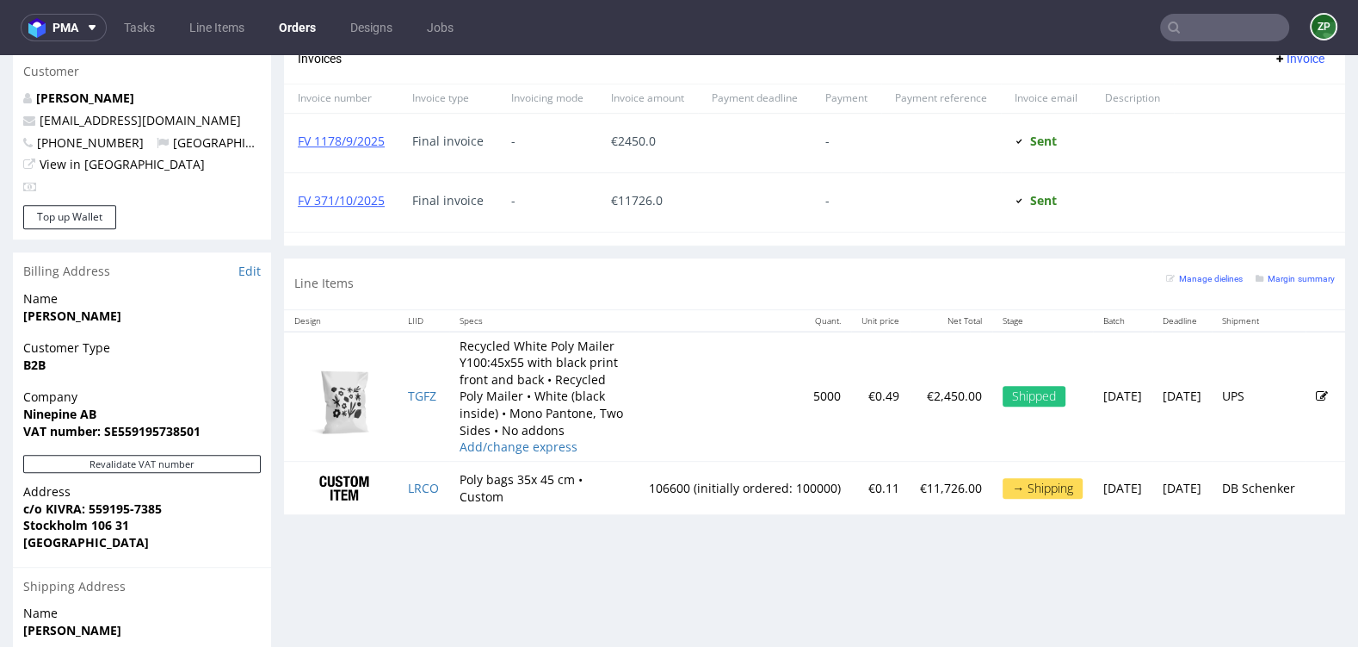
scroll to position [901, 0]
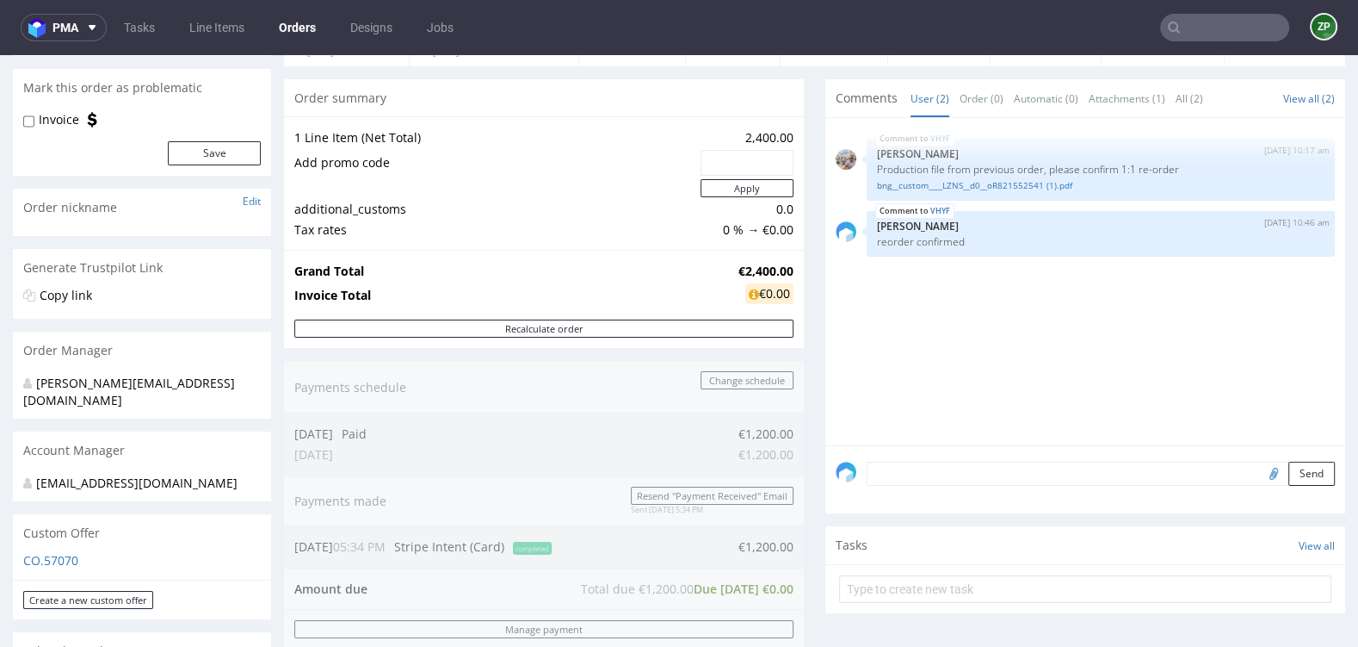
scroll to position [164, 0]
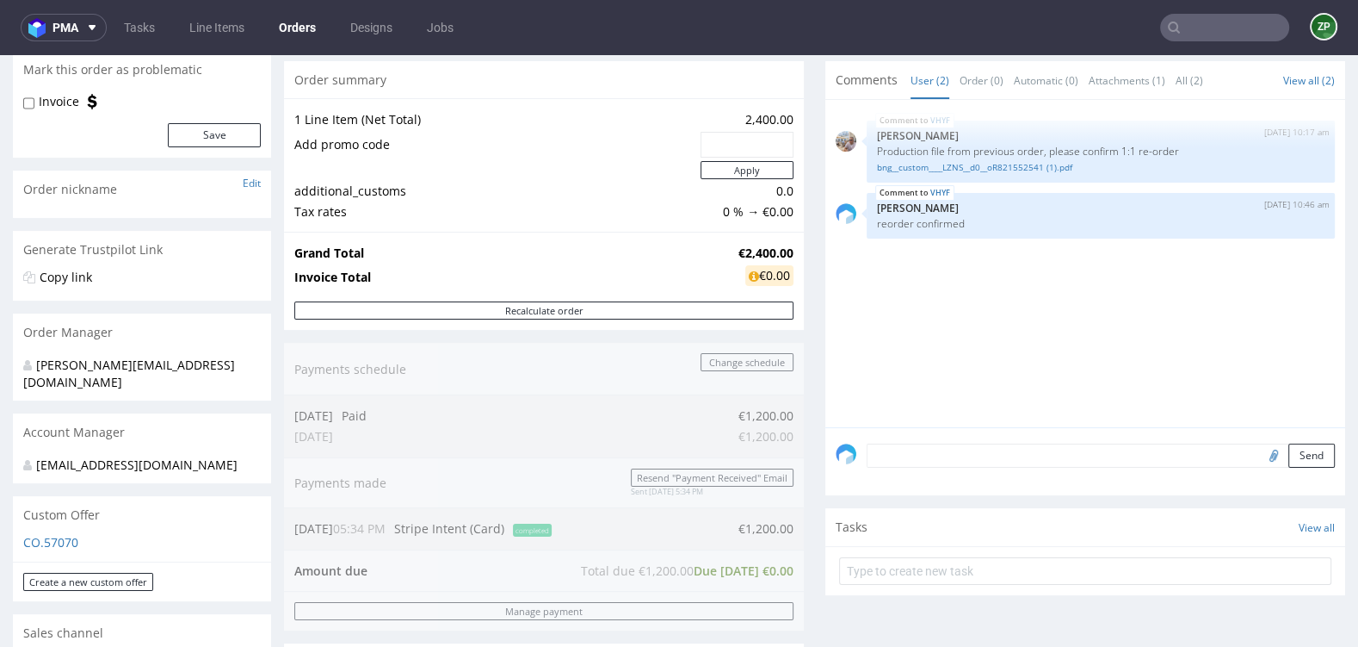
click at [930, 452] on textarea at bounding box center [1101, 455] width 468 height 24
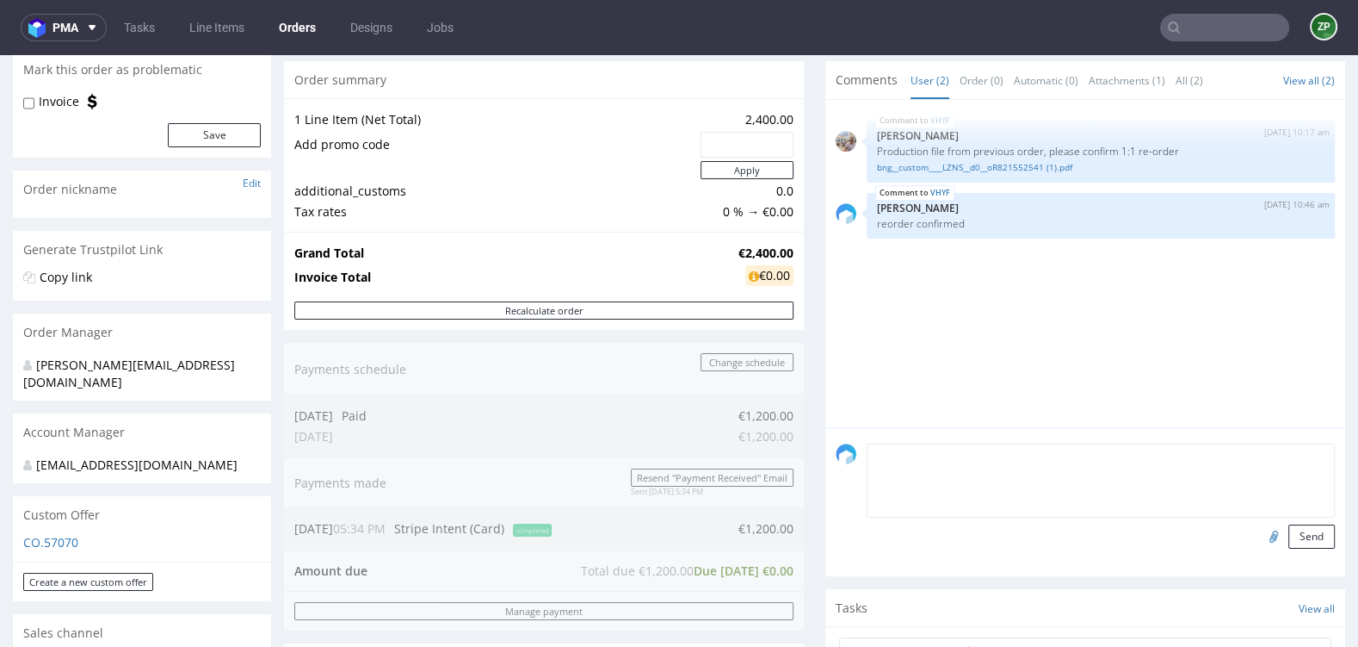
paste textarea "50/50% up to 7 days after delivery"
click at [870, 455] on textarea "50/50% up to 7 days after delivery" at bounding box center [1101, 480] width 468 height 74
click at [867, 452] on textarea "50/50% up to 7 days after delivery" at bounding box center [1101, 480] width 468 height 74
type textarea "Payment 50/50% up to 7 days after delivery"
click at [1315, 533] on button "Send" at bounding box center [1312, 536] width 46 height 24
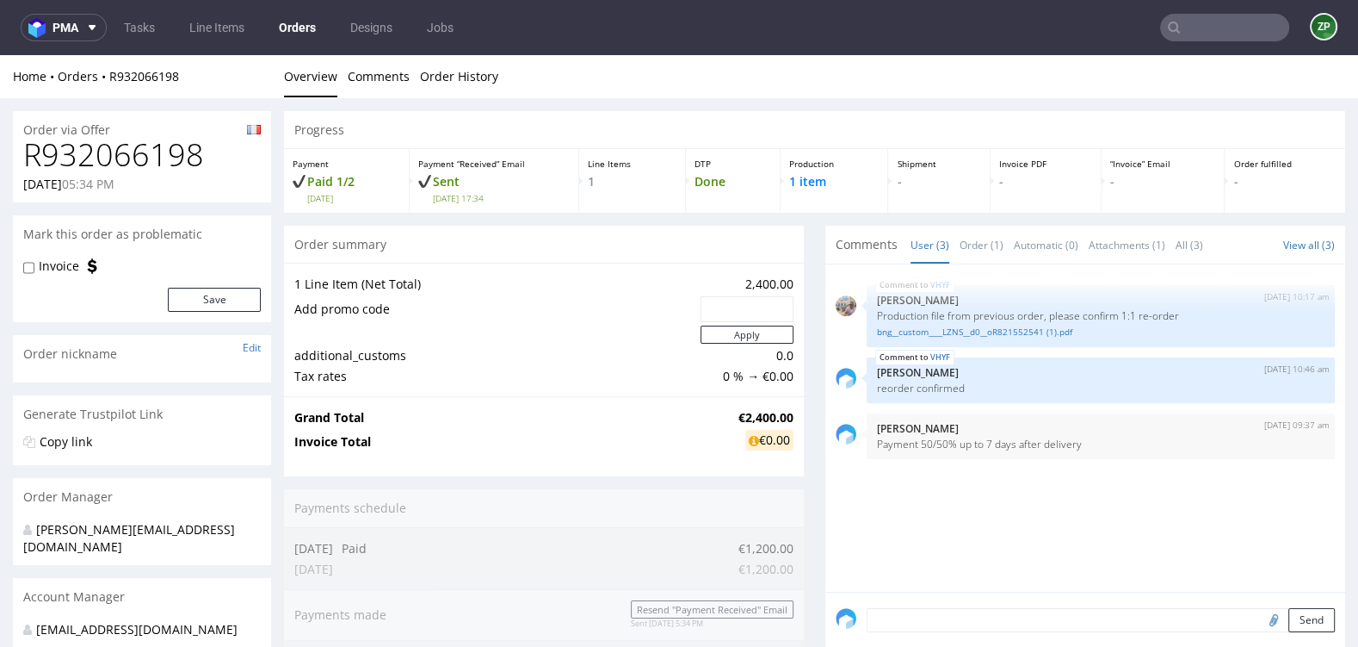
scroll to position [0, 0]
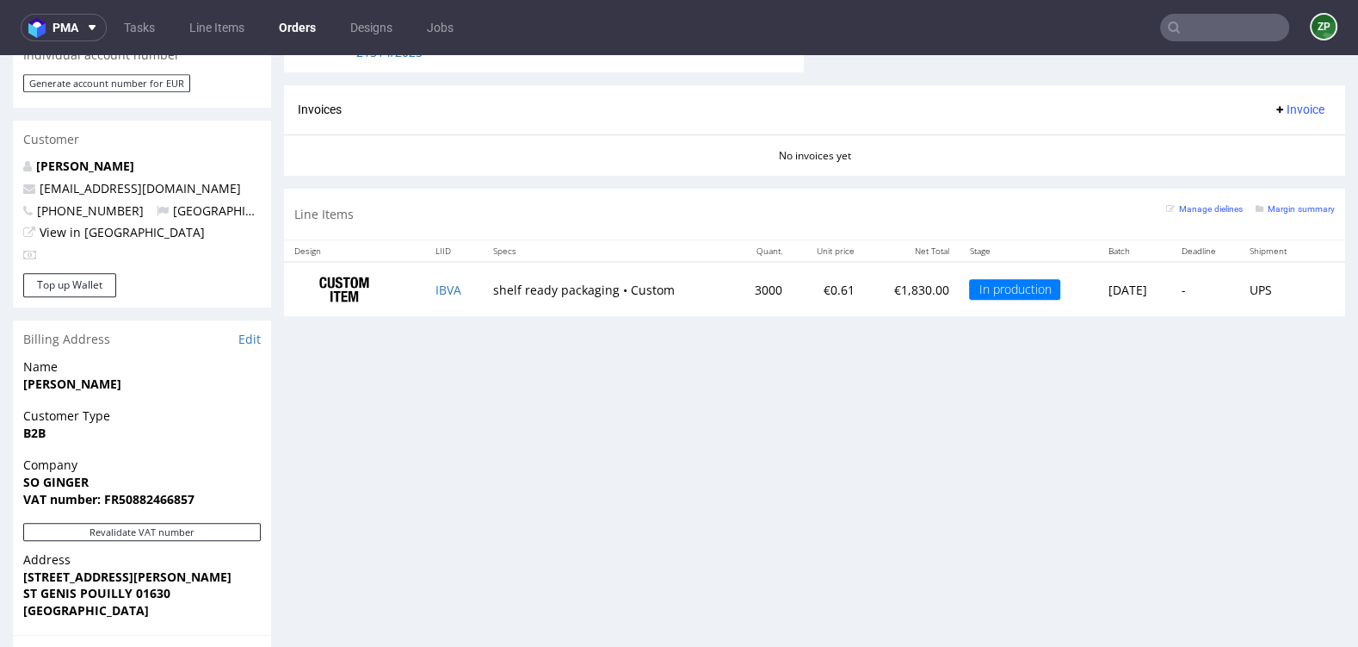
scroll to position [1092, 0]
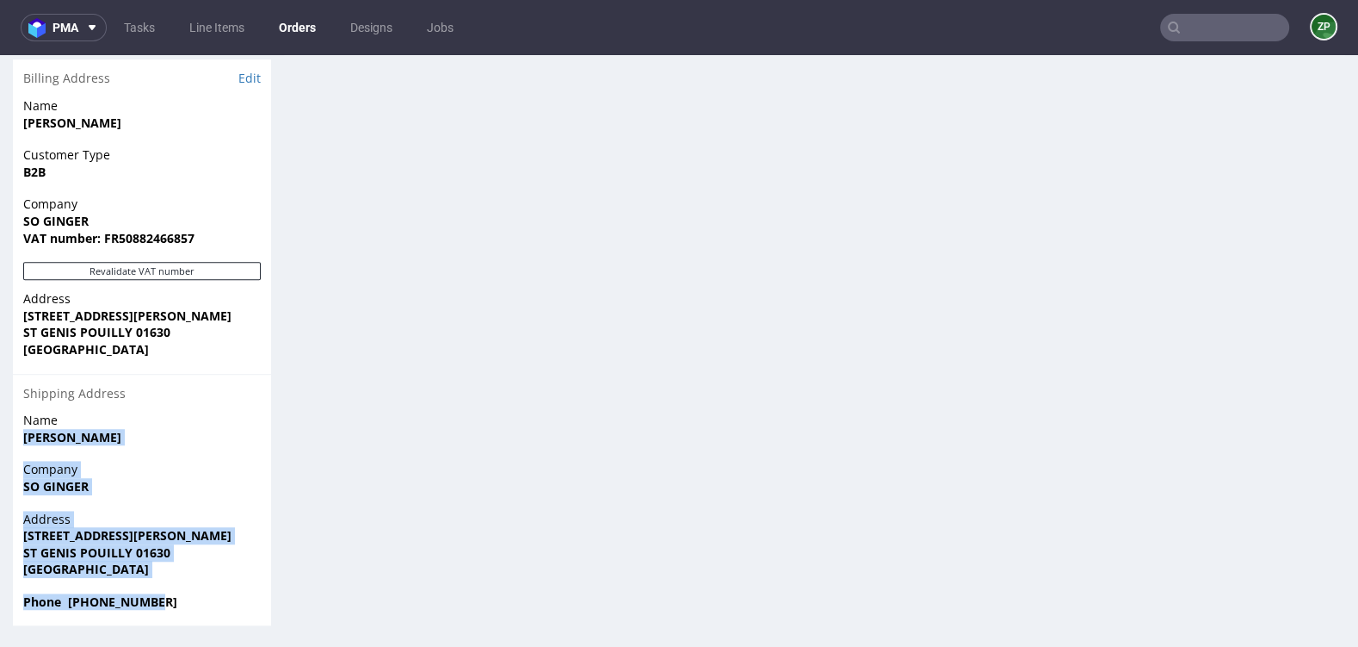
drag, startPoint x: 26, startPoint y: 432, endPoint x: 201, endPoint y: 602, distance: 244.1
click at [201, 602] on section "Billing Address Edit Name moubarak moubarak Customer Type B2B Company SO GINGER…" at bounding box center [142, 342] width 258 height 566
copy section "moubarak moubarak Company SO GINGER Address 51 RUE HENRI FABRE ST GENIS POUILLY…"
